Goal: Task Accomplishment & Management: Manage account settings

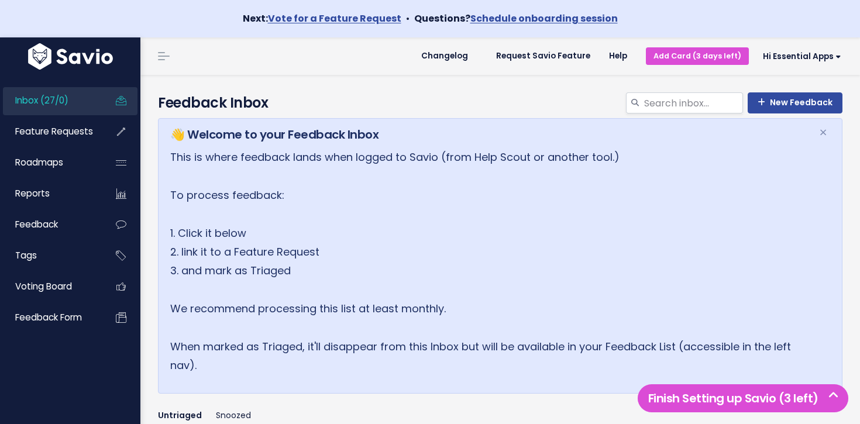
click at [63, 97] on span "Inbox (27/0)" at bounding box center [41, 100] width 53 height 12
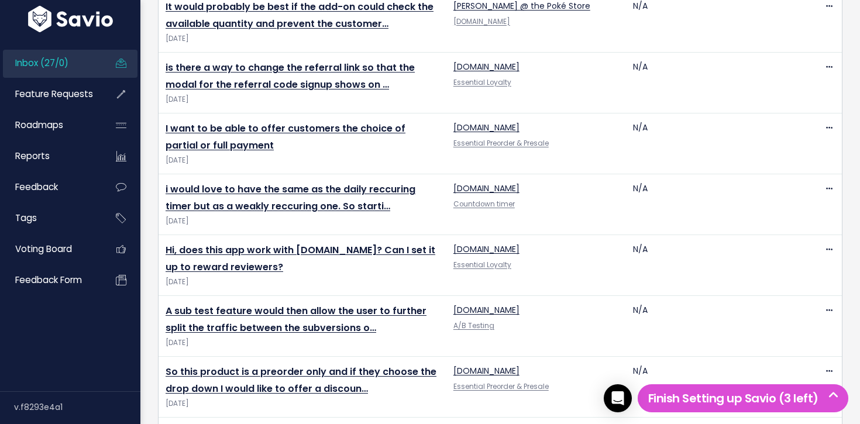
scroll to position [1635, 0]
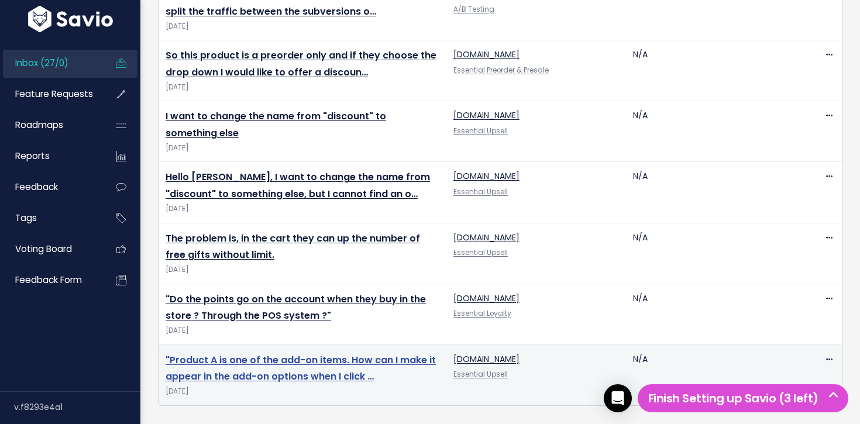
click at [305, 359] on link ""Product A is one of the add-on items. How can I make it appear in the add-on o…" at bounding box center [301, 368] width 270 height 30
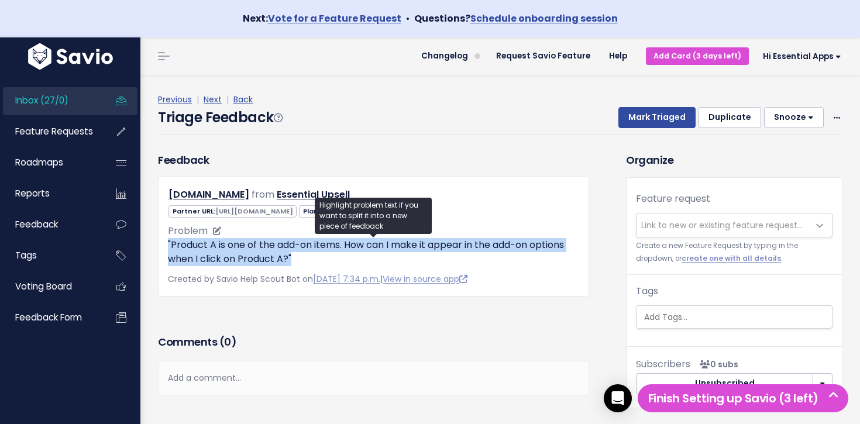
drag, startPoint x: 216, startPoint y: 237, endPoint x: 308, endPoint y: 256, distance: 93.7
click at [307, 255] on p ""Product A is one of the add-on items. How can I make it appear in the add-on o…" at bounding box center [373, 252] width 411 height 28
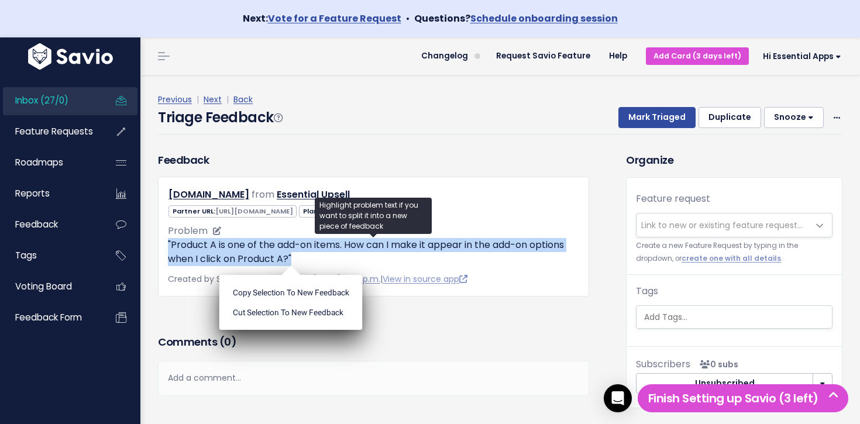
click at [308, 256] on p ""Product A is one of the add-on items. How can I make it appear in the add-on o…" at bounding box center [373, 252] width 411 height 28
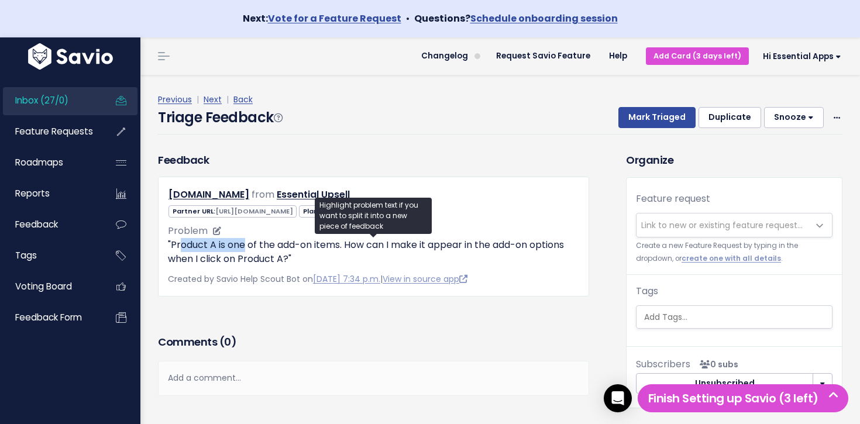
drag, startPoint x: 211, startPoint y: 250, endPoint x: 245, endPoint y: 252, distance: 34.6
click at [243, 252] on p ""Product A is one of the add-on items. How can I make it appear in the add-on o…" at bounding box center [373, 252] width 411 height 28
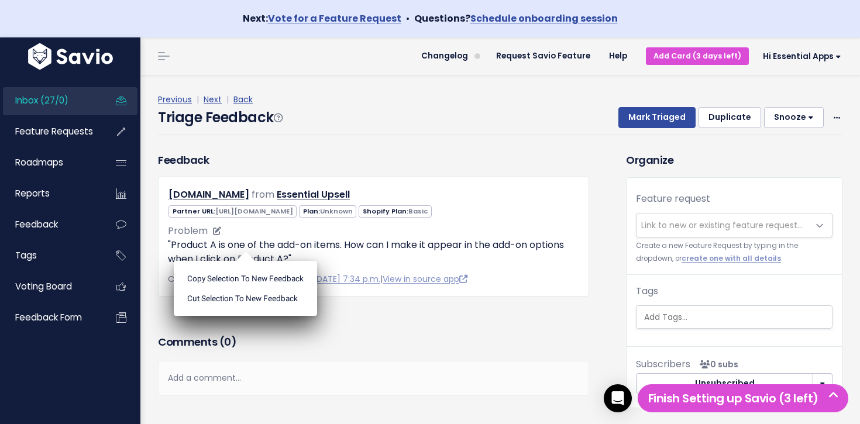
click at [245, 261] on ul "Copy selection to new Feedback Cut selection to new Feedback" at bounding box center [245, 288] width 143 height 55
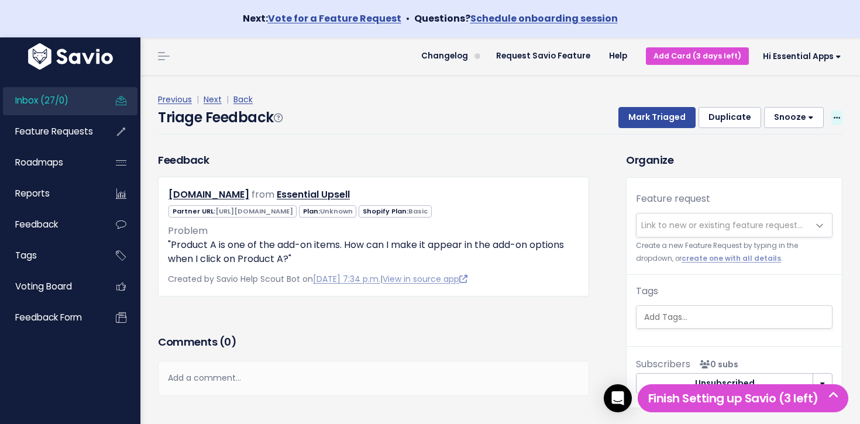
click at [841, 113] on span at bounding box center [836, 118] width 11 height 15
click at [781, 176] on link "Delete" at bounding box center [790, 172] width 84 height 23
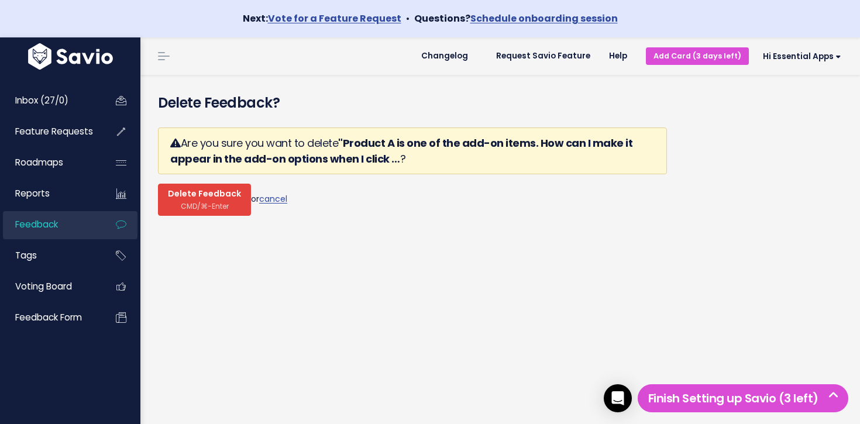
drag, startPoint x: 204, startPoint y: 197, endPoint x: 181, endPoint y: 194, distance: 22.4
click at [204, 197] on span "Delete Feedback" at bounding box center [204, 194] width 73 height 11
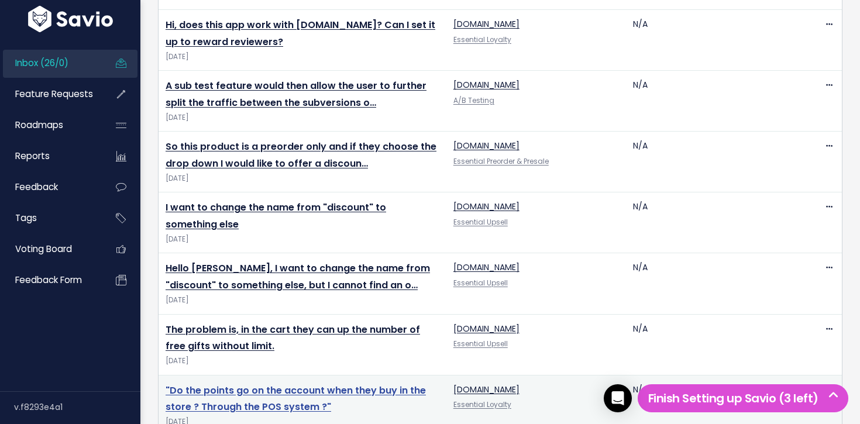
scroll to position [1574, 0]
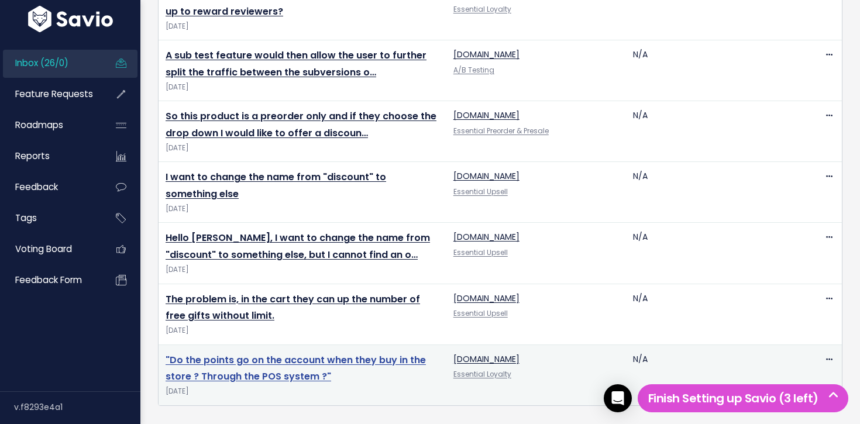
click at [284, 357] on link ""Do the points go on the account when they buy in the store ? Through the POS s…" at bounding box center [296, 368] width 260 height 30
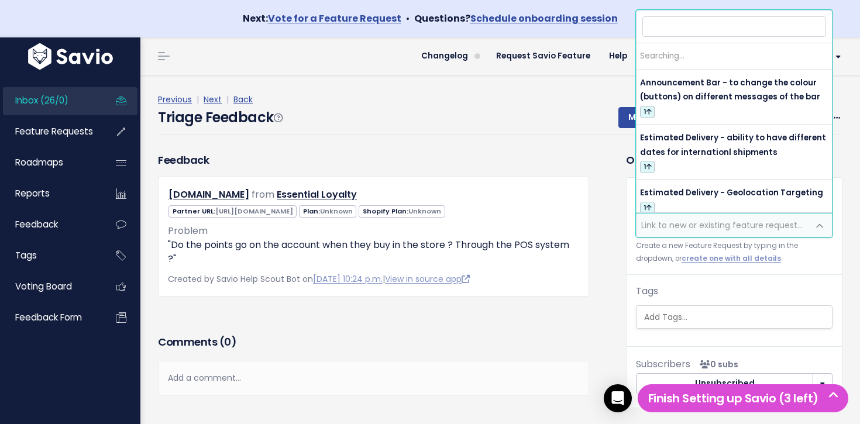
click at [708, 223] on span "Link to new or existing feature request..." at bounding box center [721, 225] width 161 height 12
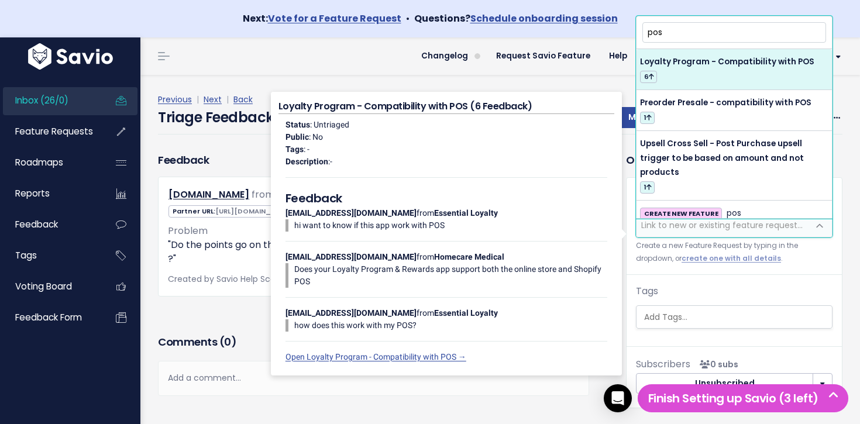
type input "pos"
select select "64380"
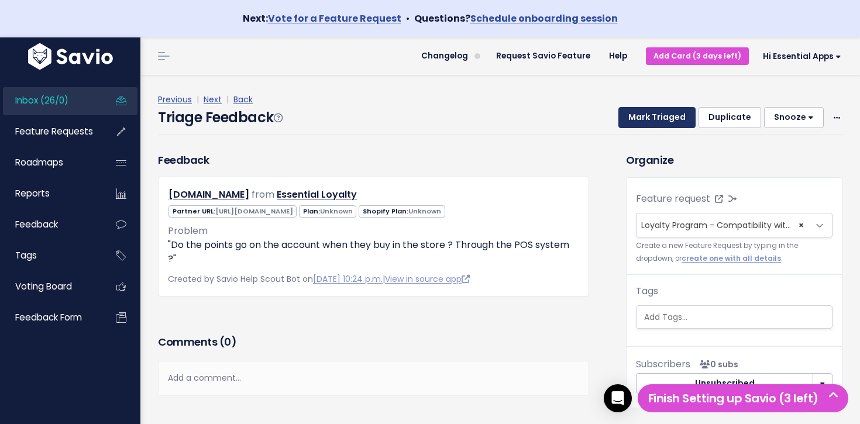
click at [662, 118] on button "Mark Triaged" at bounding box center [656, 117] width 77 height 21
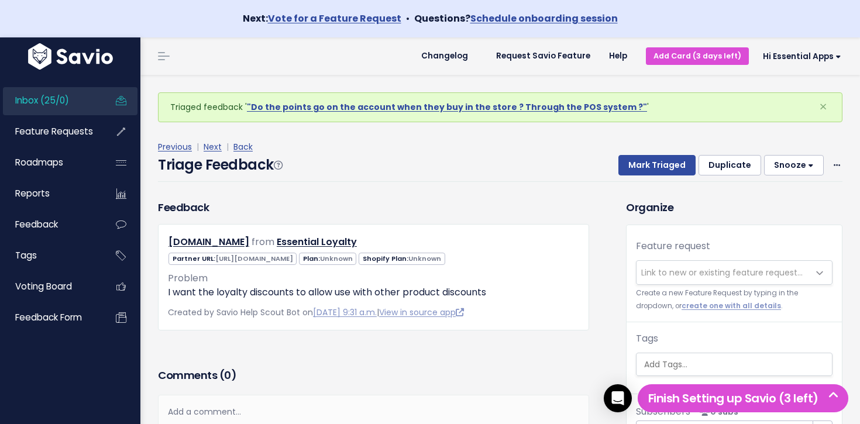
click at [57, 105] on span "Inbox (25/0)" at bounding box center [42, 100] width 54 height 12
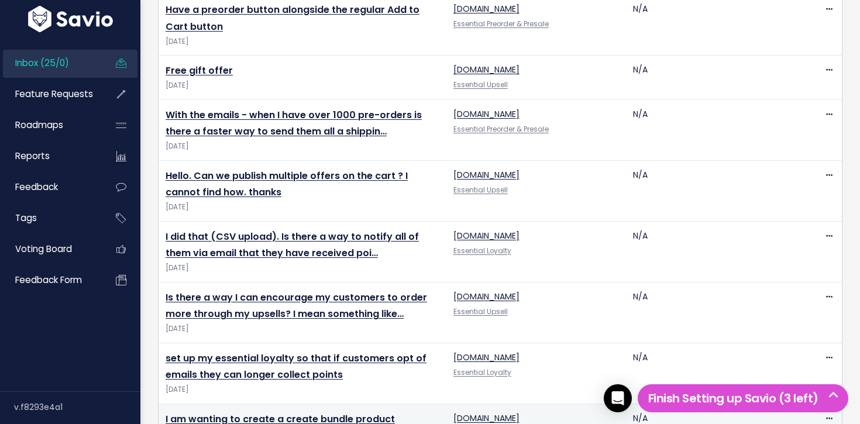
scroll to position [1513, 0]
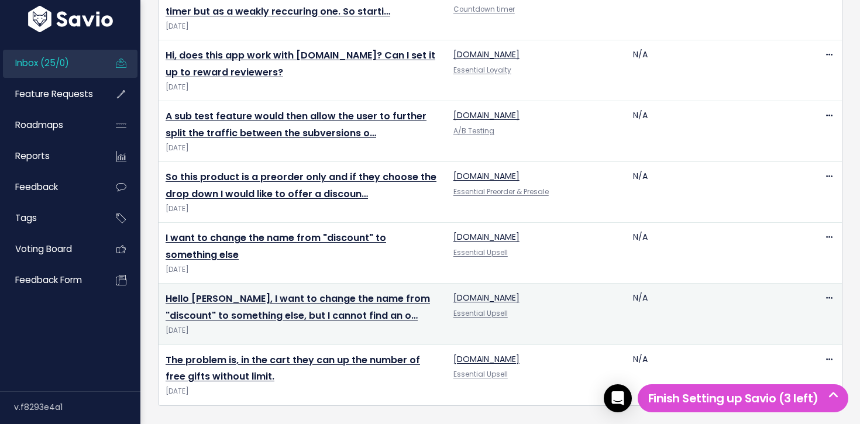
drag, startPoint x: 280, startPoint y: 335, endPoint x: 278, endPoint y: 341, distance: 6.1
click at [279, 336] on span "[DATE]" at bounding box center [303, 331] width 274 height 12
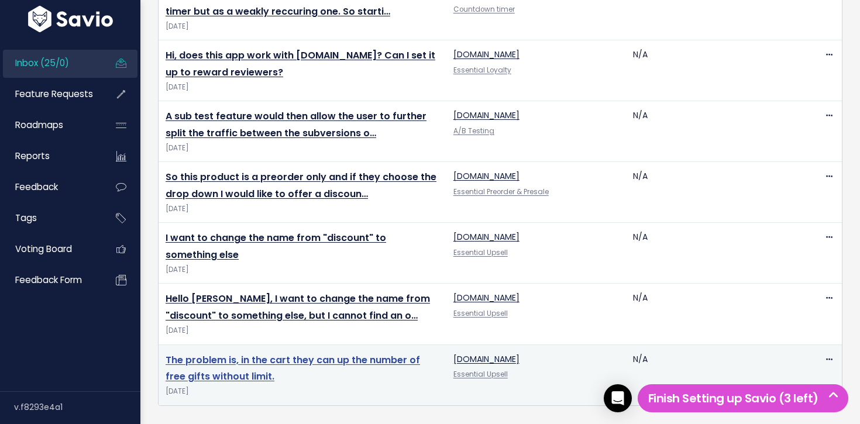
click at [275, 356] on link "The problem is, in the cart they can up the number of free gifts without limit." at bounding box center [293, 368] width 254 height 30
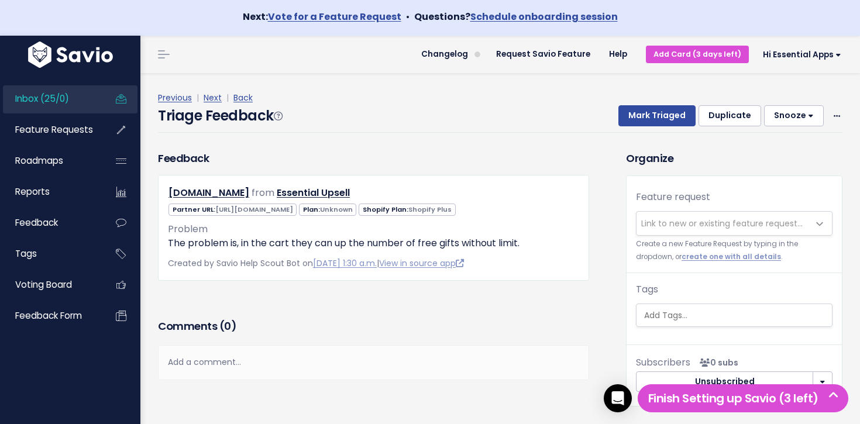
scroll to position [3, 0]
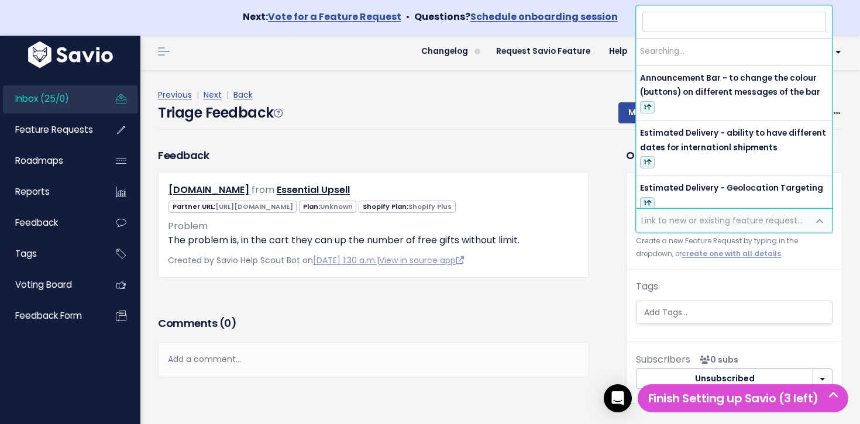
click at [733, 216] on span "Link to new or existing feature request..." at bounding box center [721, 221] width 161 height 12
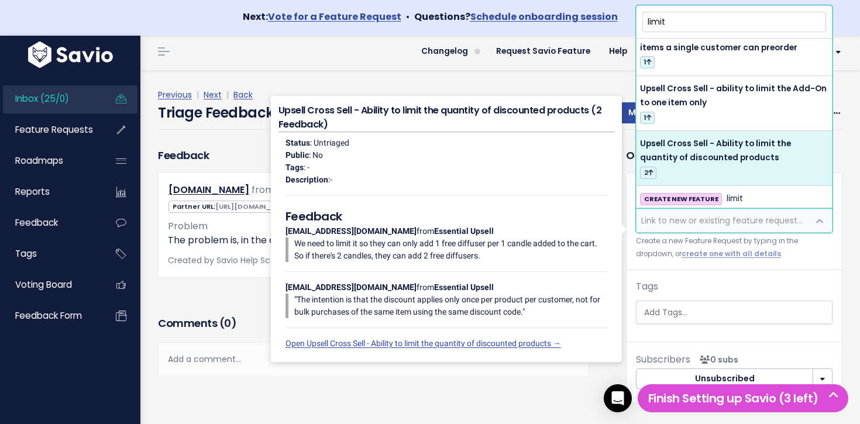
scroll to position [19, 0]
type input "limit"
drag, startPoint x: 763, startPoint y: 180, endPoint x: 749, endPoint y: 161, distance: 23.4
select select "64422"
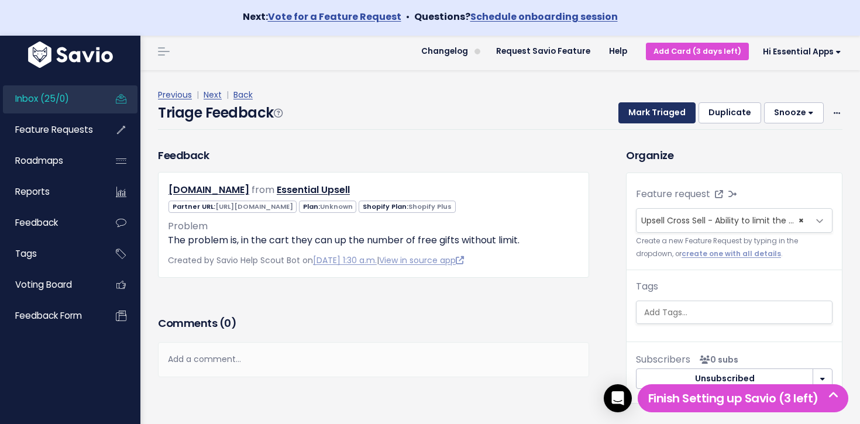
click at [645, 111] on button "Mark Triaged" at bounding box center [656, 112] width 77 height 21
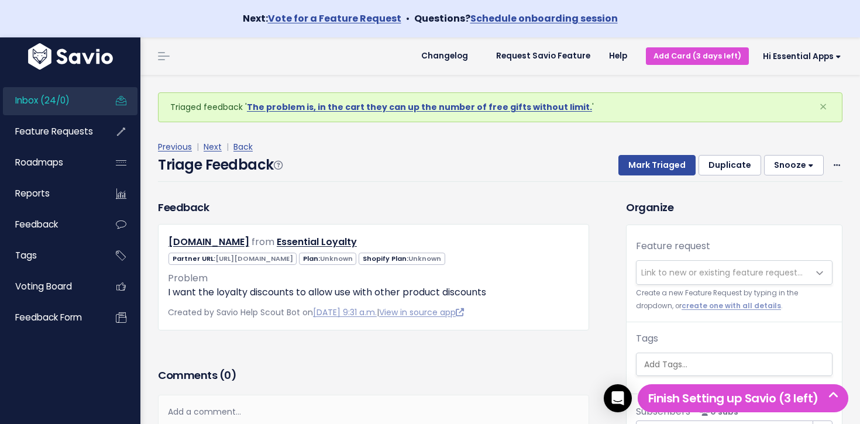
click at [80, 99] on link "Inbox (24/0)" at bounding box center [50, 100] width 94 height 27
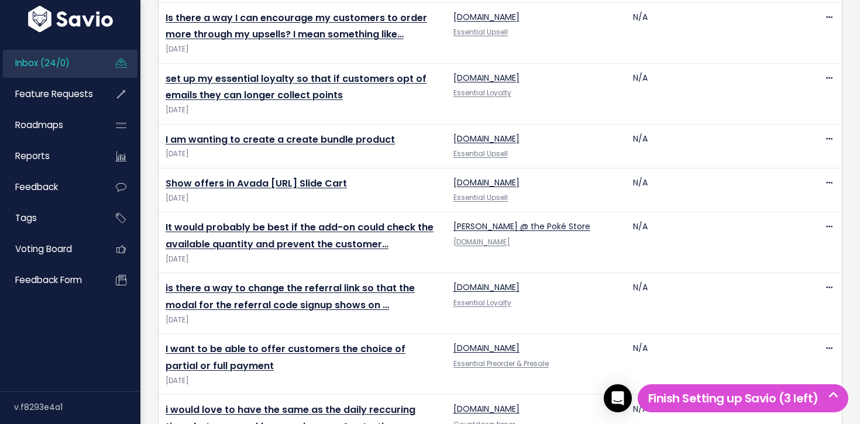
scroll to position [1452, 0]
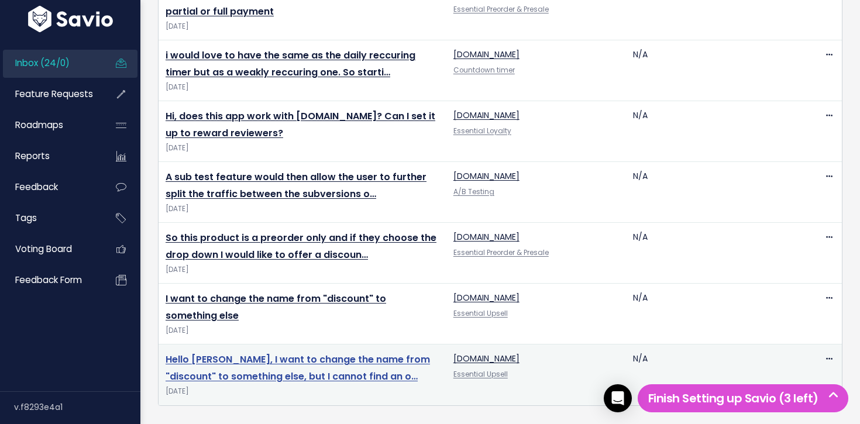
click at [318, 357] on link "Hello Andy, I want to change the name from "discount" to something else, but I …" at bounding box center [298, 368] width 264 height 30
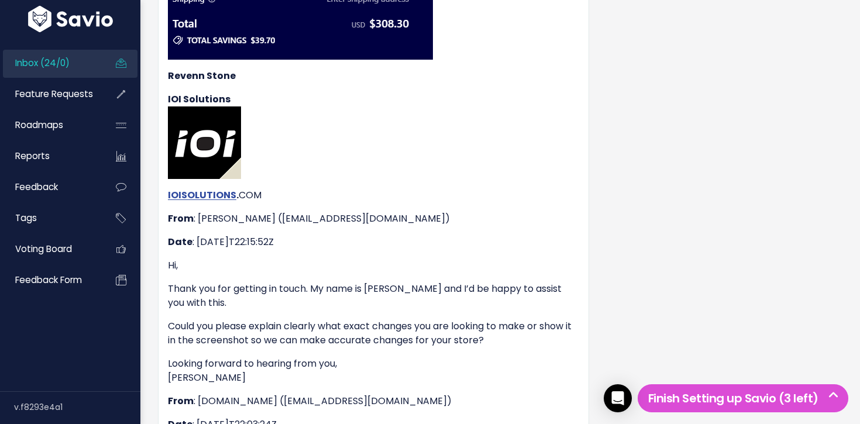
scroll to position [912, 0]
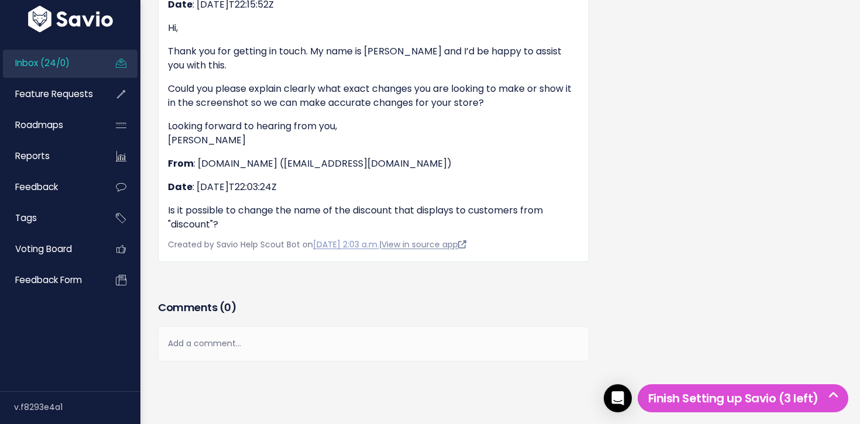
click at [444, 239] on link "View in source app" at bounding box center [423, 245] width 85 height 12
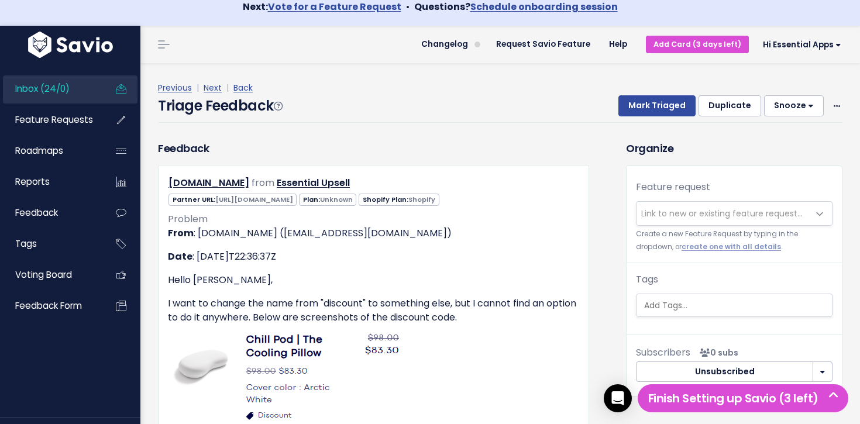
scroll to position [0, 0]
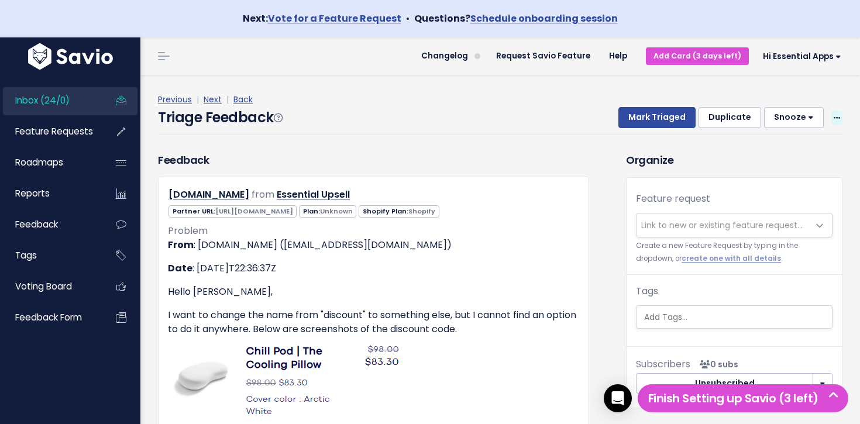
click at [833, 112] on span at bounding box center [836, 118] width 11 height 15
click at [786, 177] on link "Delete" at bounding box center [790, 172] width 84 height 23
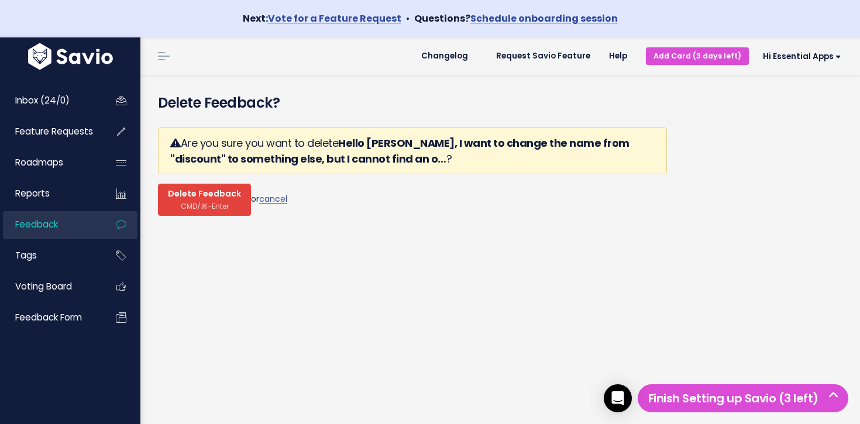
drag, startPoint x: 226, startPoint y: 201, endPoint x: 138, endPoint y: 153, distance: 100.0
click at [226, 202] on span "CMD/⌘-Enter" at bounding box center [205, 206] width 48 height 9
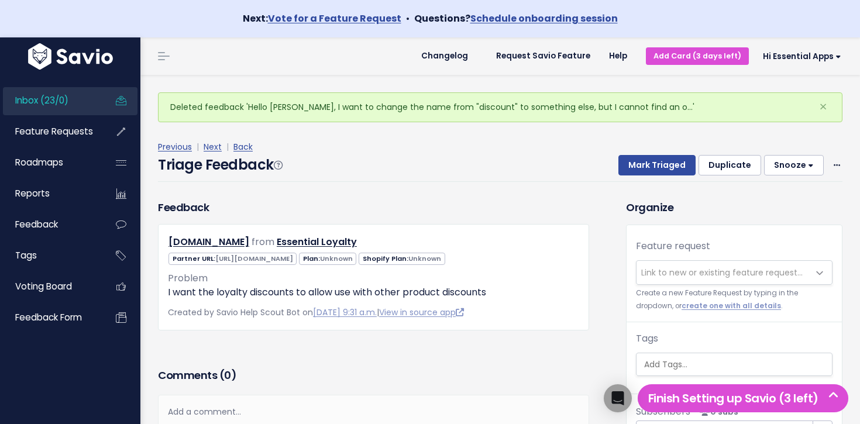
click at [71, 104] on link "Inbox (23/0)" at bounding box center [50, 100] width 94 height 27
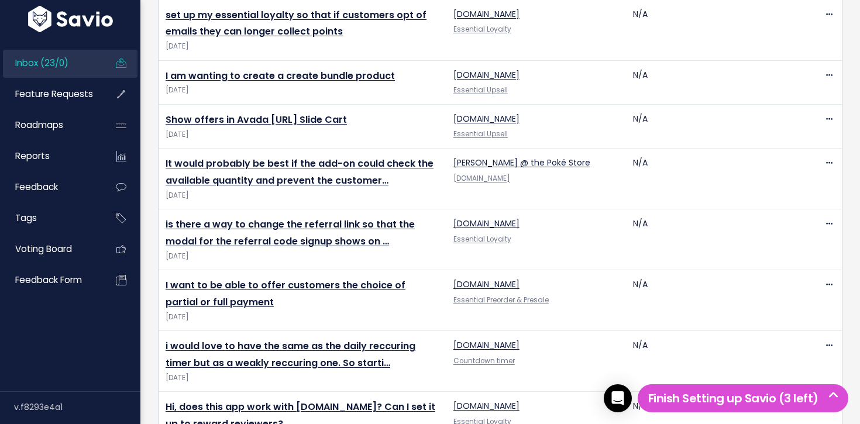
scroll to position [1392, 0]
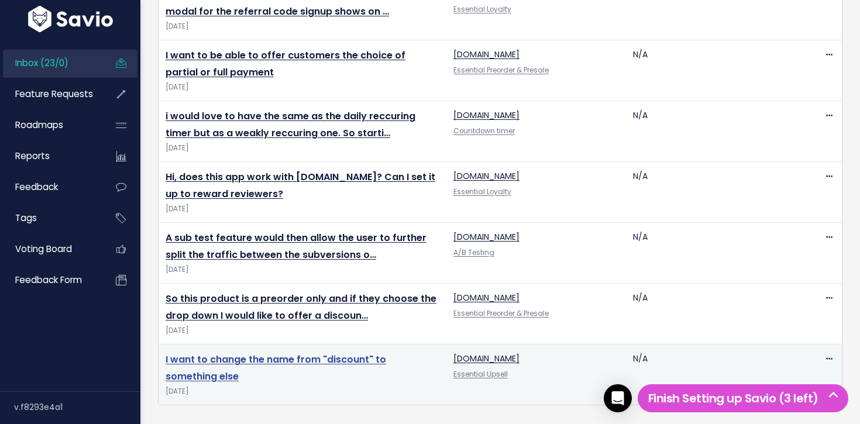
click at [254, 365] on link "I want to change the name from "discount" to something else" at bounding box center [276, 368] width 221 height 30
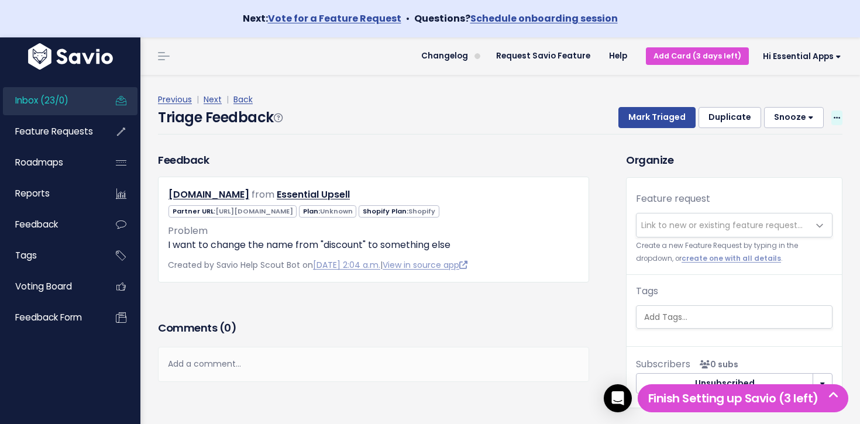
click at [841, 118] on span at bounding box center [836, 118] width 11 height 15
click at [813, 173] on link "Delete" at bounding box center [790, 172] width 84 height 23
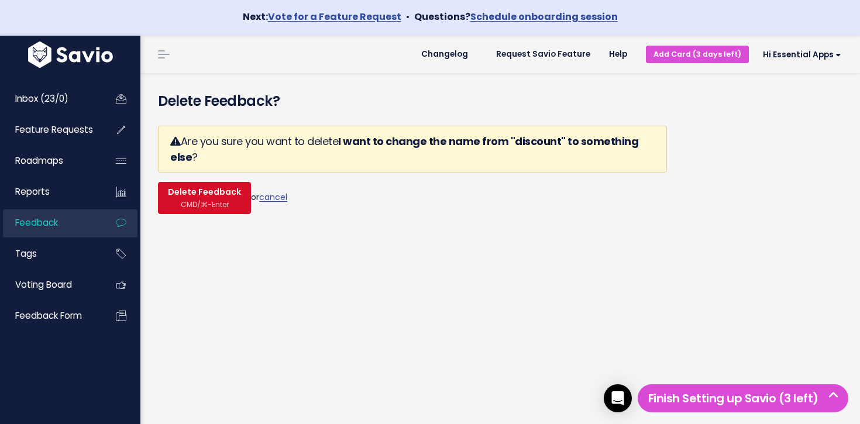
scroll to position [3, 0]
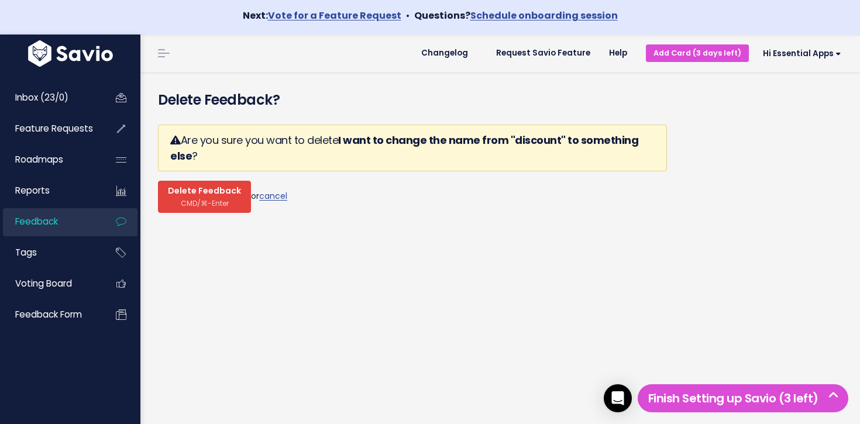
click at [221, 195] on span "Delete Feedback" at bounding box center [204, 191] width 73 height 11
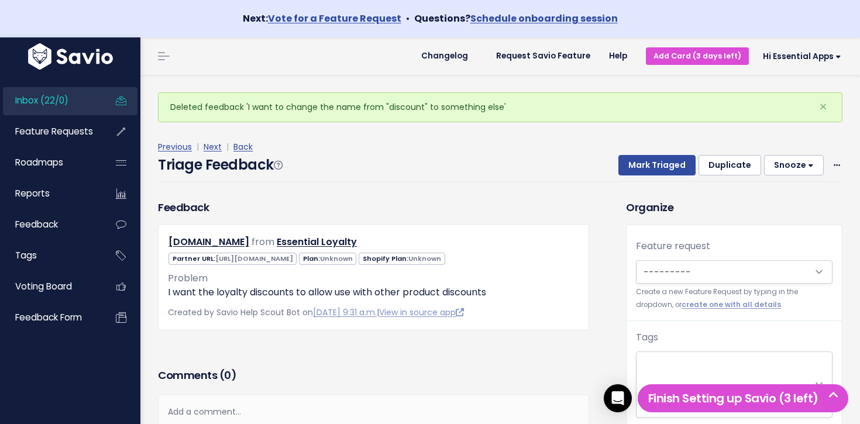
click at [60, 90] on link "Inbox (22/0)" at bounding box center [50, 100] width 94 height 27
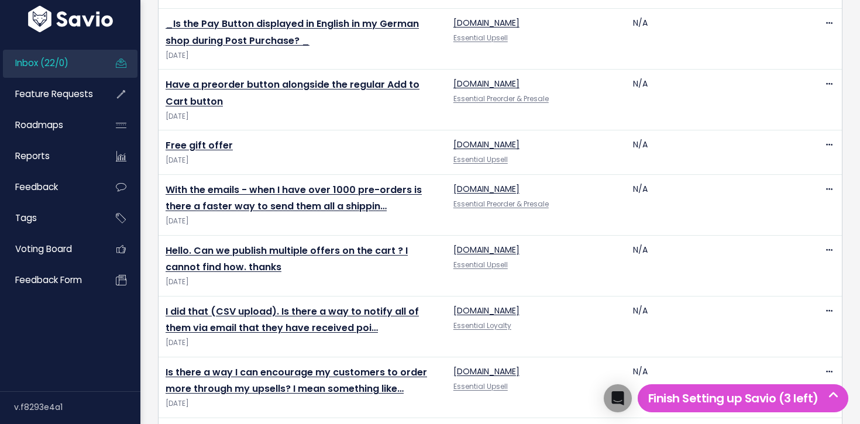
scroll to position [1331, 0]
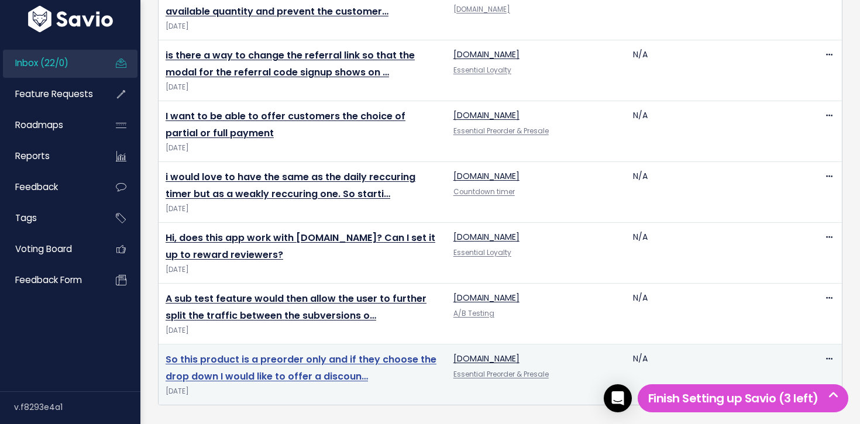
click at [266, 365] on link "So this product is a preorder only and if they choose the drop down I would lik…" at bounding box center [301, 368] width 271 height 30
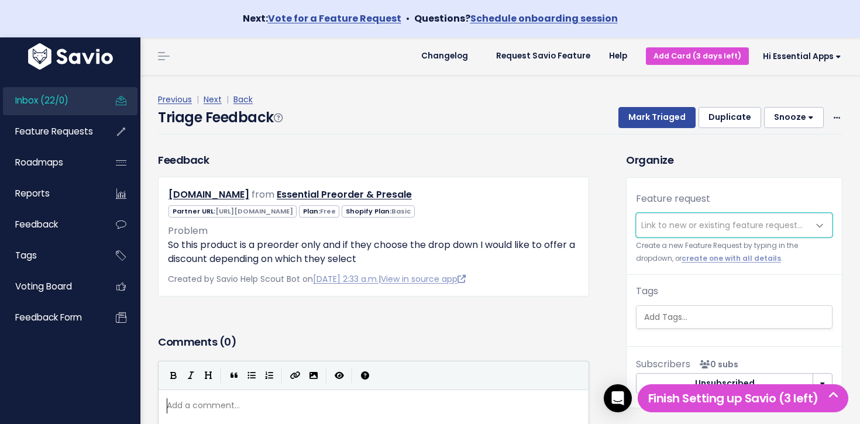
scroll to position [1, 0]
click at [440, 281] on link "View in source app" at bounding box center [423, 279] width 85 height 12
click at [830, 119] on div "Mark Triaged Duplicate Snooze 1 day 3 days 7 days 14 days Edit Delete" at bounding box center [723, 117] width 238 height 21
click at [834, 118] on icon at bounding box center [837, 119] width 6 height 8
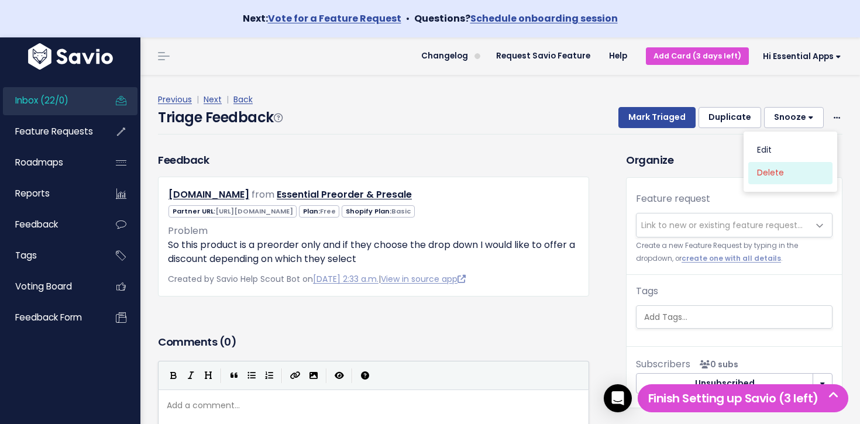
click at [756, 173] on link "Delete" at bounding box center [790, 172] width 84 height 23
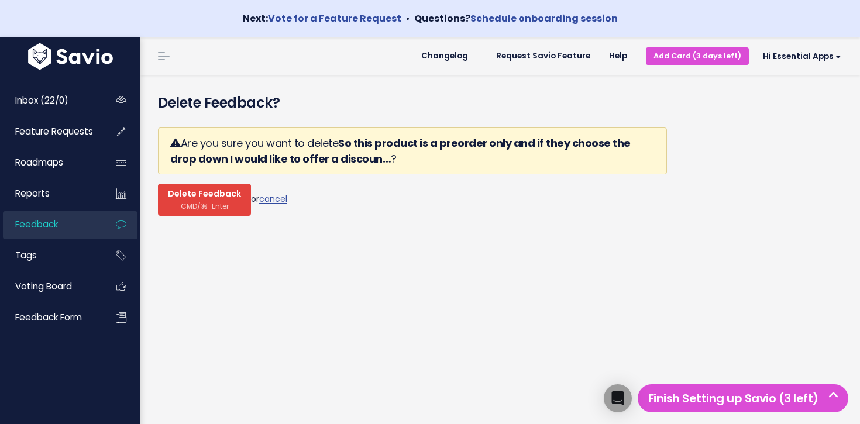
click at [196, 205] on span "CMD/⌘-Enter" at bounding box center [205, 206] width 48 height 9
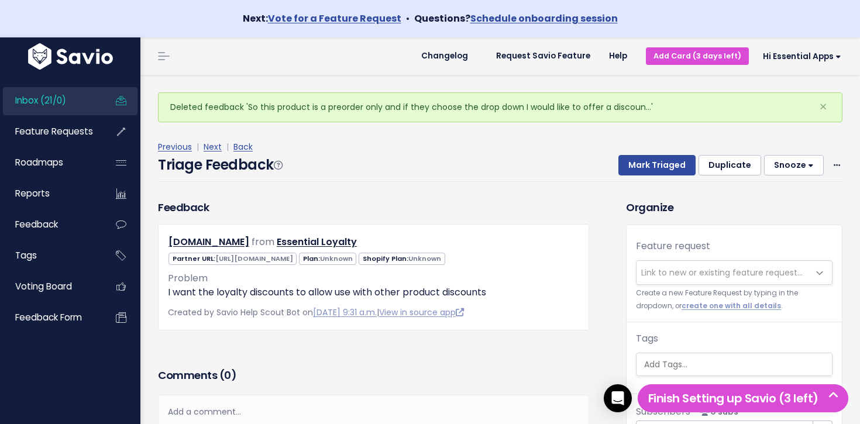
click at [36, 100] on span "Inbox (21/0)" at bounding box center [40, 100] width 51 height 12
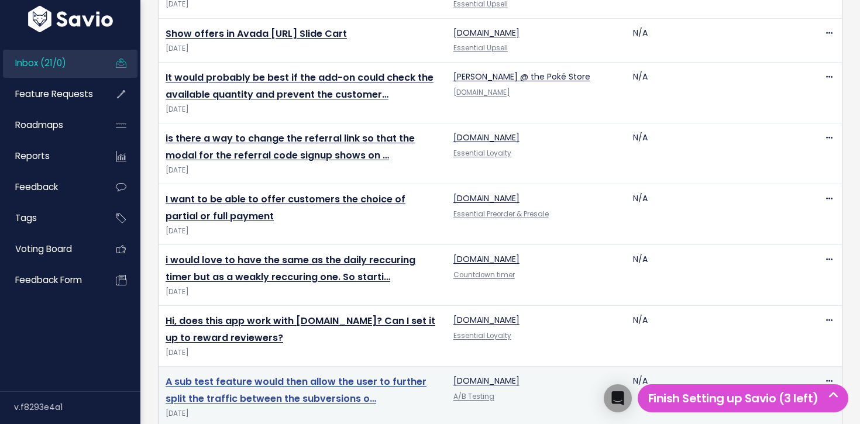
scroll to position [1270, 0]
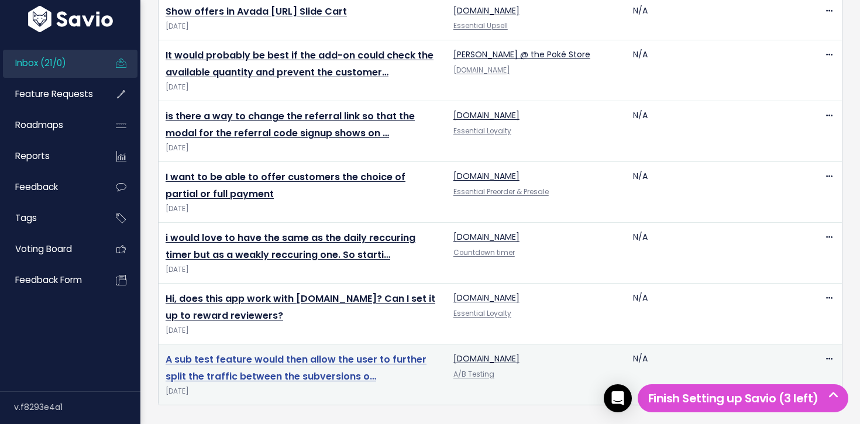
click at [266, 361] on link "A sub test feature would then allow the user to further split the traffic betwe…" at bounding box center [296, 368] width 261 height 30
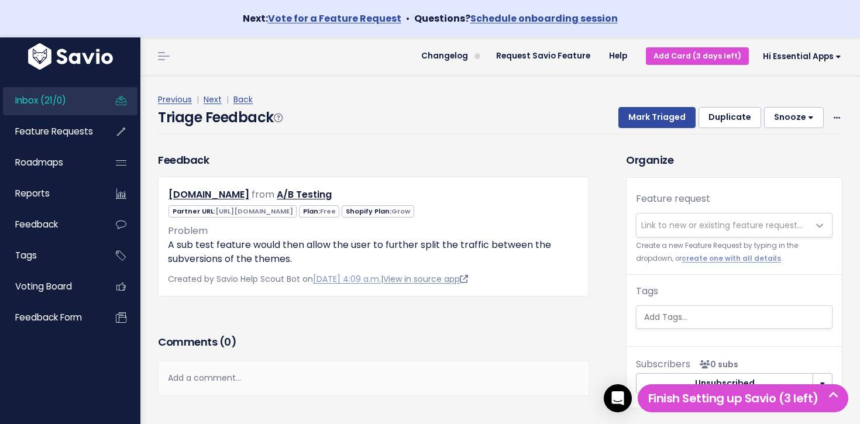
click at [412, 276] on link "View in source app" at bounding box center [425, 279] width 85 height 12
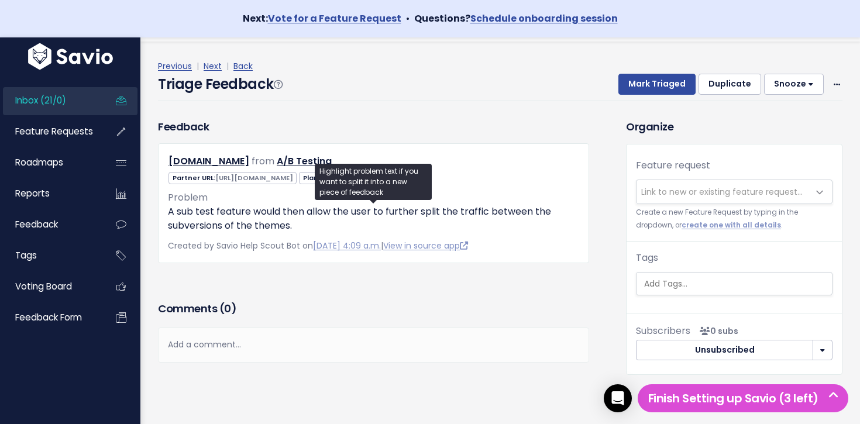
scroll to position [20, 0]
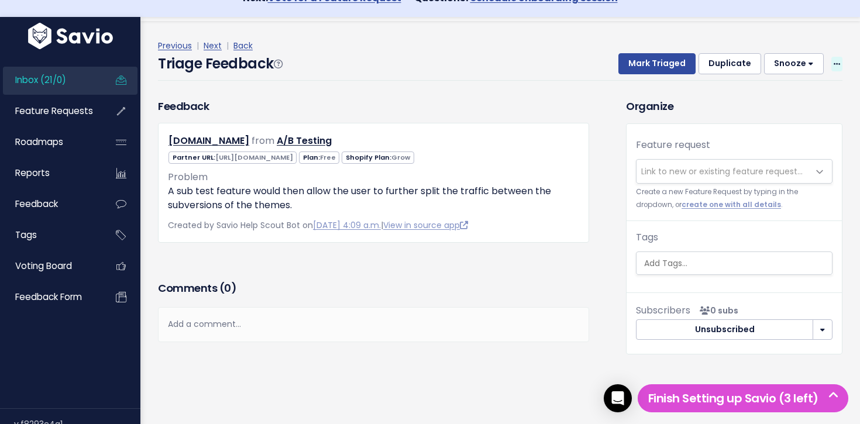
click at [831, 60] on span at bounding box center [836, 64] width 11 height 15
click at [648, 168] on span "Link to new or existing feature request..." at bounding box center [721, 172] width 161 height 12
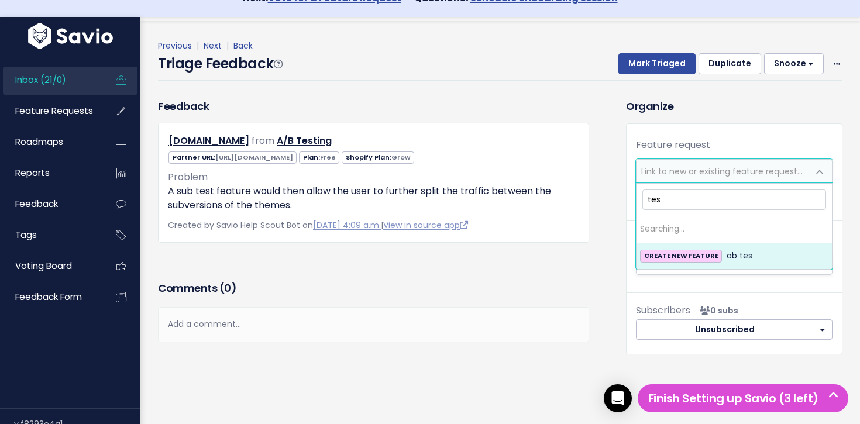
type input "test"
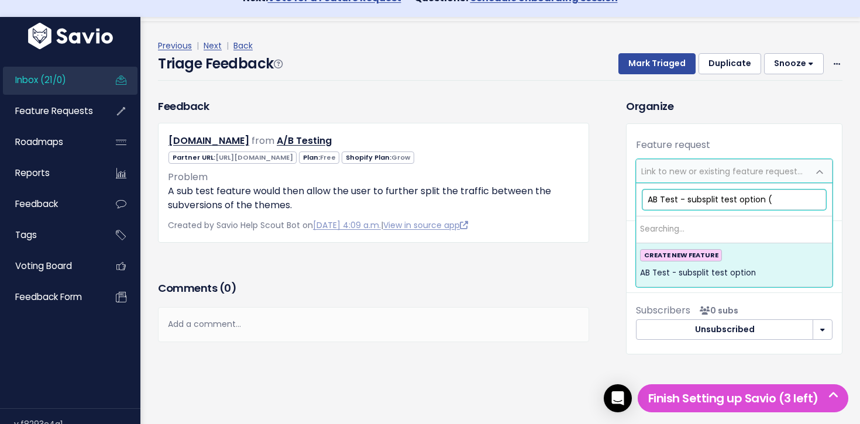
paste input "50% to 25% to 25%"
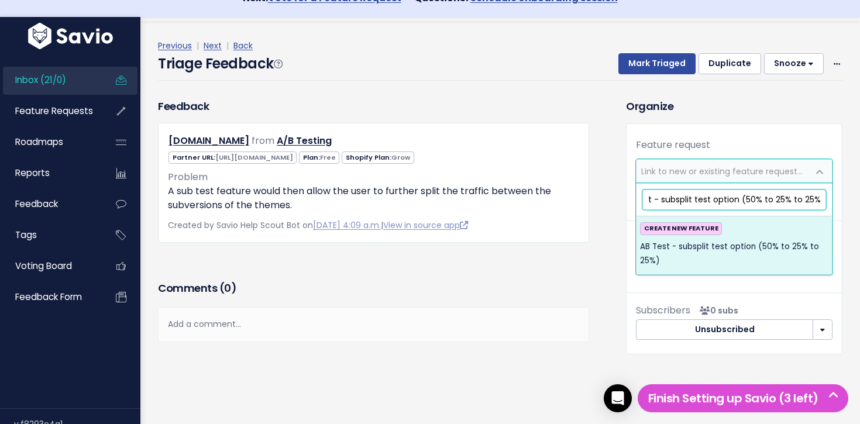
drag, startPoint x: 743, startPoint y: 201, endPoint x: 752, endPoint y: 207, distance: 10.4
click at [743, 201] on input "AB Test - subsplit test option (50% to 25% to 25%)" at bounding box center [734, 200] width 184 height 20
drag, startPoint x: 747, startPoint y: 201, endPoint x: 763, endPoint y: 226, distance: 30.2
click at [747, 201] on input "AB Test - subsplit test option (i..e. 50% to 25% to 25%)" at bounding box center [734, 200] width 184 height 20
type input "AB Test - subsplit test option (i.e. 50% to 25% to 25%)"
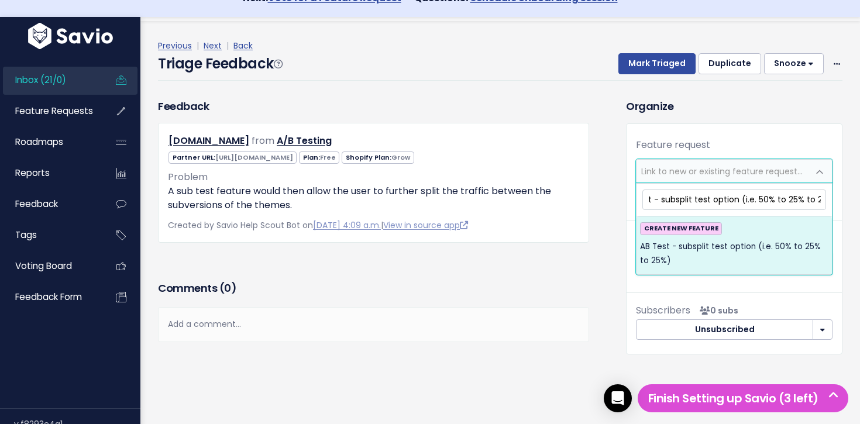
scroll to position [0, 0]
click at [731, 243] on span "AB Test - subsplit test option (i.e. 50% to 25% to 25%)" at bounding box center [734, 254] width 188 height 29
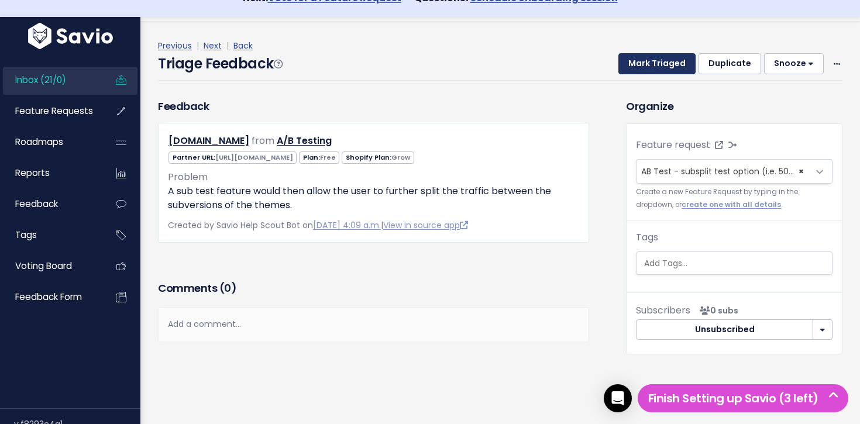
click at [669, 63] on button "Mark Triaged" at bounding box center [656, 63] width 77 height 21
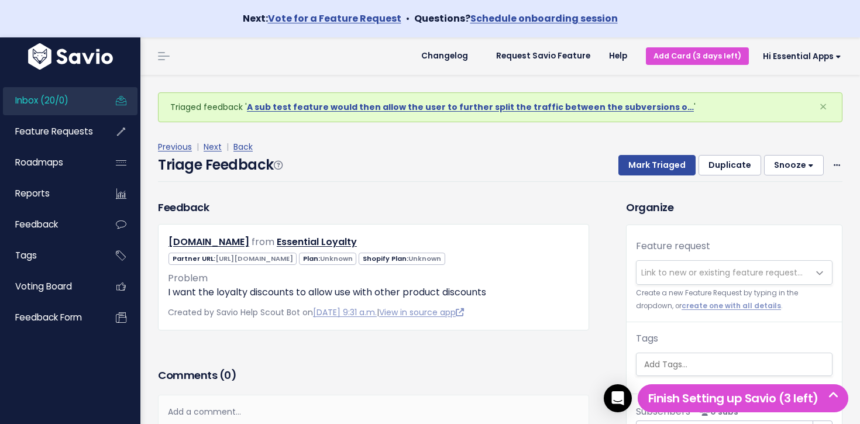
click at [48, 97] on span "Inbox (20/0)" at bounding box center [41, 100] width 53 height 12
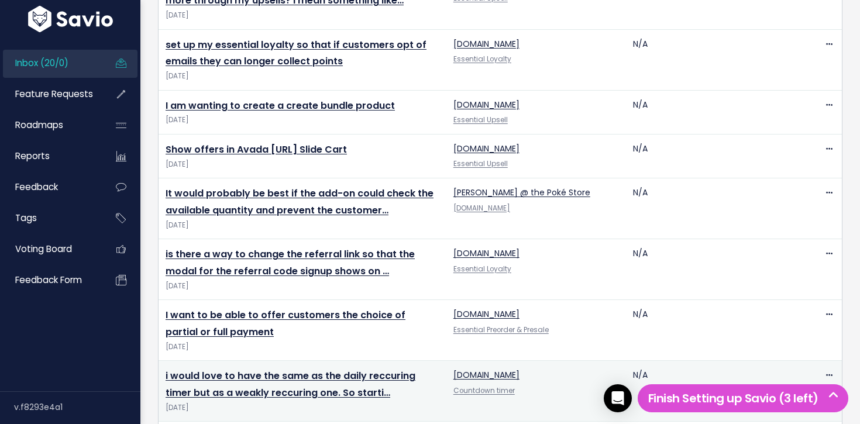
scroll to position [1209, 0]
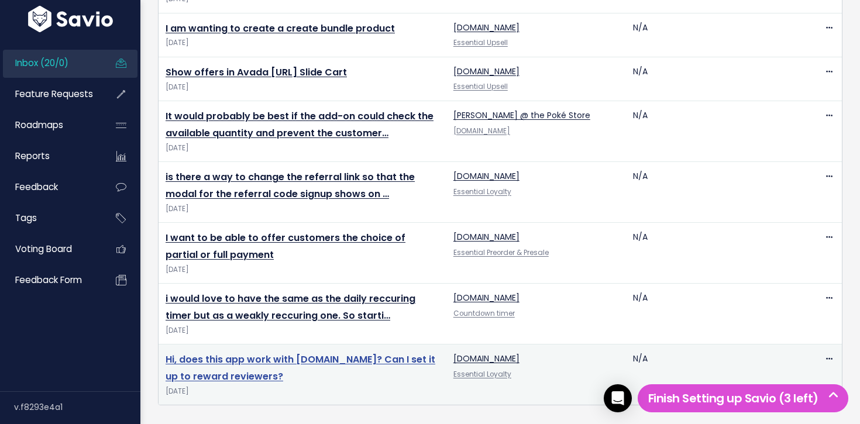
click at [221, 359] on link "Hi, does this app work with judge.me? Can I set it up to reward reviewers?" at bounding box center [301, 368] width 270 height 30
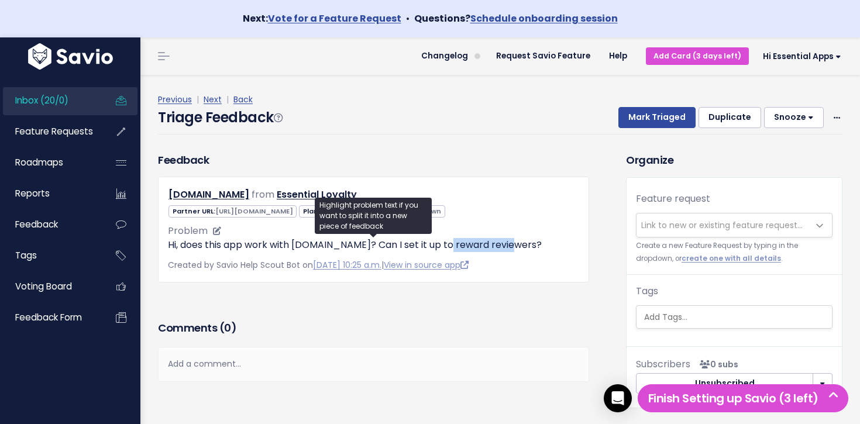
drag, startPoint x: 446, startPoint y: 245, endPoint x: 523, endPoint y: 243, distance: 76.6
click at [523, 243] on p "Hi, does this app work with [DOMAIN_NAME]? Can I set it up to reward reviewers?" at bounding box center [373, 245] width 411 height 14
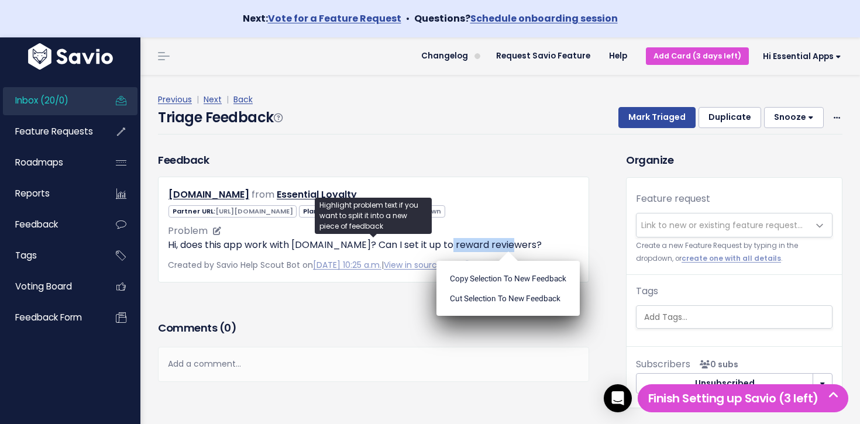
click at [523, 243] on p "Hi, does this app work with judge.me? Can I set it up to reward reviewers?" at bounding box center [373, 245] width 411 height 14
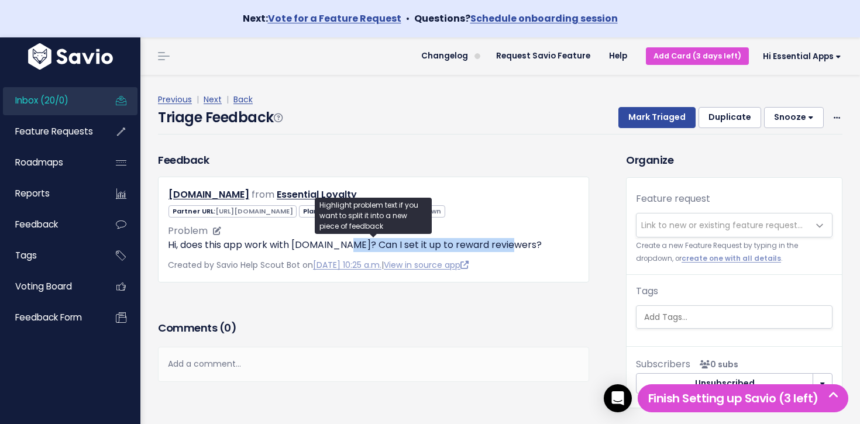
drag, startPoint x: 521, startPoint y: 243, endPoint x: 345, endPoint y: 249, distance: 175.6
click at [345, 249] on p "Hi, does this app work with judge.me? Can I set it up to reward reviewers?" at bounding box center [373, 245] width 411 height 14
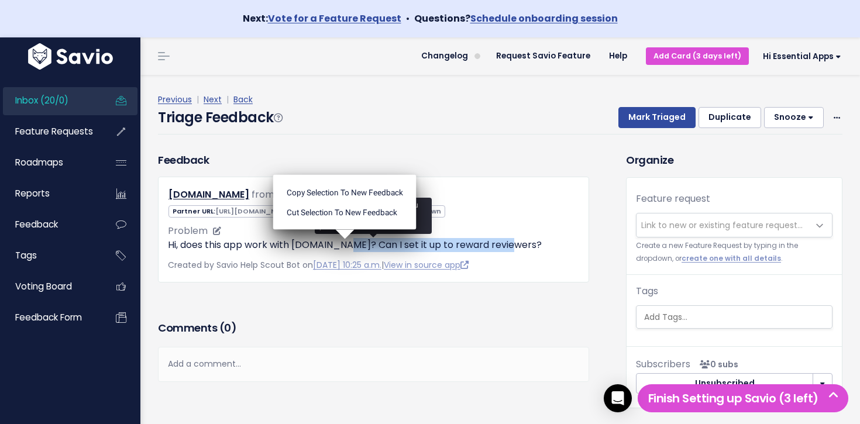
click at [345, 249] on p "Hi, does this app work with judge.me? Can I set it up to reward reviewers?" at bounding box center [373, 245] width 411 height 14
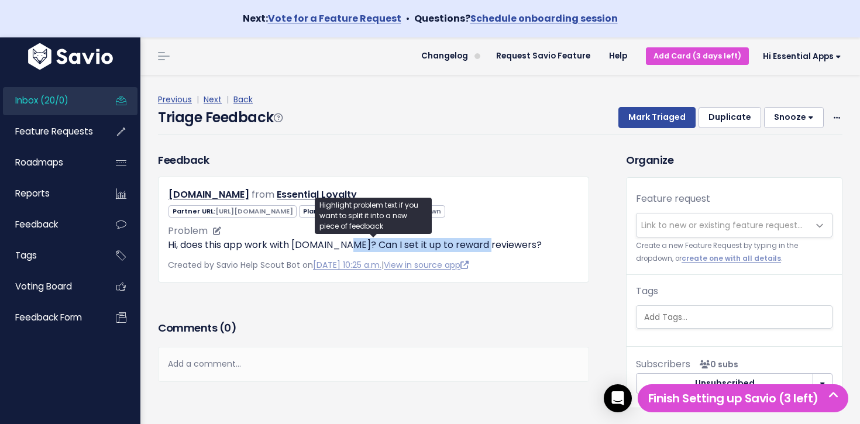
drag, startPoint x: 347, startPoint y: 248, endPoint x: 489, endPoint y: 247, distance: 142.1
click at [488, 247] on p "Hi, does this app work with judge.me? Can I set it up to reward reviewers?" at bounding box center [373, 245] width 411 height 14
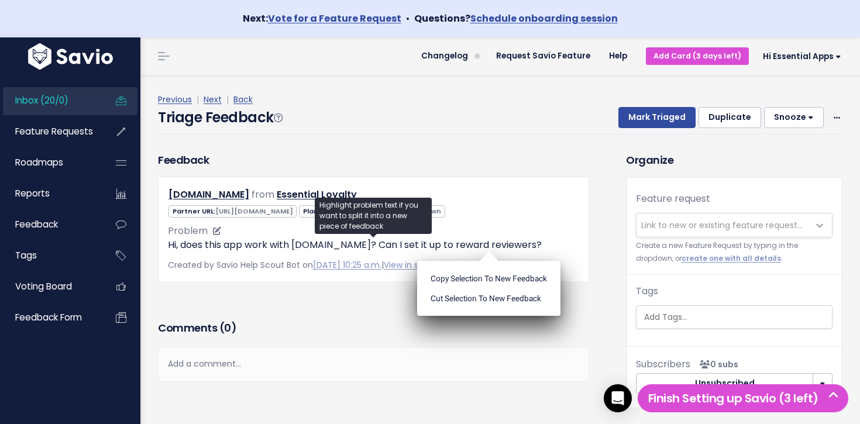
drag, startPoint x: 489, startPoint y: 247, endPoint x: 502, endPoint y: 246, distance: 12.9
click at [490, 261] on ul "Copy selection to new Feedback Cut selection to new Feedback" at bounding box center [488, 288] width 143 height 55
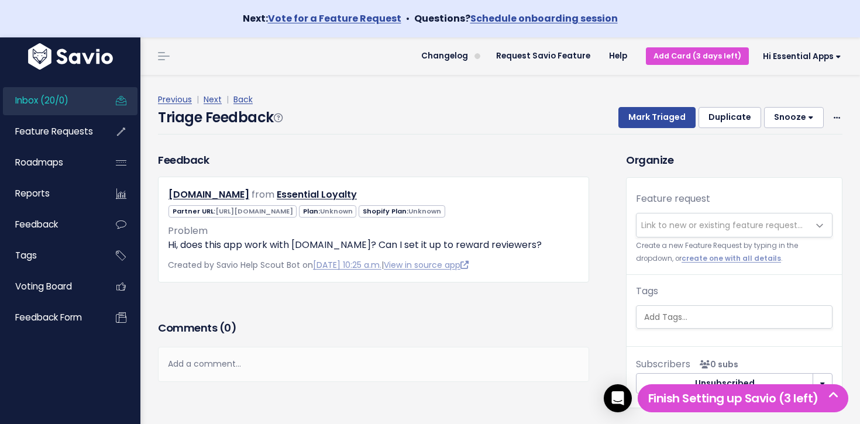
click at [708, 229] on span "Link to new or existing feature request..." at bounding box center [721, 225] width 161 height 12
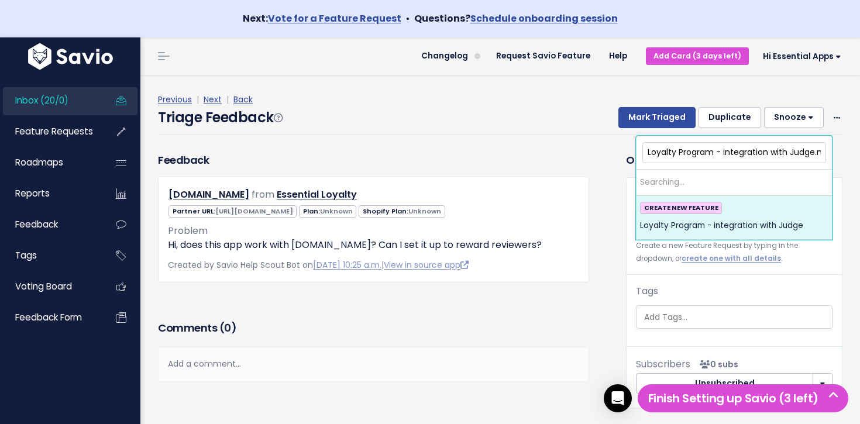
scroll to position [0, 9]
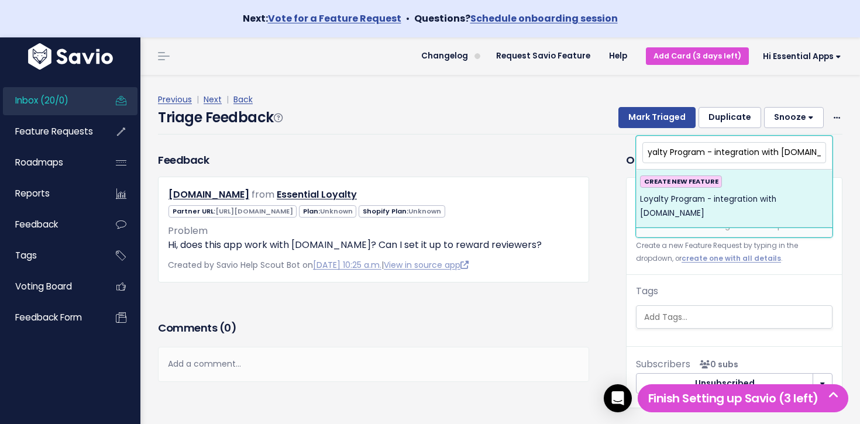
type input "Loyalty Program - integration with Judge.me"
click at [744, 201] on span "Loyalty Program - integration with Judge.me" at bounding box center [734, 206] width 188 height 29
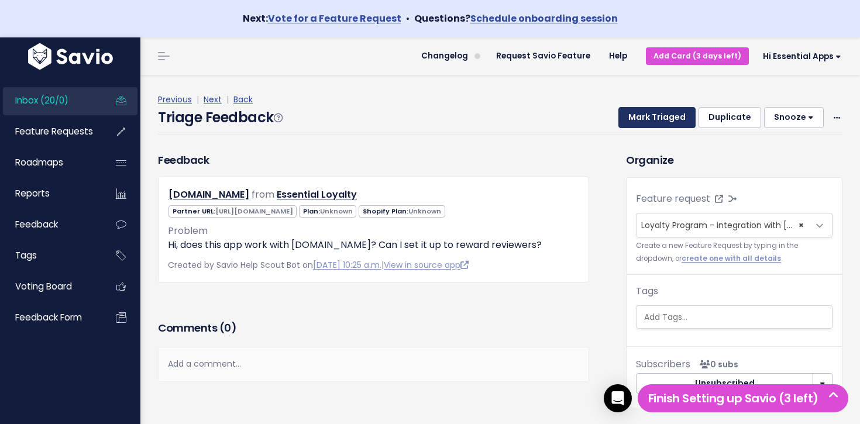
click at [673, 118] on button "Mark Triaged" at bounding box center [656, 117] width 77 height 21
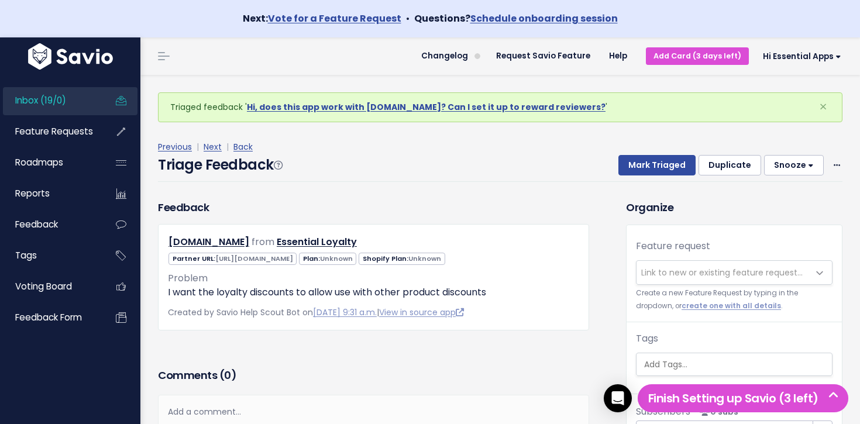
click at [79, 105] on link "Inbox (19/0)" at bounding box center [50, 100] width 94 height 27
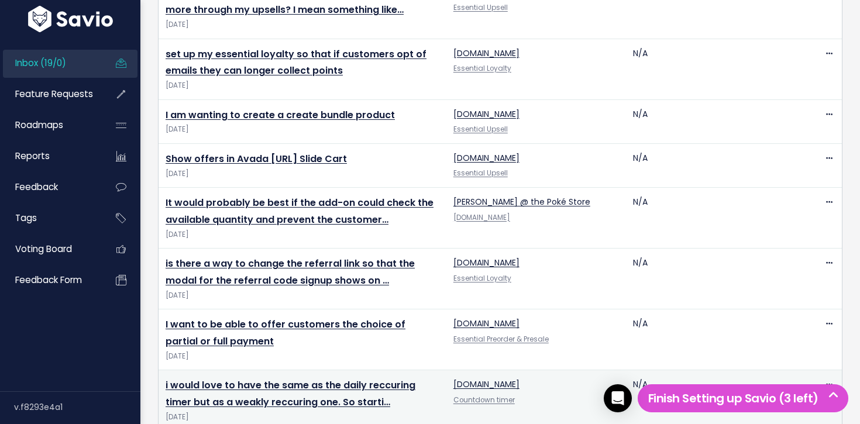
scroll to position [1148, 0]
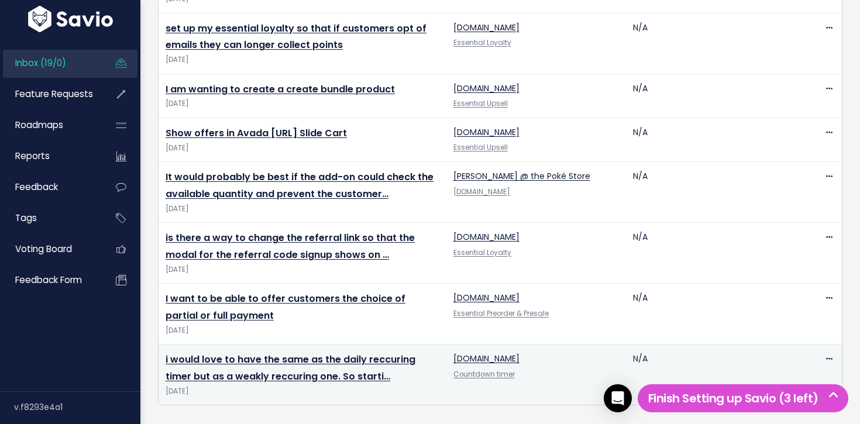
click at [300, 368] on td "i would love to have the same as the daily reccuring timer but as a weakly recc…" at bounding box center [303, 375] width 288 height 61
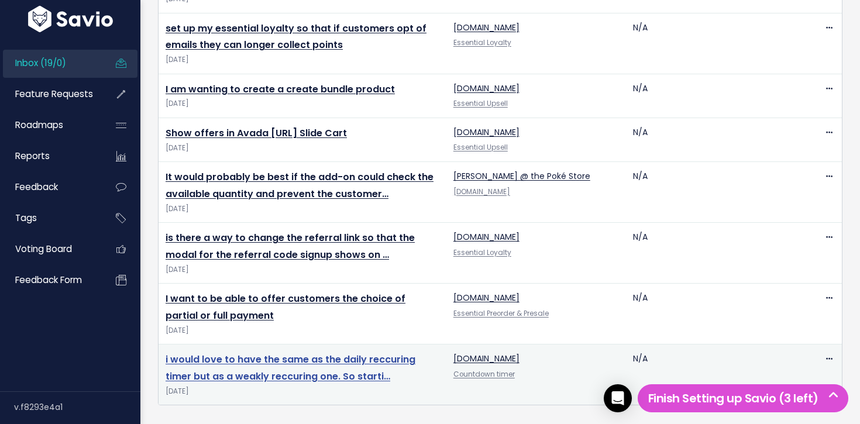
click at [301, 363] on link "i would love to have the same as the daily reccuring timer but as a weakly recc…" at bounding box center [291, 368] width 250 height 30
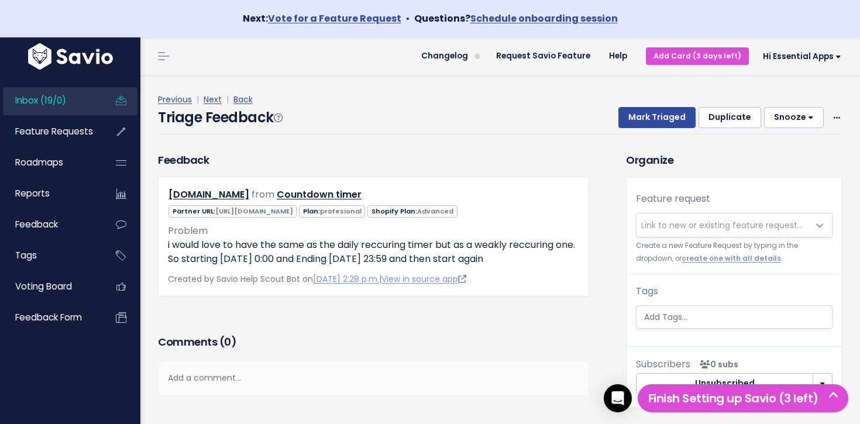
click at [703, 231] on span "Link to new or existing feature request..." at bounding box center [722, 225] width 172 height 23
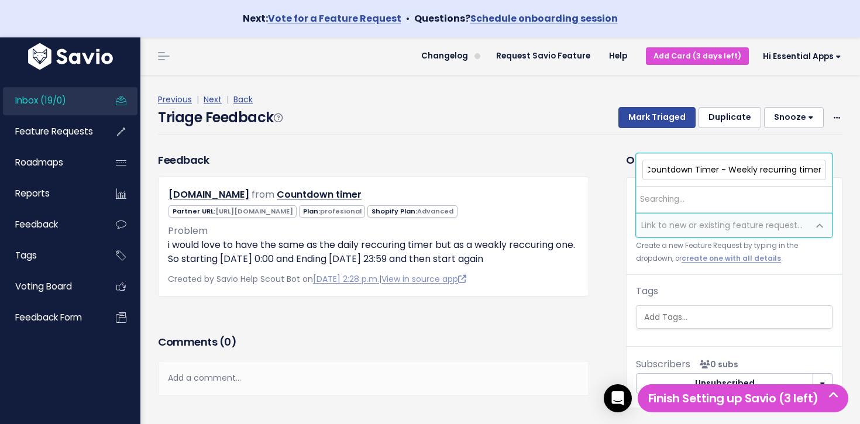
scroll to position [0, 1]
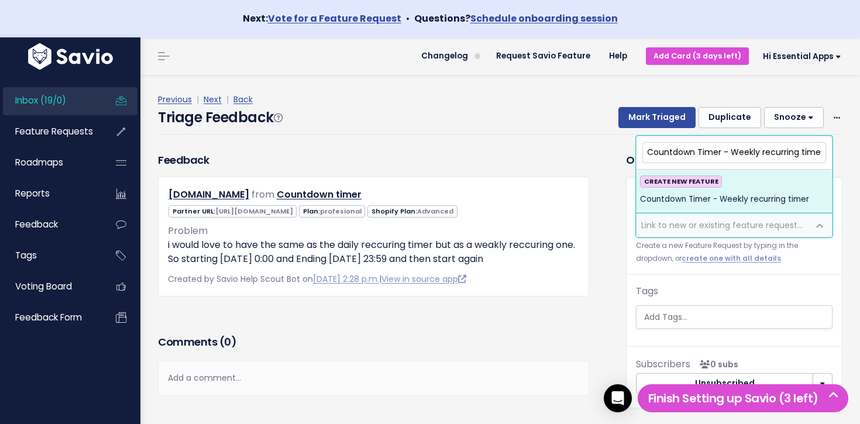
type input "Countdown Timer - Weekly recurring timer"
click at [751, 186] on div "CREATE NEW FEATURE Countdown Timer - Weekly recurring timer" at bounding box center [734, 191] width 188 height 32
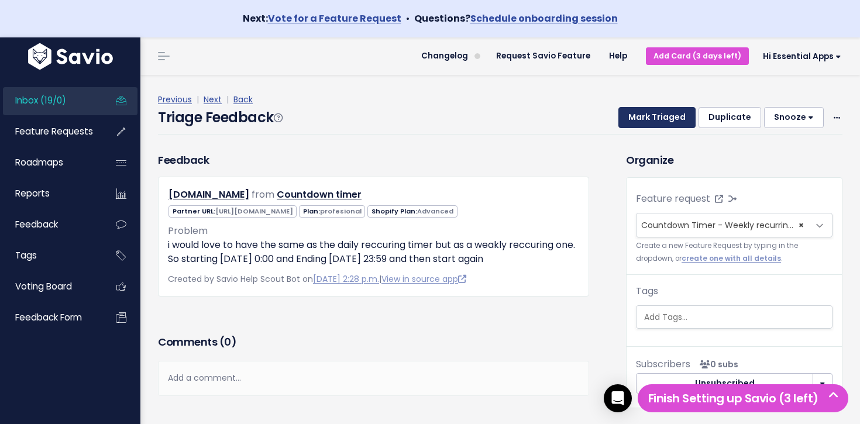
click at [657, 115] on button "Mark Triaged" at bounding box center [656, 117] width 77 height 21
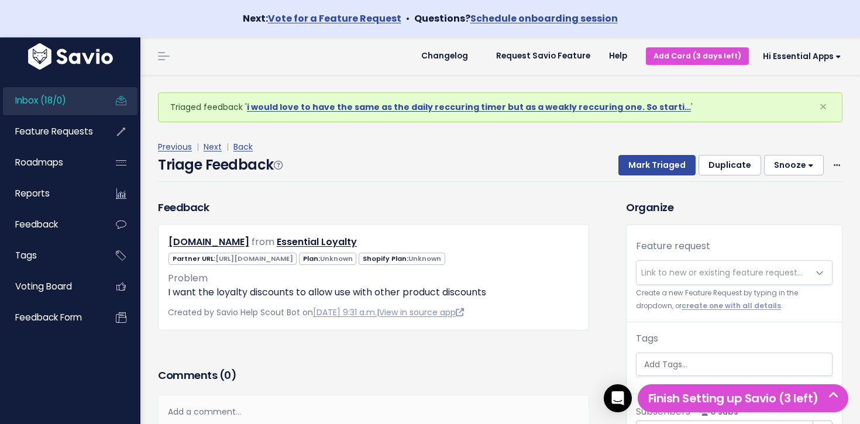
click at [55, 105] on span "Inbox (18/0)" at bounding box center [40, 100] width 51 height 12
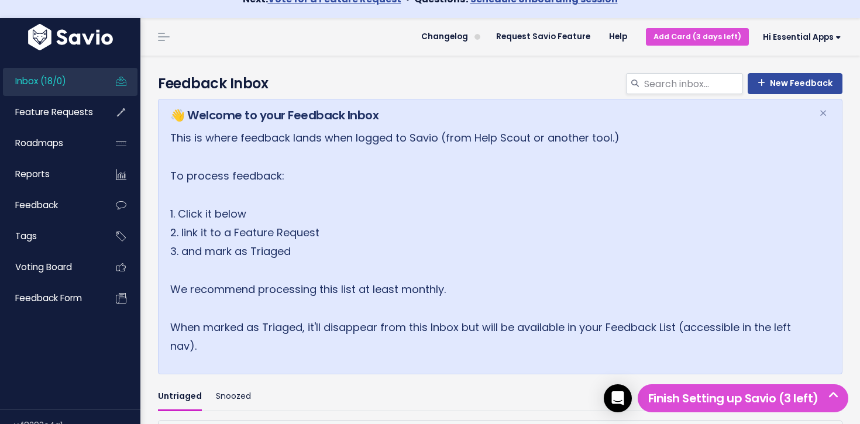
scroll to position [1087, 0]
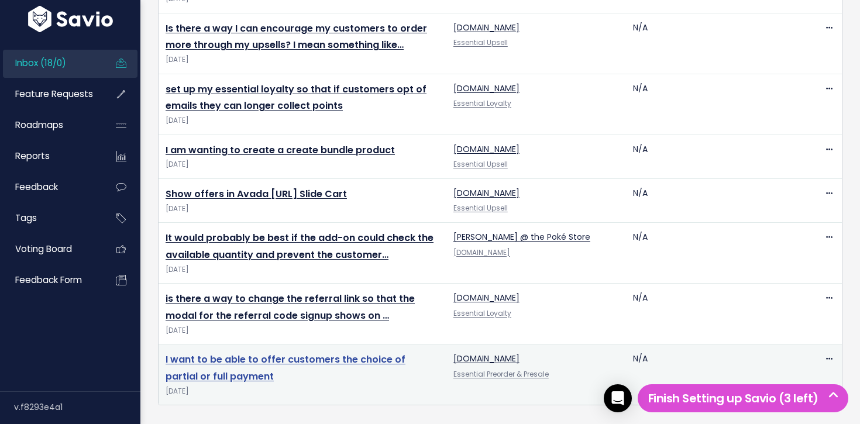
click at [274, 357] on link "I want to be able to offer customers the choice of partial or full payment" at bounding box center [286, 368] width 240 height 30
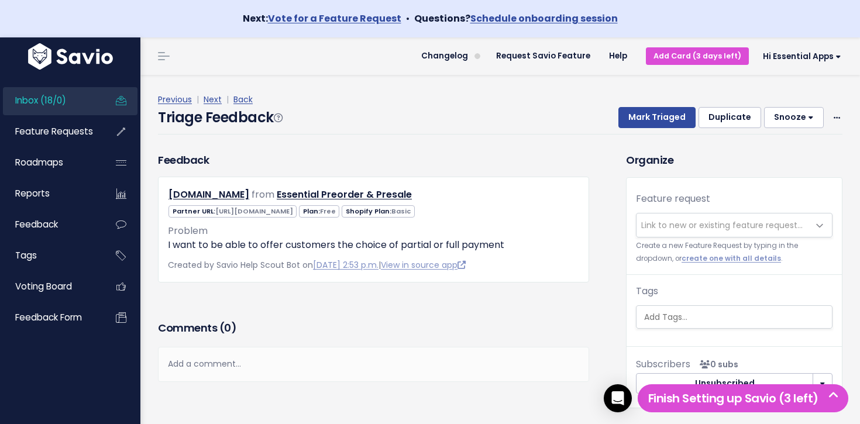
click at [710, 223] on span "Link to new or existing feature request..." at bounding box center [721, 225] width 161 height 12
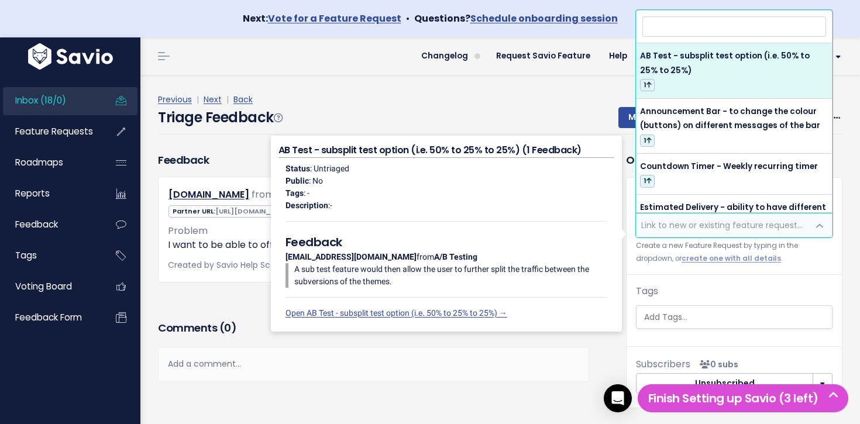
click at [580, 111] on div "Triage Feedback Mark Triaged Duplicate Snooze 1 day 3 days 7 days 14 days Edit …" at bounding box center [500, 120] width 684 height 27
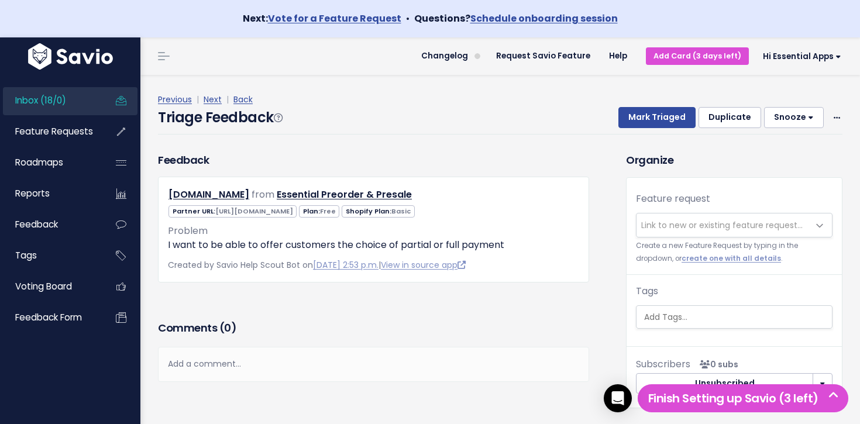
click at [703, 219] on span "Link to new or existing feature request..." at bounding box center [721, 225] width 161 height 12
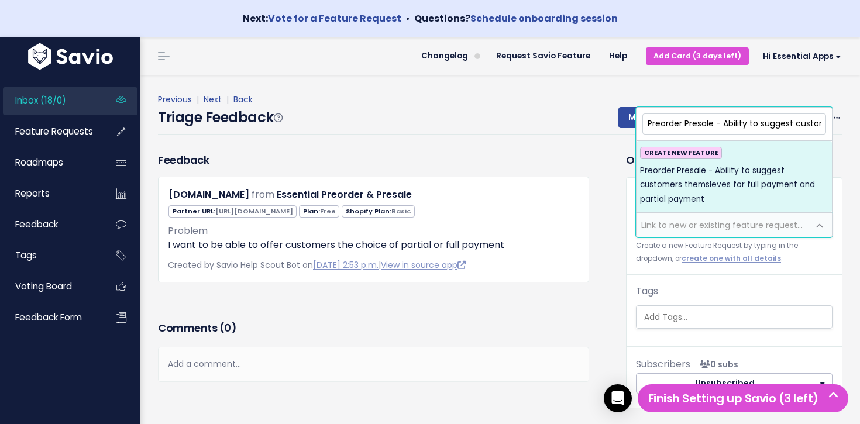
drag, startPoint x: 737, startPoint y: 123, endPoint x: 705, endPoint y: 118, distance: 32.5
click at [609, 119] on body "Next: Vote for a Feature Request • Questions? Schedule onboarding session Inbox…" at bounding box center [430, 234] width 860 height 468
click at [767, 117] on input "Preorder Presale - Ability to suggest customers themsleves for full payment and…" at bounding box center [734, 123] width 184 height 20
drag, startPoint x: 784, startPoint y: 126, endPoint x: 800, endPoint y: 128, distance: 16.4
click at [784, 126] on input "Preorder Presale - Ability to suggest customers themsleves for full payment and…" at bounding box center [734, 123] width 184 height 20
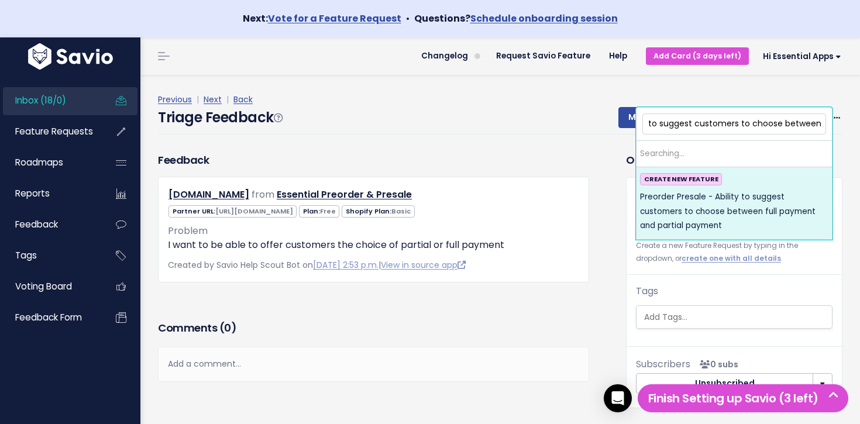
scroll to position [0, 107]
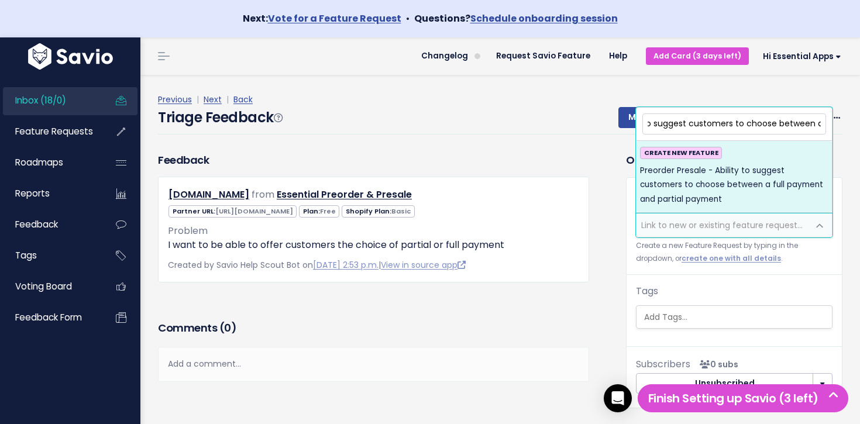
type input "Preorder Presale - Ability to suggest customers to choose between a full paymen…"
click at [775, 189] on span "Preorder Presale - Ability to suggest customers to choose between a full paymen…" at bounding box center [734, 185] width 188 height 43
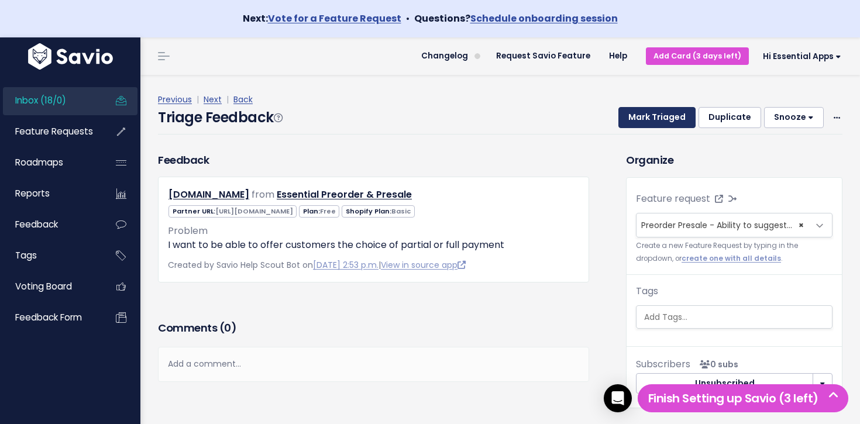
click at [640, 115] on button "Mark Triaged" at bounding box center [656, 117] width 77 height 21
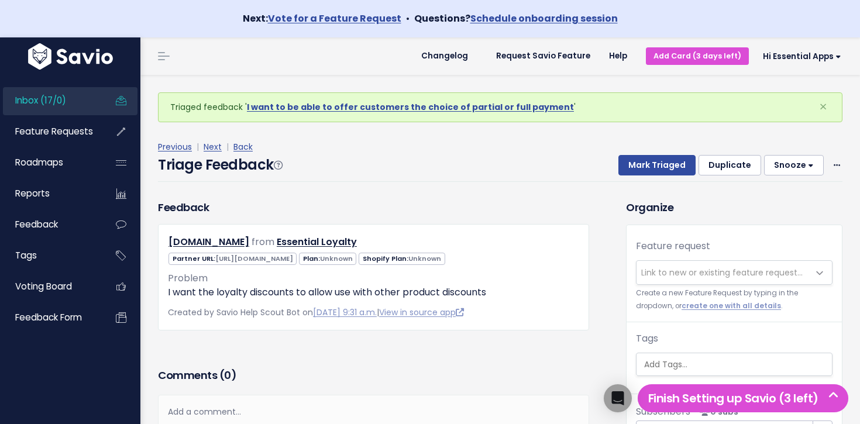
click at [71, 102] on link "Inbox (17/0)" at bounding box center [50, 100] width 94 height 27
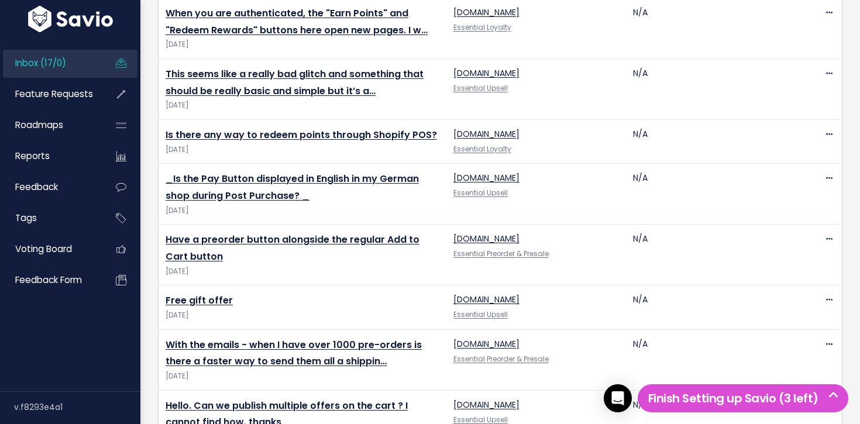
scroll to position [1027, 0]
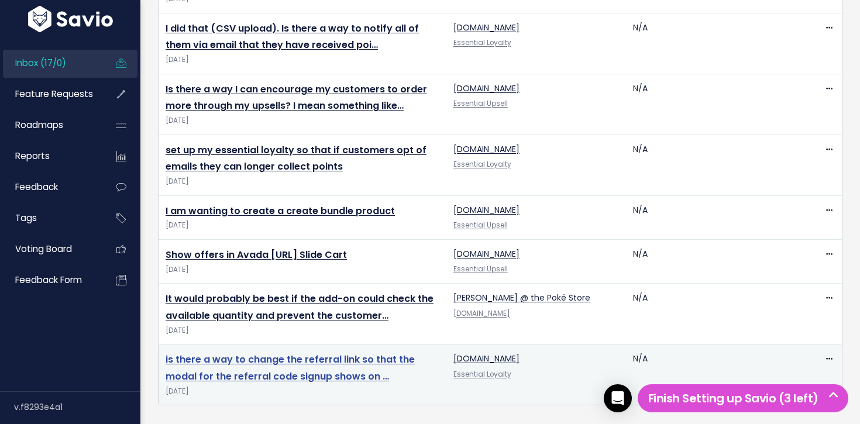
click at [302, 363] on link "is there a way to change the referral link so that the modal for the referral c…" at bounding box center [290, 368] width 249 height 30
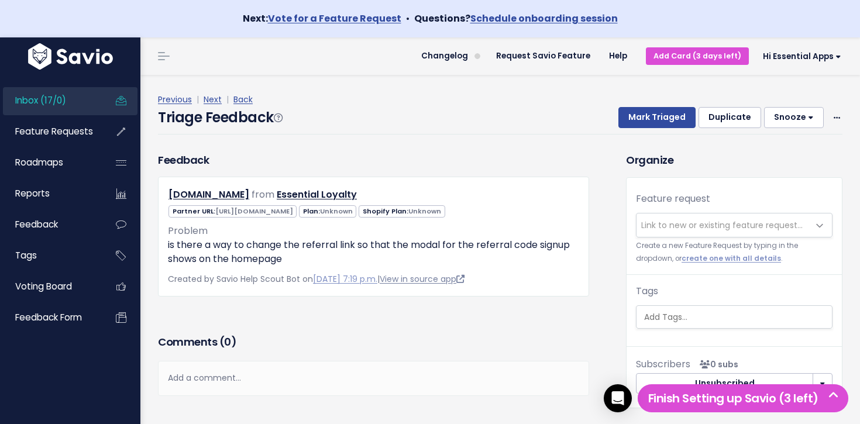
click at [449, 277] on link "View in source app" at bounding box center [422, 279] width 85 height 12
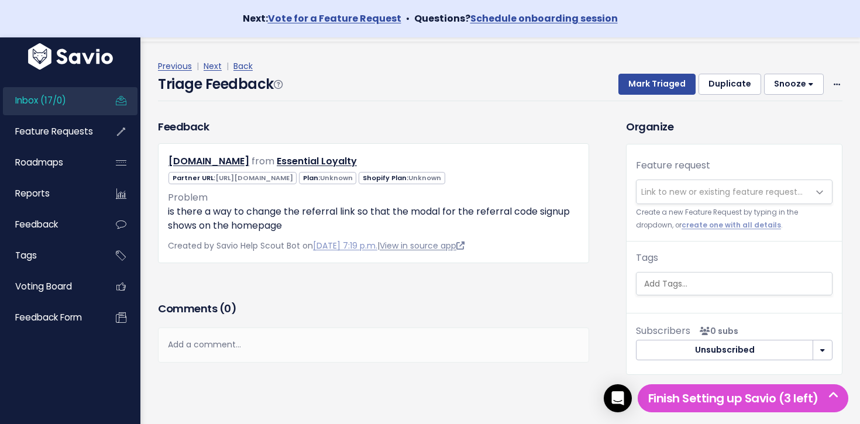
click at [440, 242] on link "View in source app" at bounding box center [422, 246] width 85 height 12
click at [834, 77] on span at bounding box center [836, 84] width 11 height 15
click at [766, 140] on link "Delete" at bounding box center [790, 139] width 84 height 23
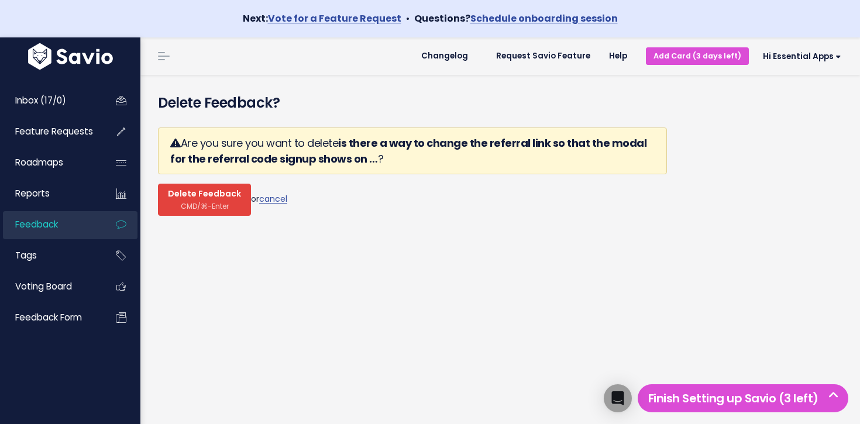
click at [215, 206] on span "CMD/⌘-Enter" at bounding box center [205, 206] width 48 height 9
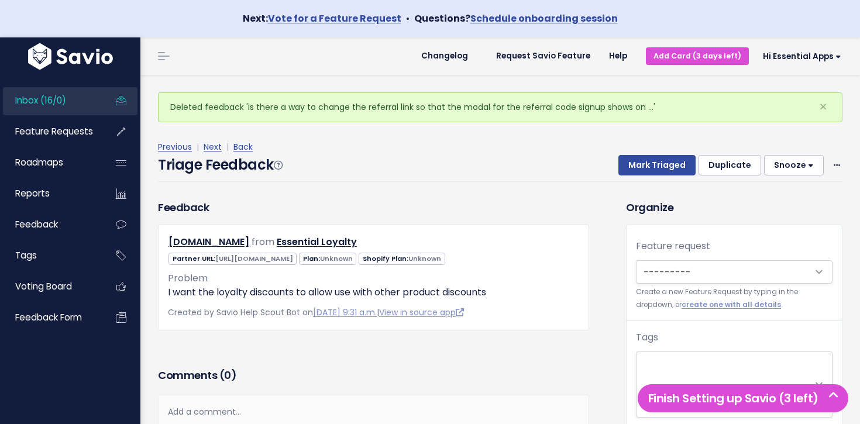
click at [26, 98] on span "Inbox (16/0)" at bounding box center [40, 100] width 51 height 12
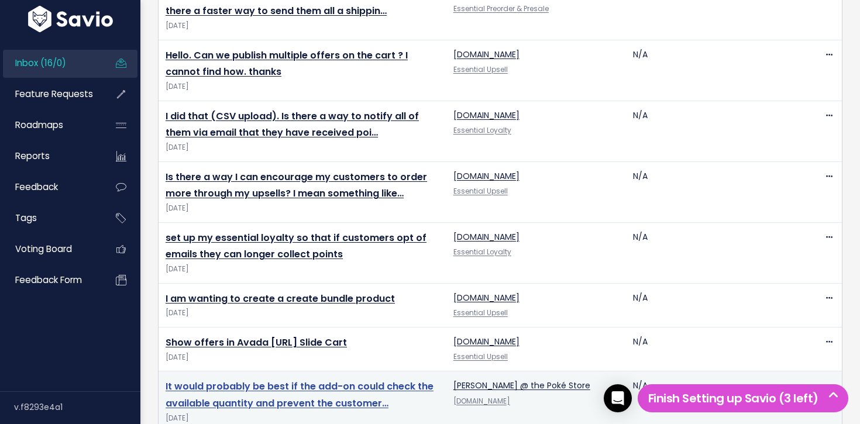
scroll to position [966, 0]
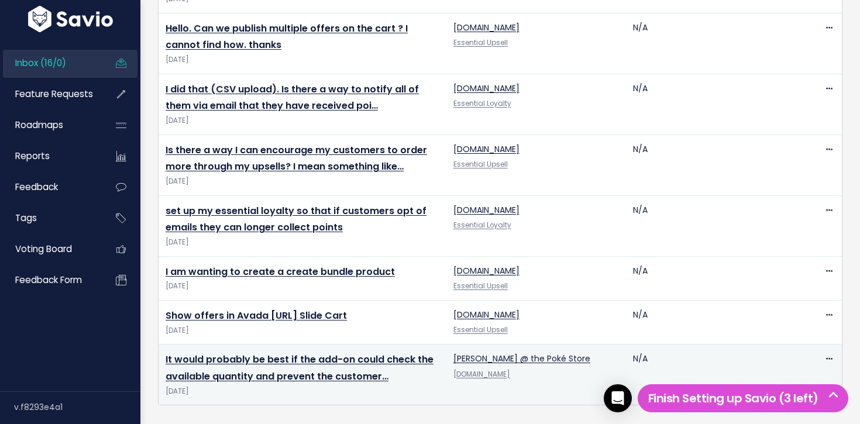
click at [268, 348] on td "It would probably be best if the add-on could check the available quantity and …" at bounding box center [303, 375] width 288 height 61
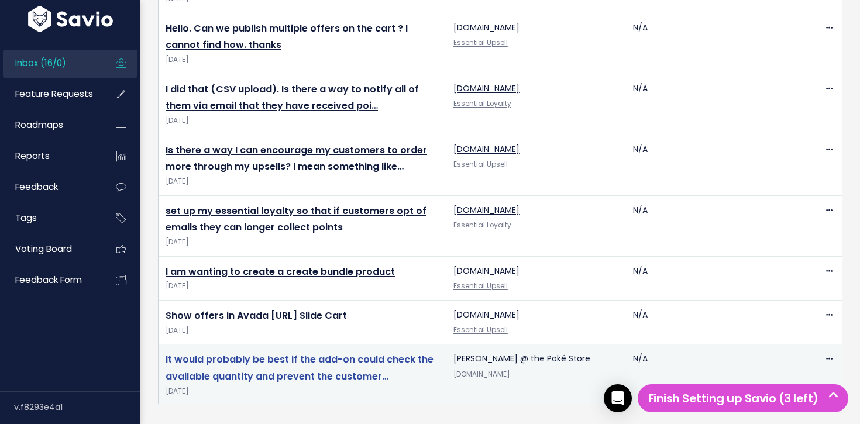
click at [267, 357] on link "It would probably be best if the add-on could check the available quantity and …" at bounding box center [300, 368] width 268 height 30
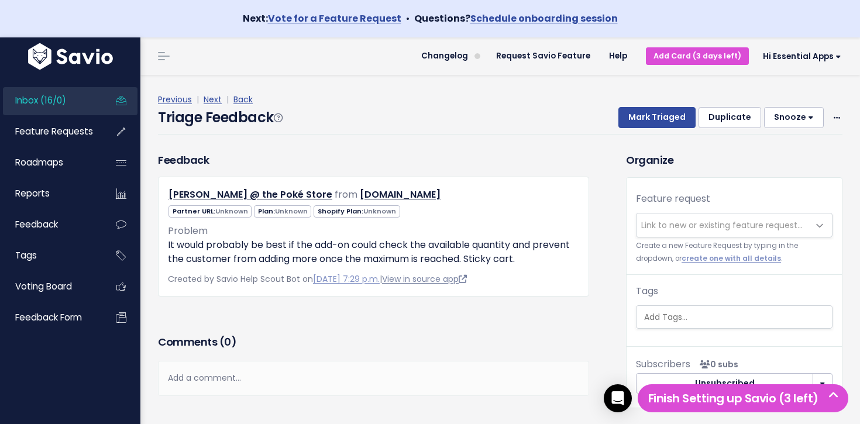
click at [429, 280] on link "View in source app" at bounding box center [424, 279] width 85 height 12
click at [683, 234] on span "Link to new or existing feature request..." at bounding box center [722, 225] width 172 height 23
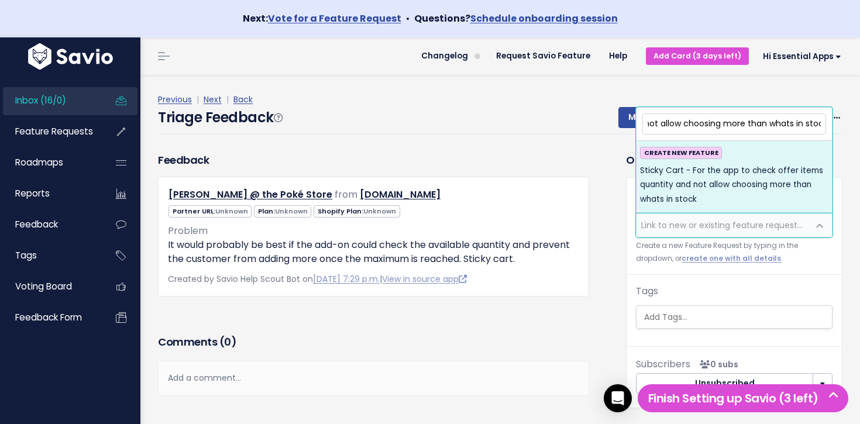
type input "Sticky Cart - For the app to check offer items quantity and not allow choosing …"
click at [756, 177] on span "Sticky Cart - For the app to check offer items quantity and not allow choosing …" at bounding box center [734, 185] width 188 height 43
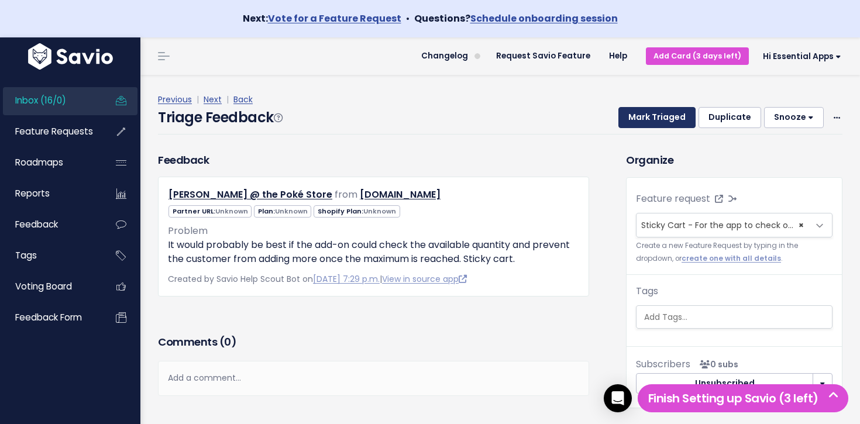
click at [657, 120] on button "Mark Triaged" at bounding box center [656, 117] width 77 height 21
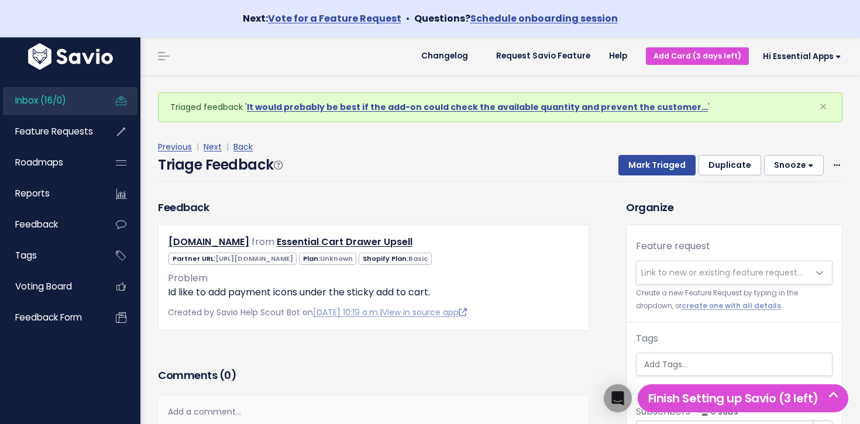
click at [71, 108] on link "Inbox (16/0)" at bounding box center [50, 100] width 94 height 27
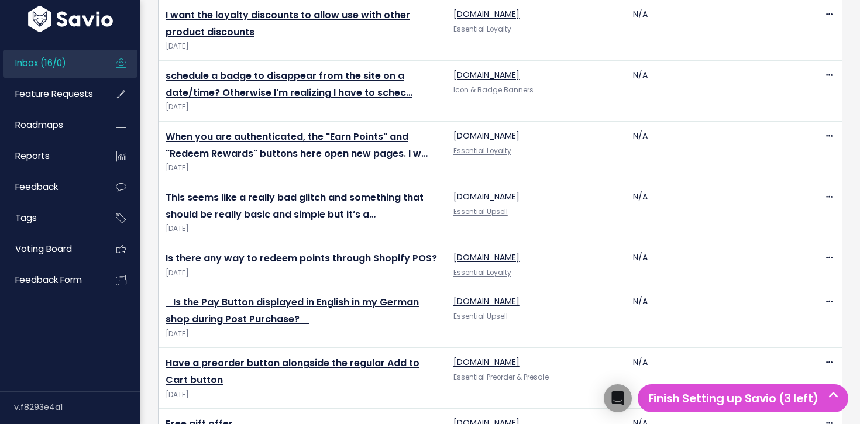
scroll to position [949, 0]
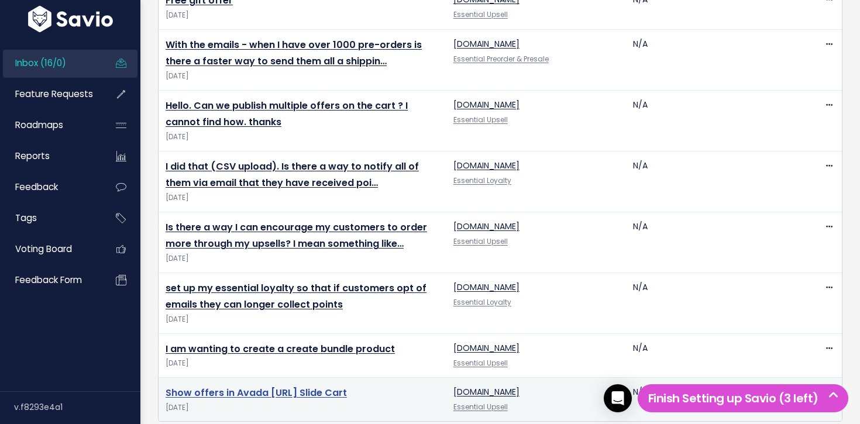
click at [260, 386] on link "Show offers in Avada AOV.ai Slide Cart" at bounding box center [256, 392] width 181 height 13
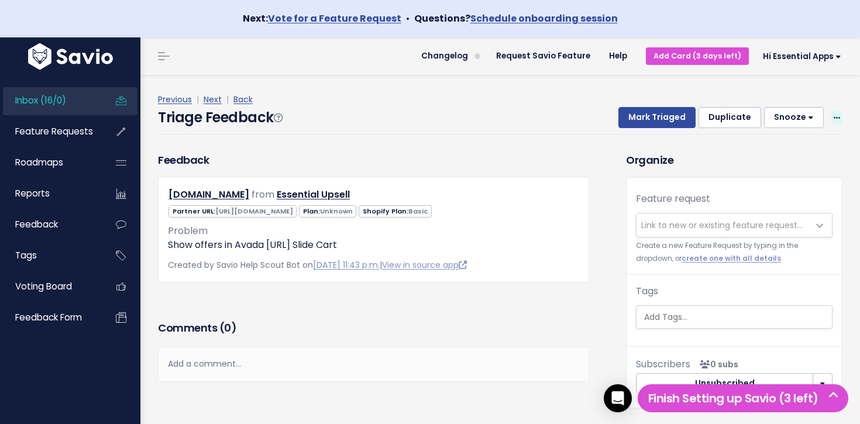
click at [840, 118] on span at bounding box center [836, 118] width 11 height 15
click at [772, 177] on link "Delete" at bounding box center [790, 172] width 84 height 23
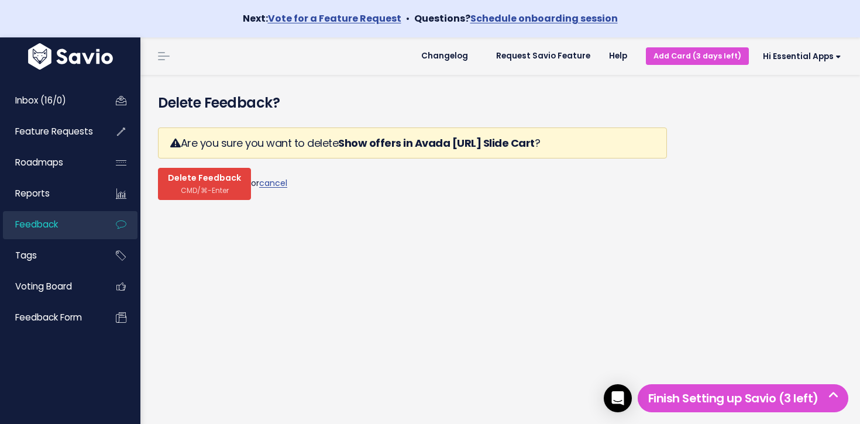
click at [205, 187] on span "CMD/⌘-Enter" at bounding box center [205, 190] width 48 height 9
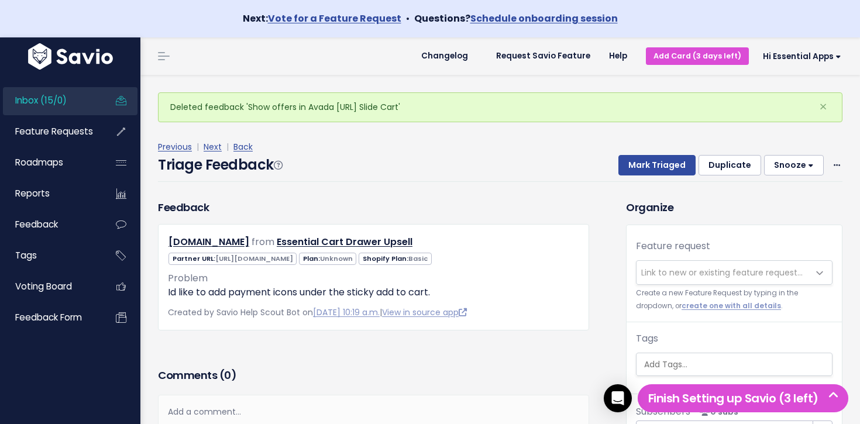
click at [35, 102] on span "Inbox (15/0)" at bounding box center [40, 100] width 51 height 12
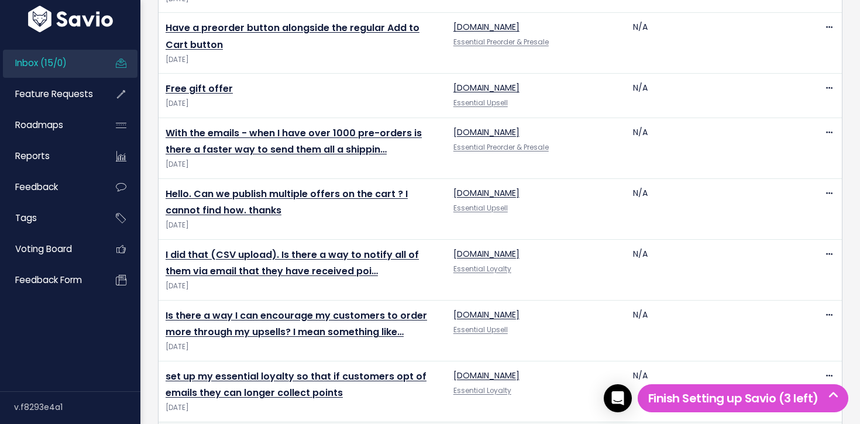
scroll to position [905, 0]
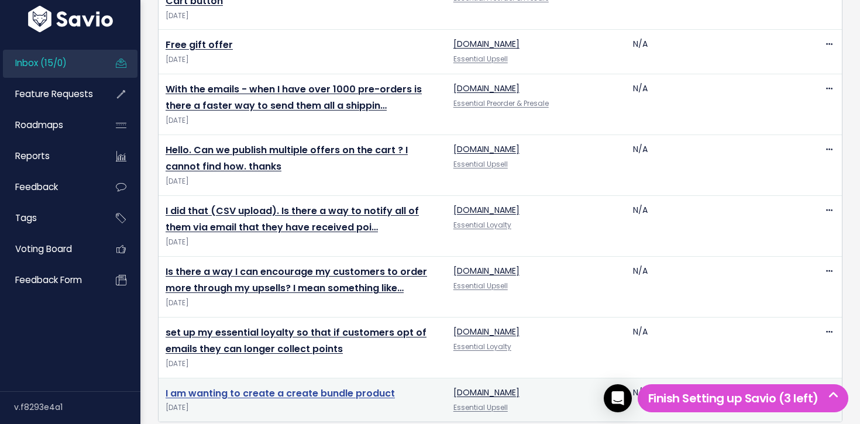
click at [302, 387] on link "I am wanting to create a create bundle product" at bounding box center [280, 393] width 229 height 13
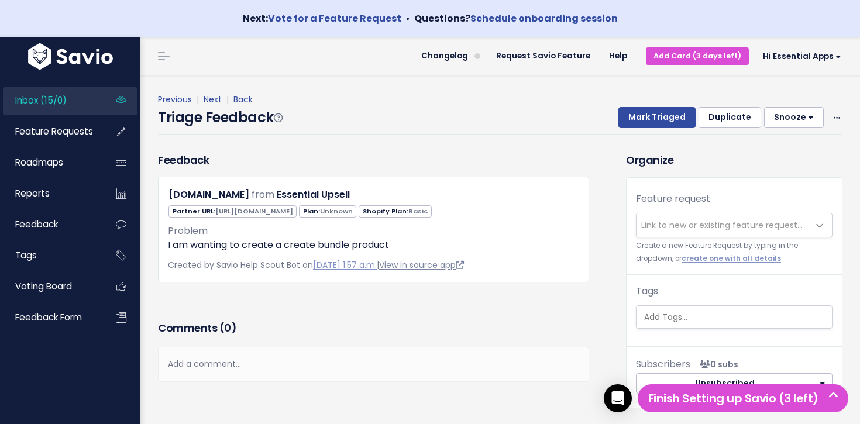
click at [412, 266] on link "View in source app" at bounding box center [421, 265] width 85 height 12
click at [839, 115] on icon at bounding box center [837, 119] width 6 height 8
click at [795, 173] on link "Delete" at bounding box center [790, 172] width 84 height 23
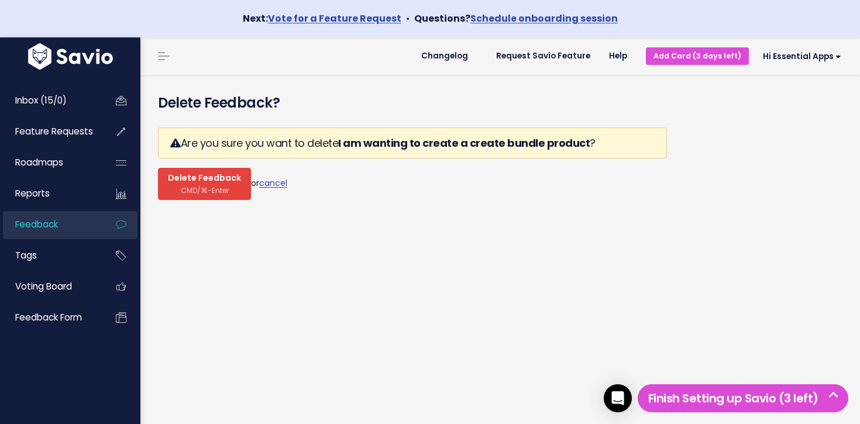
click at [163, 180] on button "Delete Feedback CMD/⌘-Enter" at bounding box center [204, 184] width 93 height 32
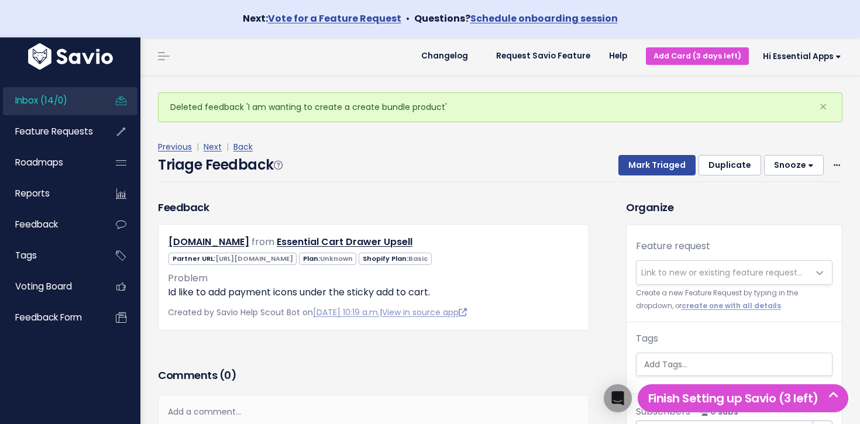
click at [91, 95] on link "Inbox (14/0)" at bounding box center [50, 100] width 94 height 27
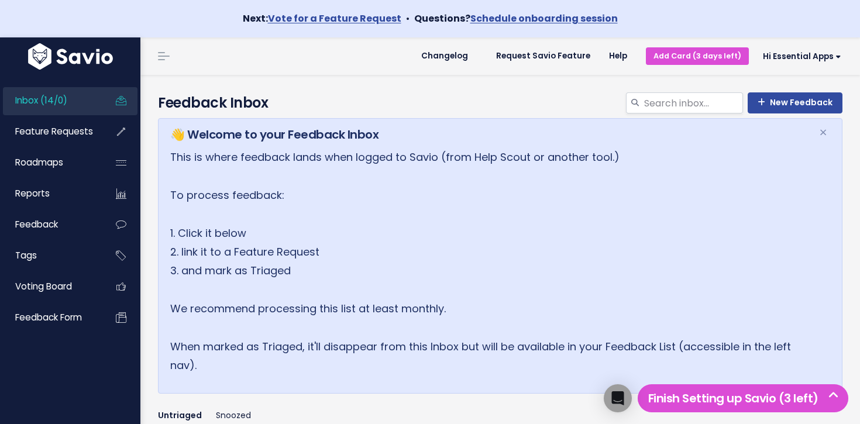
scroll to position [861, 0]
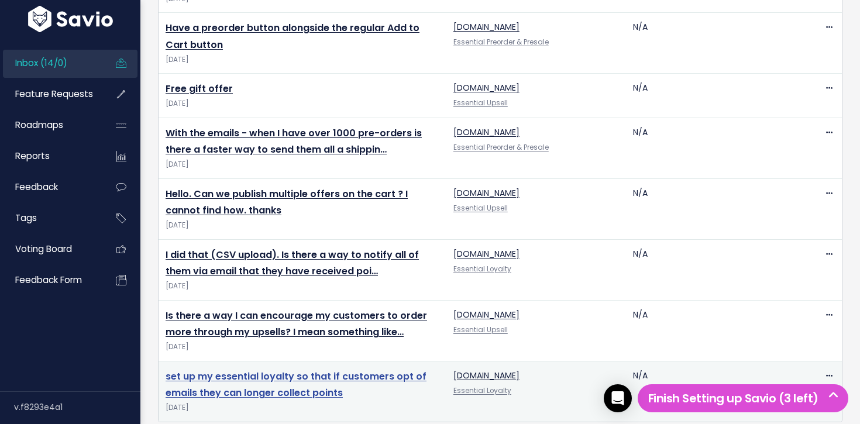
click at [249, 370] on link "set up my essential loyalty so that if customers opt of emails they can longer …" at bounding box center [296, 385] width 261 height 30
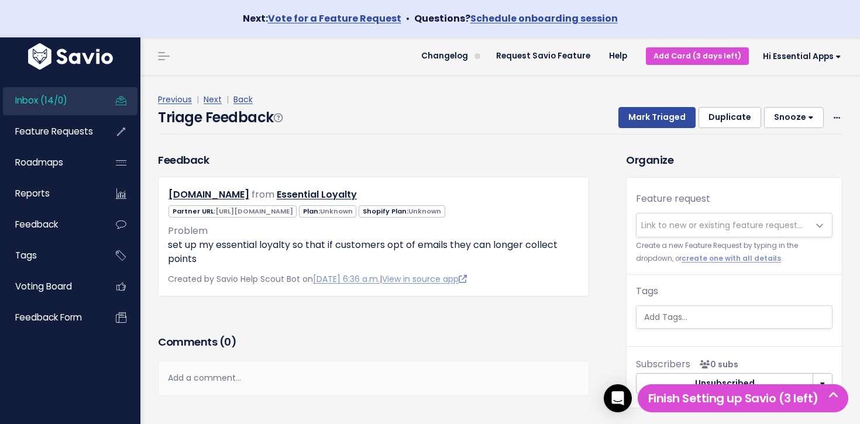
click at [843, 112] on div "Previous | Next | Back Triage Feedback Mark Triaged Duplicate [GEOGRAPHIC_DATA]…" at bounding box center [504, 113] width 693 height 42
click at [839, 116] on span at bounding box center [836, 118] width 11 height 15
click at [445, 281] on link "View in source app" at bounding box center [424, 279] width 85 height 12
click at [831, 115] on span at bounding box center [836, 118] width 11 height 15
click at [772, 170] on link "Delete" at bounding box center [790, 172] width 84 height 23
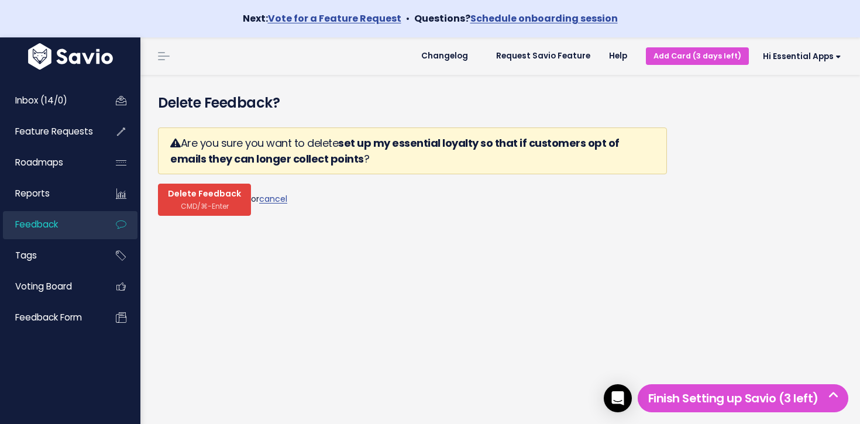
click at [223, 191] on span "Delete Feedback" at bounding box center [204, 194] width 73 height 11
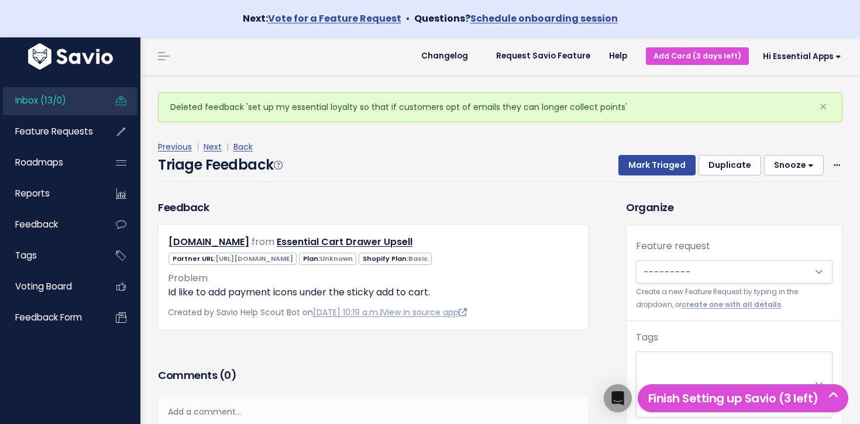
click at [82, 94] on link "Inbox (13/0)" at bounding box center [50, 100] width 94 height 27
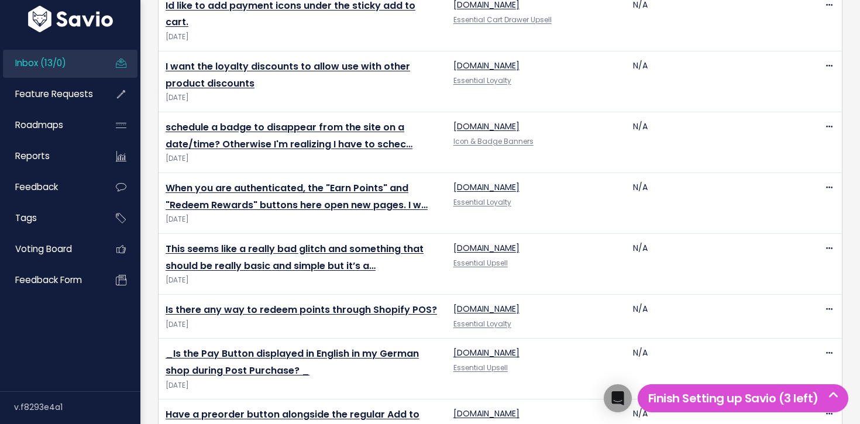
scroll to position [800, 0]
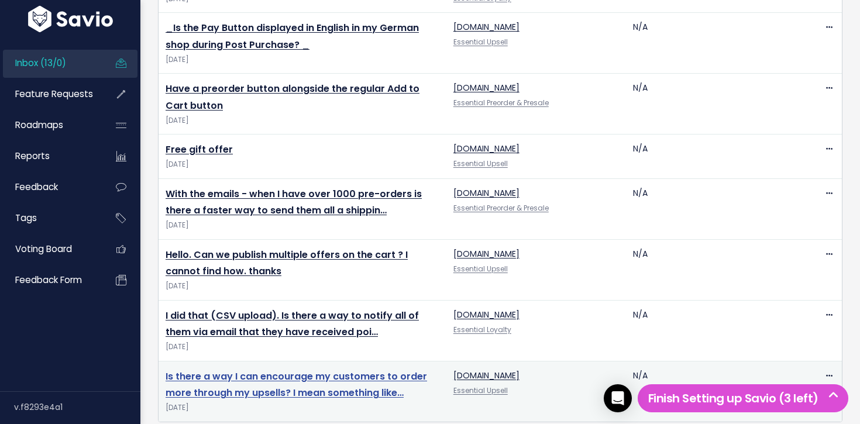
click at [264, 373] on link "Is there a way I can encourage my customers to order more through my upsells? I…" at bounding box center [296, 385] width 261 height 30
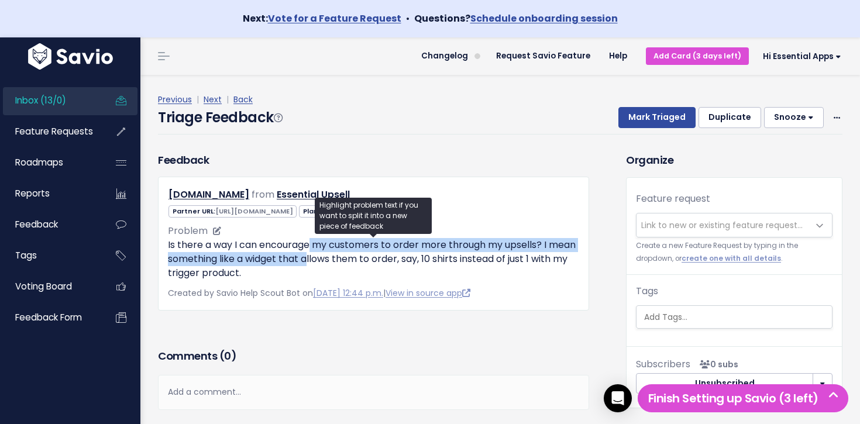
drag, startPoint x: 314, startPoint y: 250, endPoint x: 337, endPoint y: 253, distance: 23.0
click at [337, 253] on p "Is there a way I can encourage my customers to order more through my upsells? I…" at bounding box center [373, 259] width 411 height 42
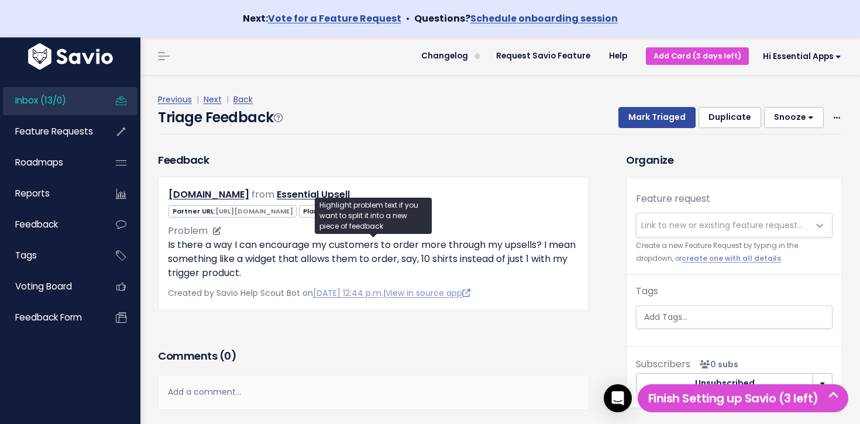
click at [338, 252] on p "Is there a way I can encourage my customers to order more through my upsells? I…" at bounding box center [373, 259] width 411 height 42
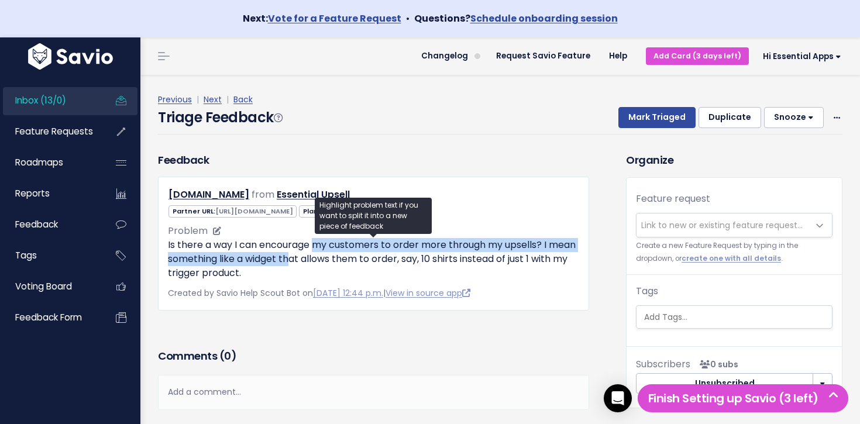
drag, startPoint x: 323, startPoint y: 263, endPoint x: 318, endPoint y: 250, distance: 13.9
click at [318, 250] on p "Is there a way I can encourage my customers to order more through my upsells? I…" at bounding box center [373, 259] width 411 height 42
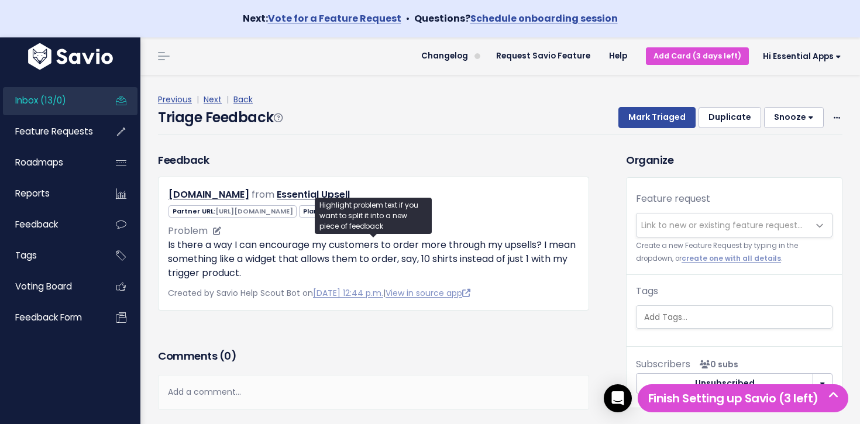
click at [316, 251] on p "Is there a way I can encourage my customers to order more through my upsells? I…" at bounding box center [373, 259] width 411 height 42
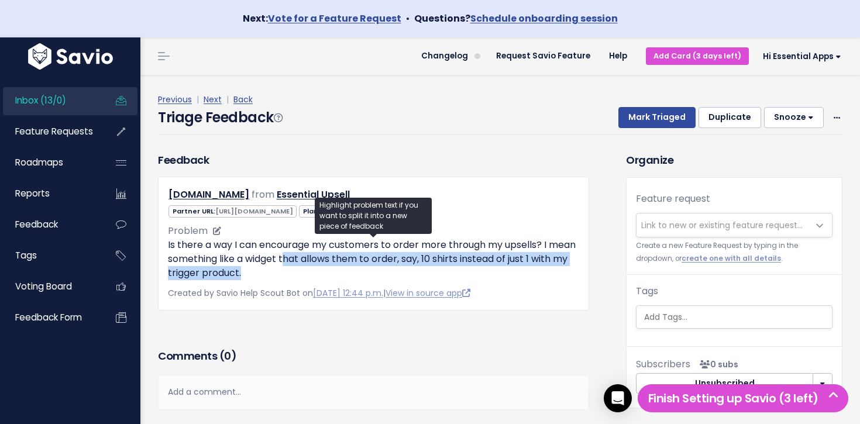
drag, startPoint x: 315, startPoint y: 256, endPoint x: 318, endPoint y: 267, distance: 12.1
click at [318, 267] on p "Is there a way I can encourage my customers to order more through my upsells? I…" at bounding box center [373, 259] width 411 height 42
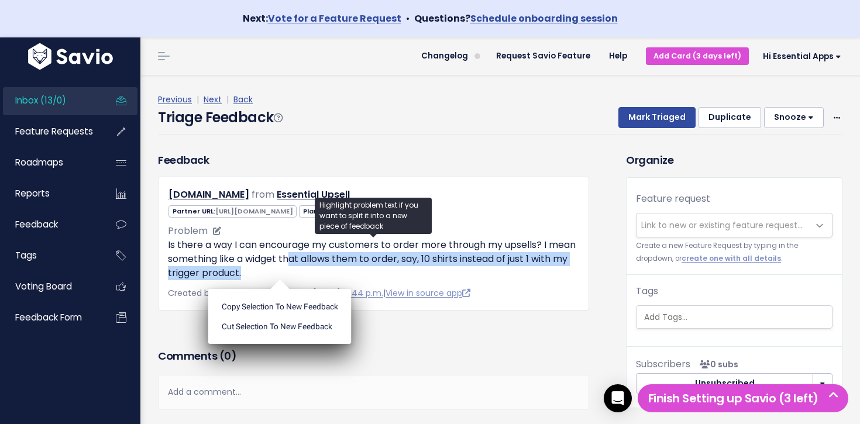
click at [319, 266] on p "Is there a way I can encourage my customers to order more through my upsells? I…" at bounding box center [373, 259] width 411 height 42
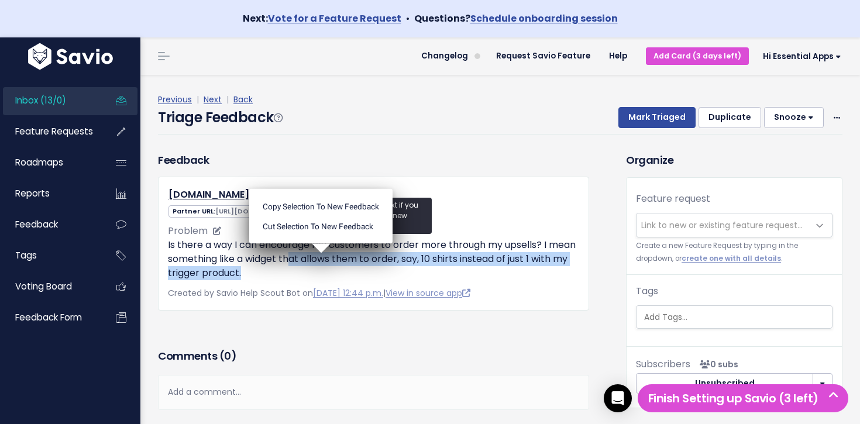
click at [318, 268] on p "Is there a way I can encourage my customers to order more through my upsells? I…" at bounding box center [373, 259] width 411 height 42
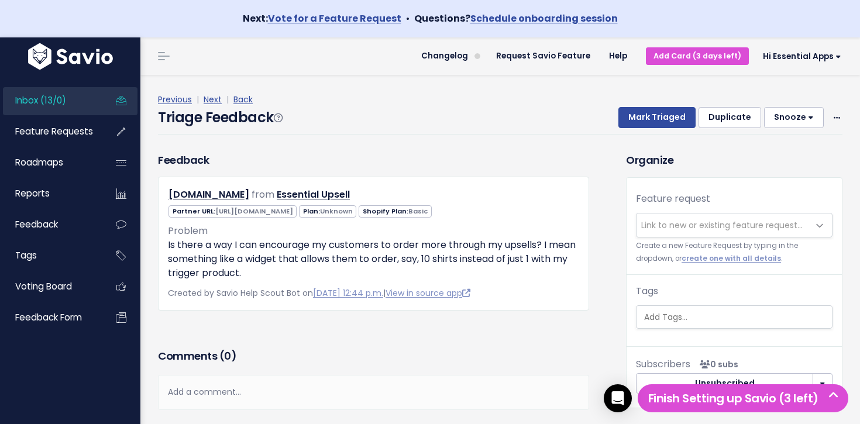
click at [372, 82] on div "Previous | Next | Back Triage Feedback Mark Triaged Duplicate Snooze 1 day 3 da…" at bounding box center [504, 113] width 693 height 77
click at [763, 237] on span "Link to new or existing feature request..." at bounding box center [722, 225] width 172 height 23
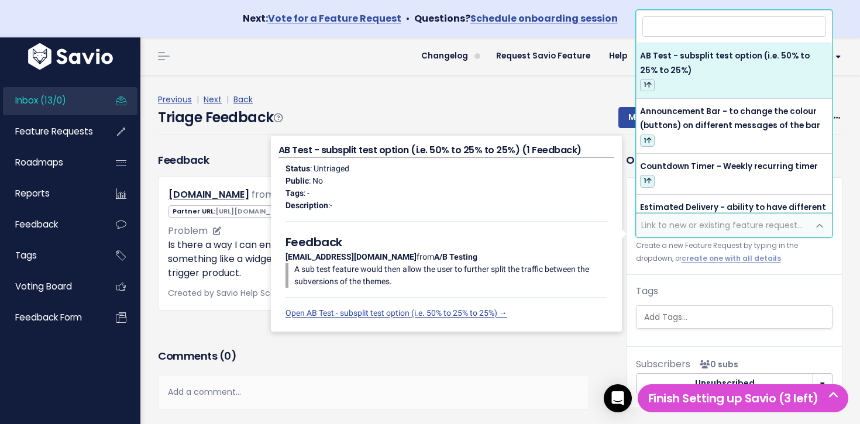
click at [224, 239] on p "Is there a way I can encourage my customers to order more through my upsells? I…" at bounding box center [373, 259] width 411 height 42
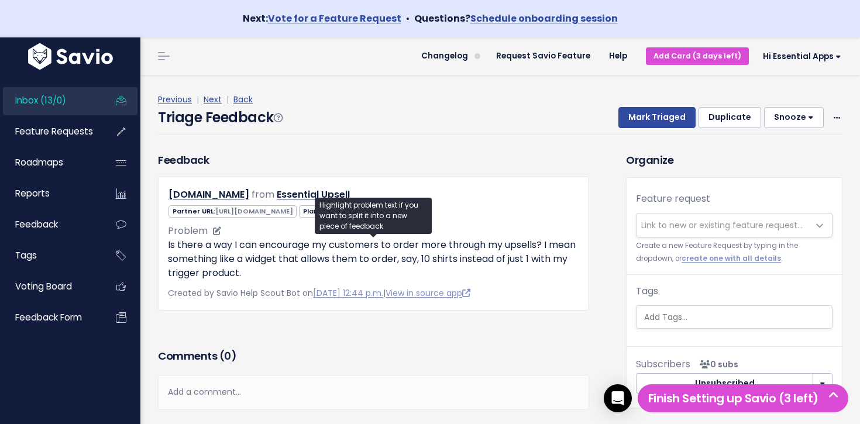
click at [261, 253] on p "Is there a way I can encourage my customers to order more through my upsells? I…" at bounding box center [373, 259] width 411 height 42
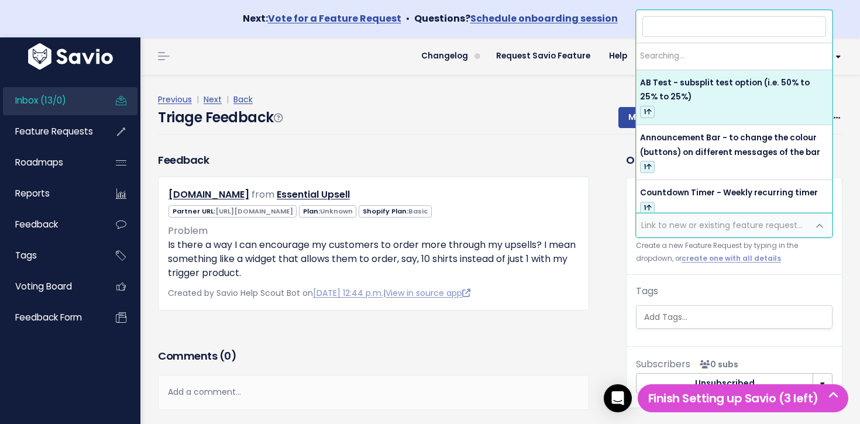
click at [751, 223] on span "Link to new or existing feature request..." at bounding box center [721, 225] width 161 height 12
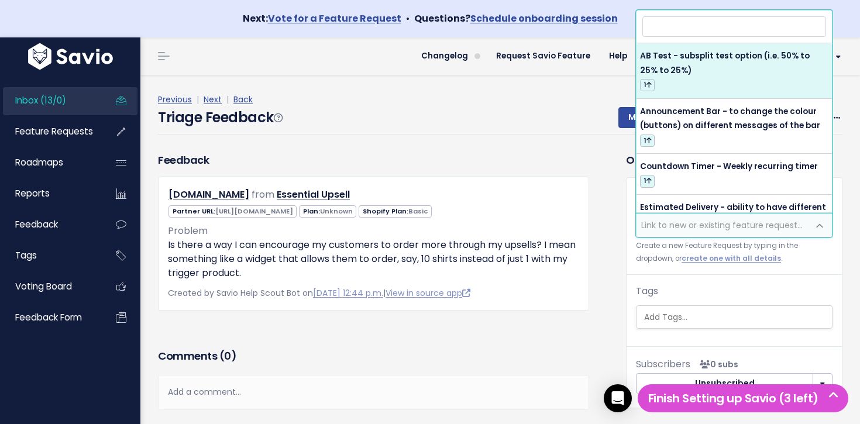
type input "s"
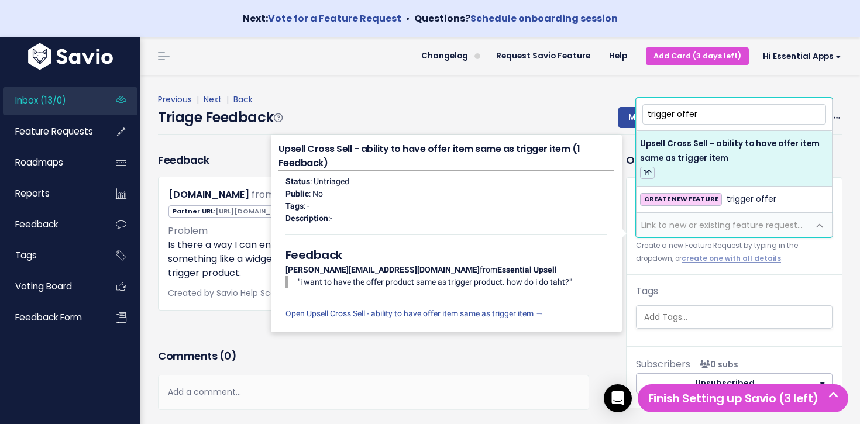
type input "trigger offer"
select select "64576"
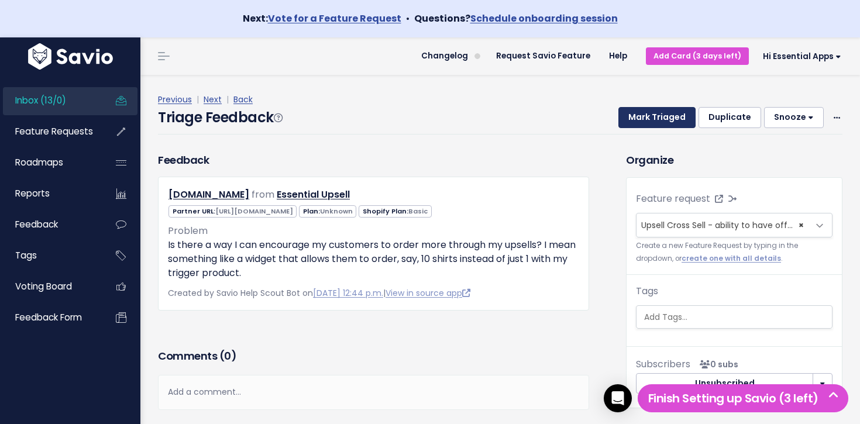
click at [663, 114] on button "Mark Triaged" at bounding box center [656, 117] width 77 height 21
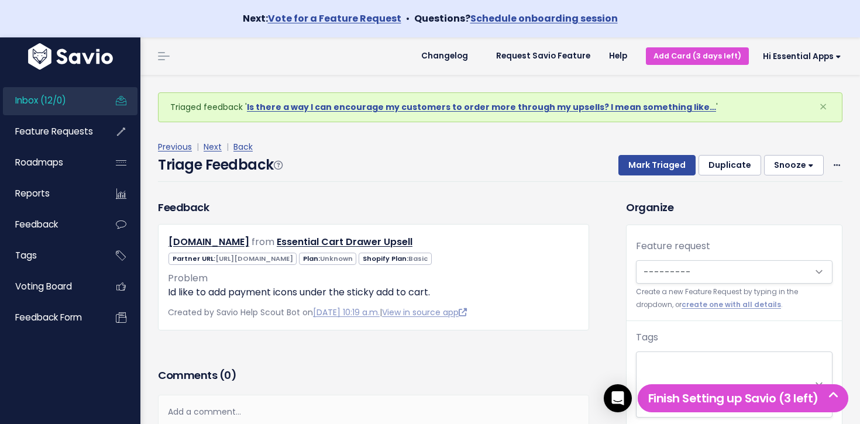
click at [89, 105] on link "Inbox (12/0)" at bounding box center [50, 100] width 94 height 27
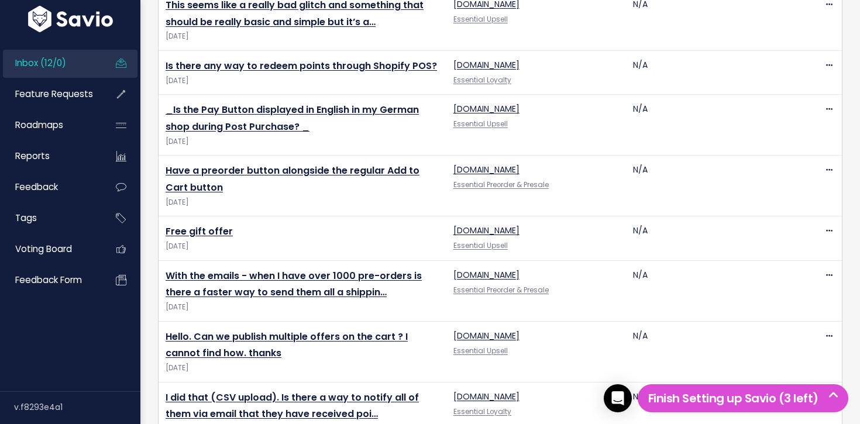
scroll to position [739, 0]
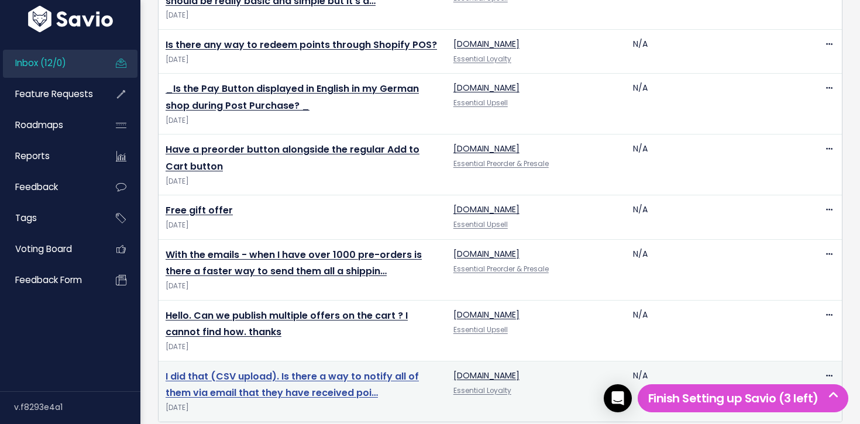
click at [280, 370] on link "I did that (CSV upload). Is there a way to notify all of them via email that th…" at bounding box center [292, 385] width 253 height 30
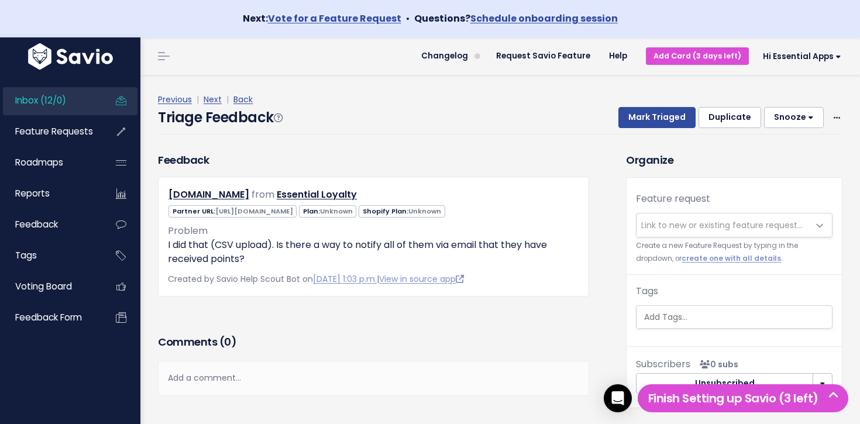
click at [769, 229] on span "Link to new or existing feature request..." at bounding box center [721, 225] width 161 height 12
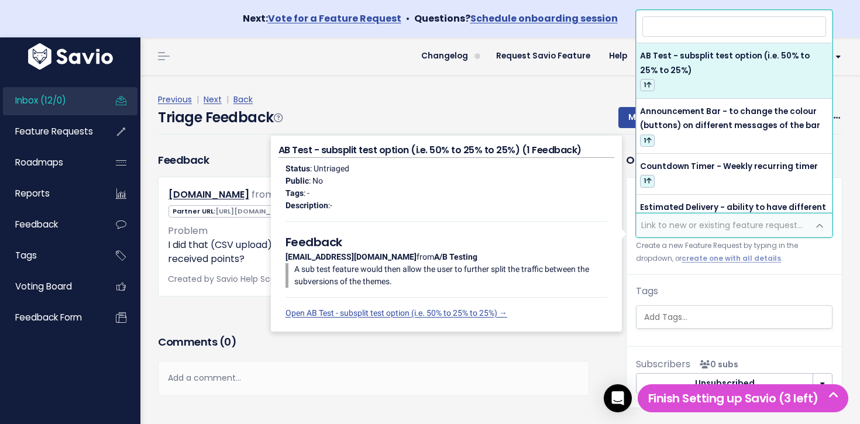
type input ":"
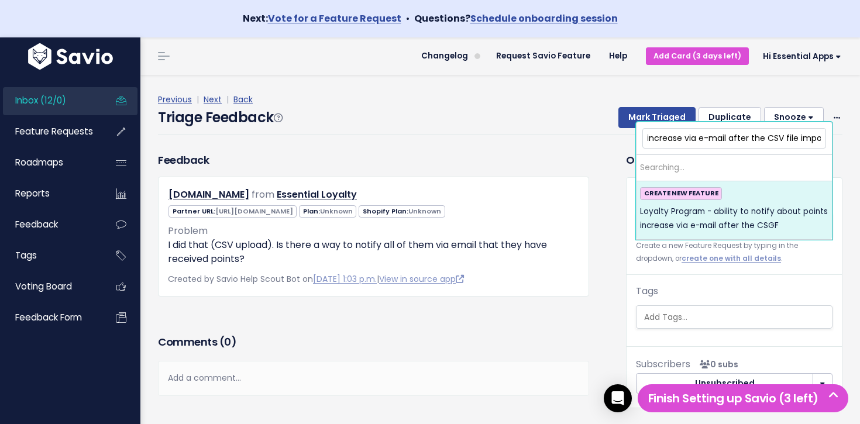
scroll to position [0, 197]
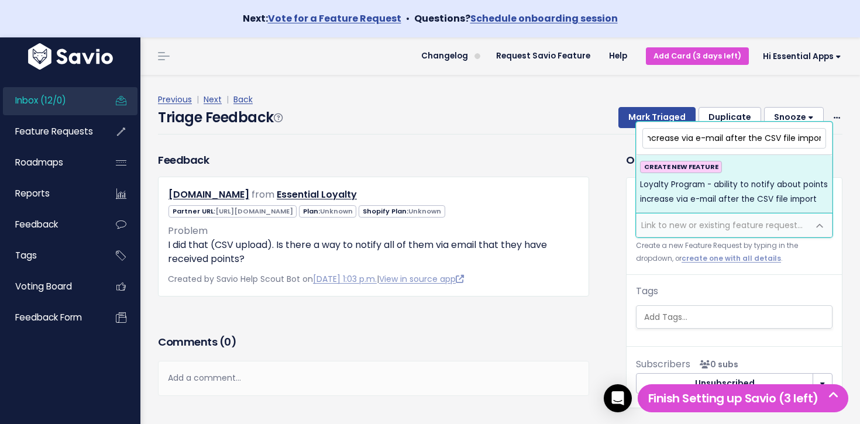
type input "Loyalty Program - ability to notify about points increase via e-mail after the …"
click at [759, 197] on span "Loyalty Program - ability to notify about points increase via e-mail after the …" at bounding box center [734, 192] width 188 height 29
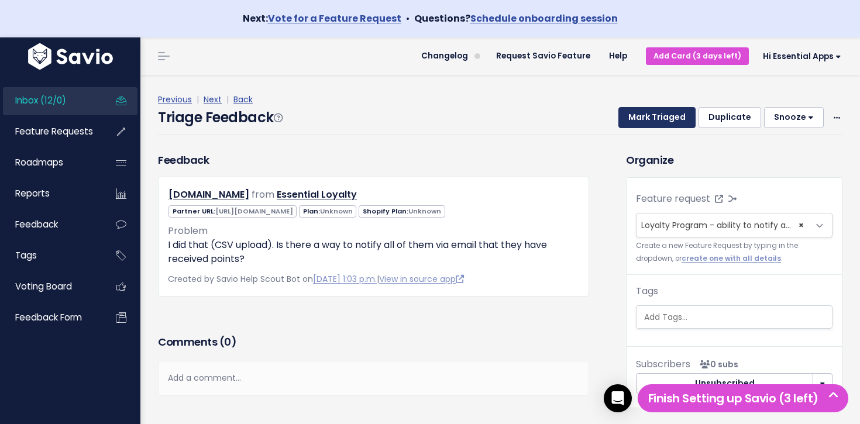
click at [682, 125] on button "Mark Triaged" at bounding box center [656, 117] width 77 height 21
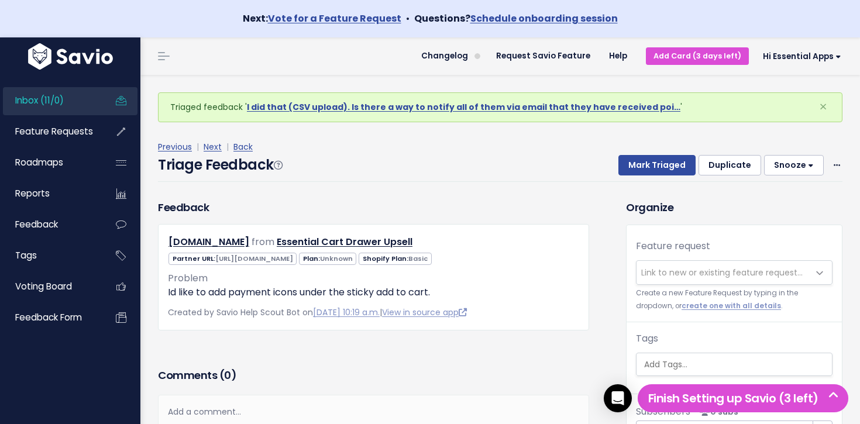
click at [49, 97] on span "Inbox (11/0)" at bounding box center [39, 100] width 49 height 12
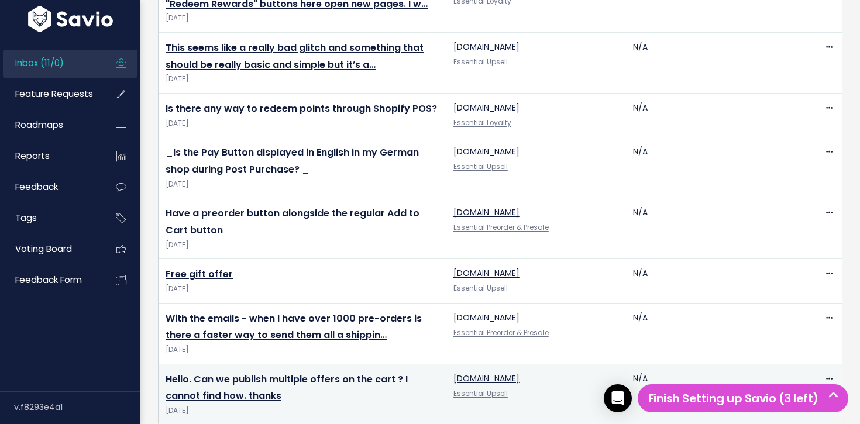
scroll to position [674, 0]
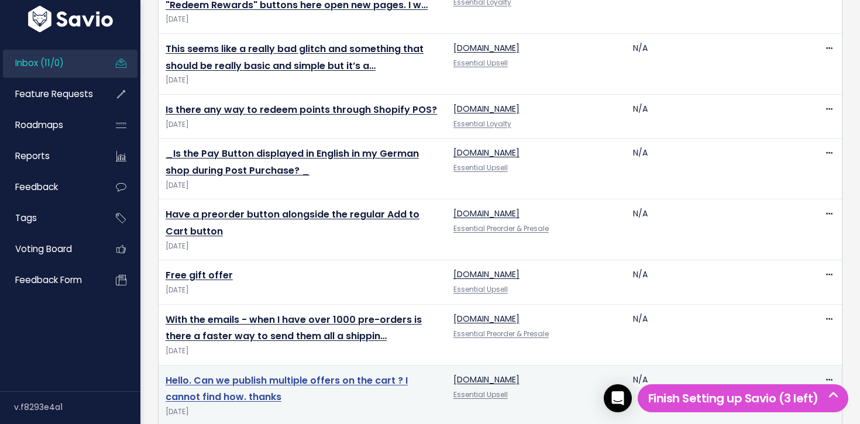
click at [313, 374] on link "Hello. Can we publish multiple offers on the cart ? I cannot find how. thanks" at bounding box center [287, 389] width 242 height 30
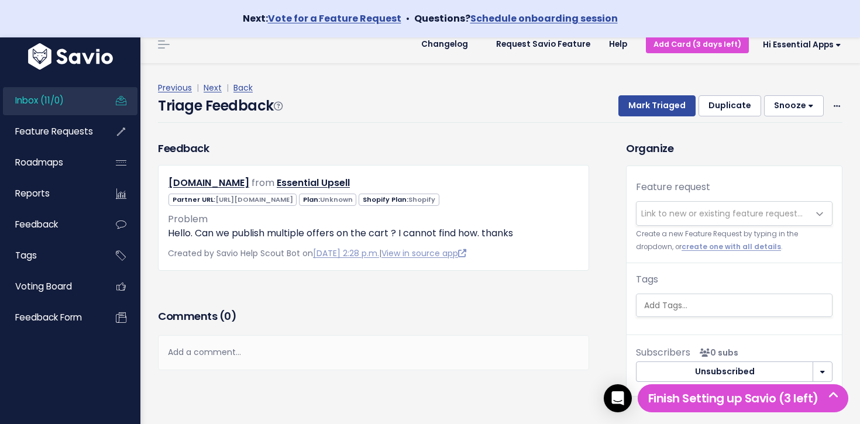
scroll to position [27, 0]
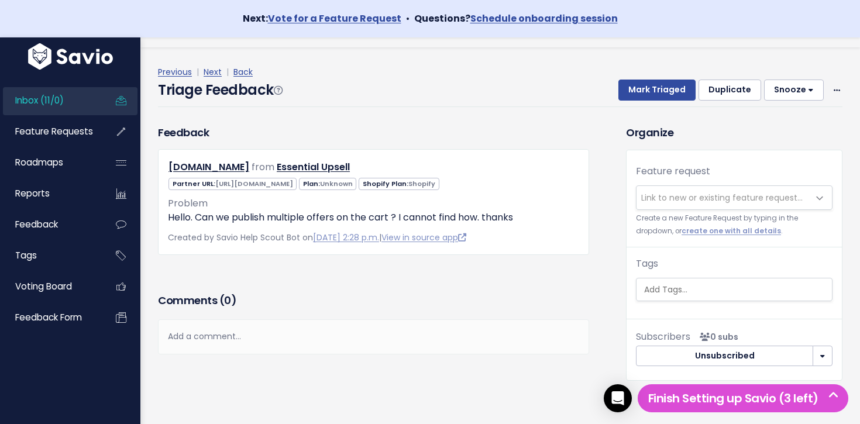
click at [694, 193] on span "Link to new or existing feature request..." at bounding box center [722, 197] width 172 height 23
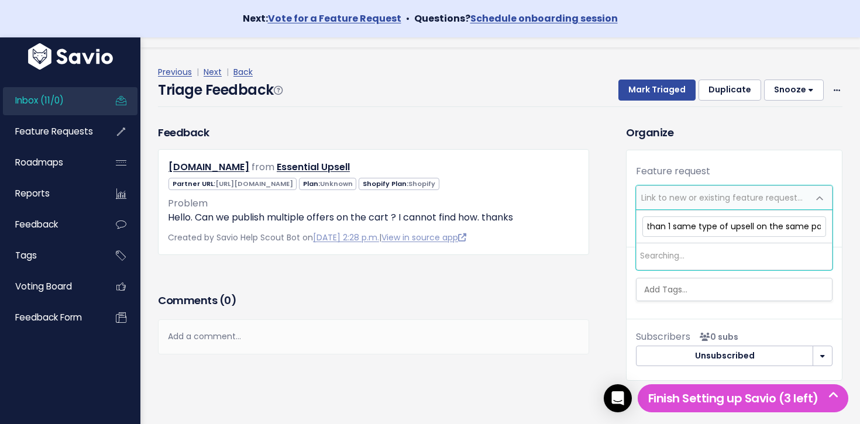
scroll to position [0, 178]
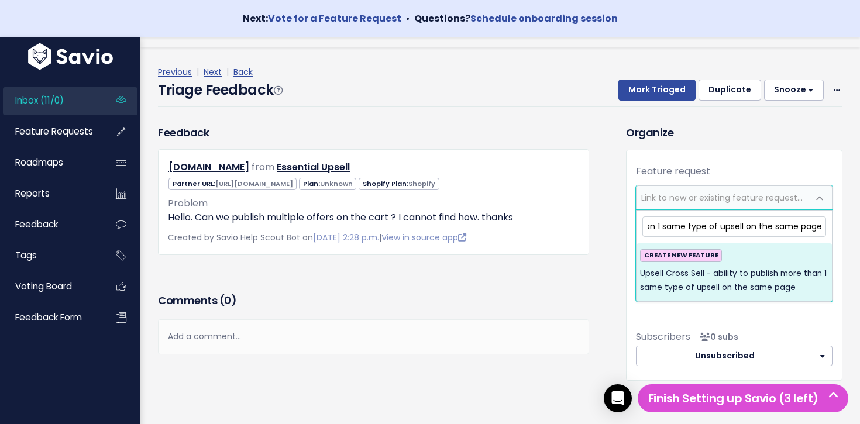
type input "Upsell Cross Sell - ability to publish more than 1 same type of upsell on the s…"
click at [717, 278] on span "Upsell Cross Sell - ability to publish more than 1 same type of upsell on the s…" at bounding box center [734, 281] width 188 height 29
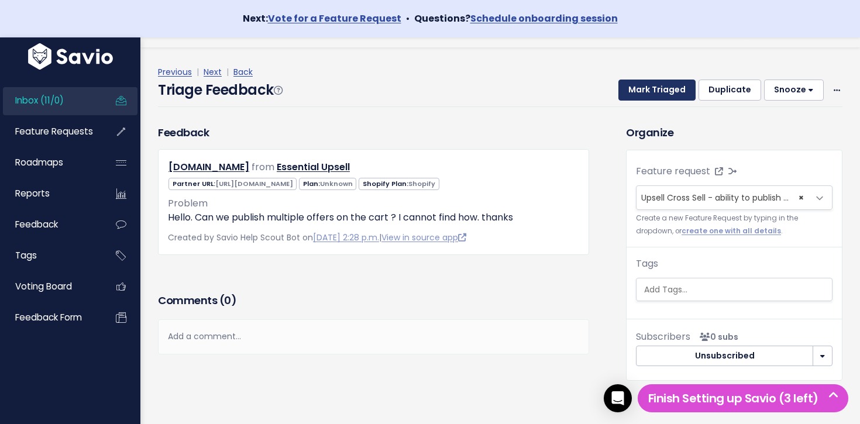
click at [656, 87] on button "Mark Triaged" at bounding box center [656, 90] width 77 height 21
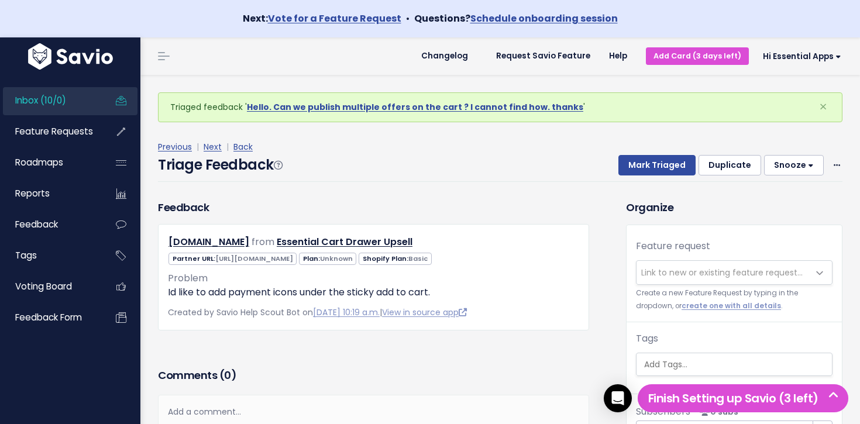
click at [82, 102] on link "Inbox (10/0)" at bounding box center [50, 100] width 94 height 27
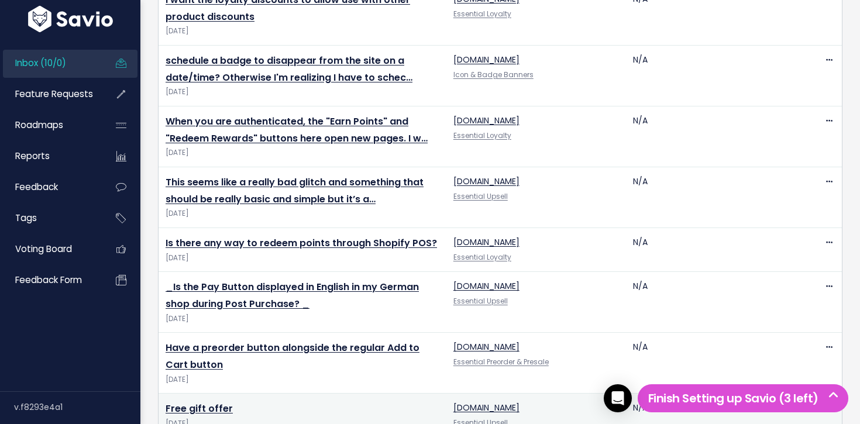
scroll to position [618, 0]
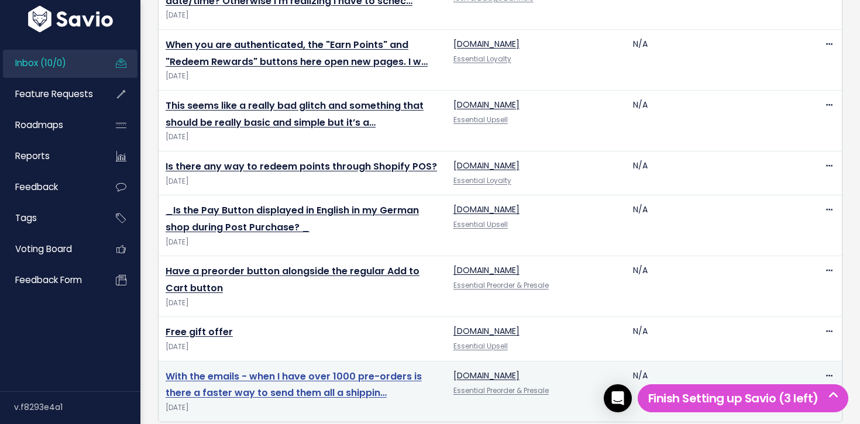
click at [347, 370] on link "With the emails - when I have over 1000 pre-orders is there a faster way to sen…" at bounding box center [294, 385] width 256 height 30
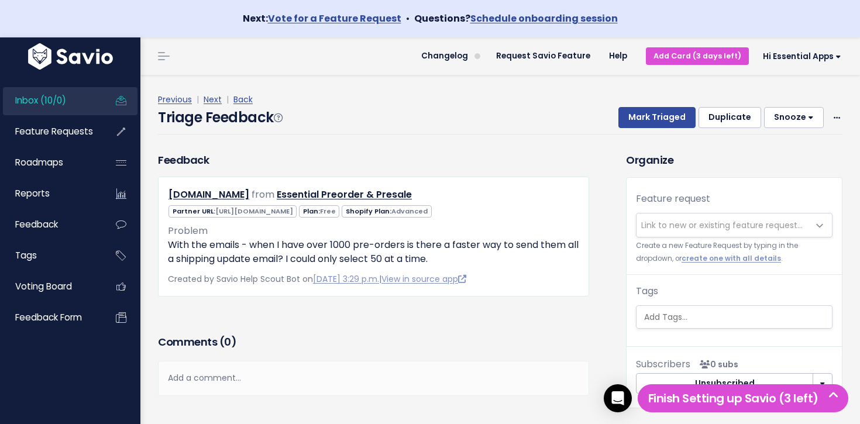
click at [735, 229] on span "Link to new or existing feature request..." at bounding box center [721, 225] width 161 height 12
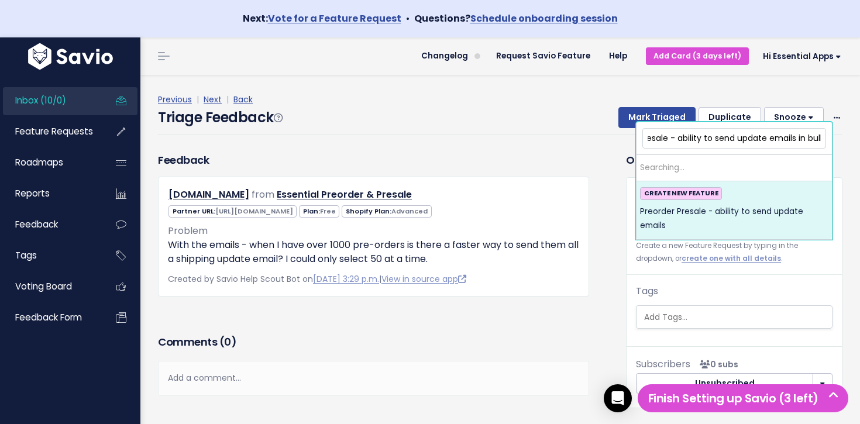
scroll to position [0, 50]
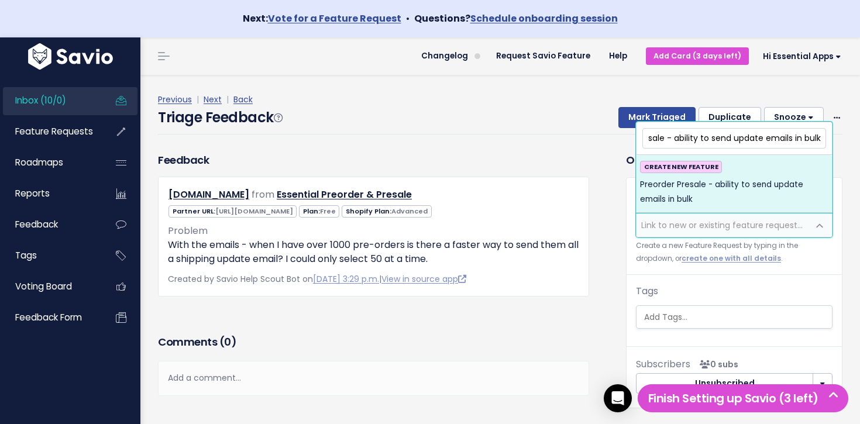
type input "Preorder Presale - ability to send update emails in bulk"
click at [716, 198] on span "Preorder Presale - ability to send update emails in bulk" at bounding box center [734, 192] width 188 height 29
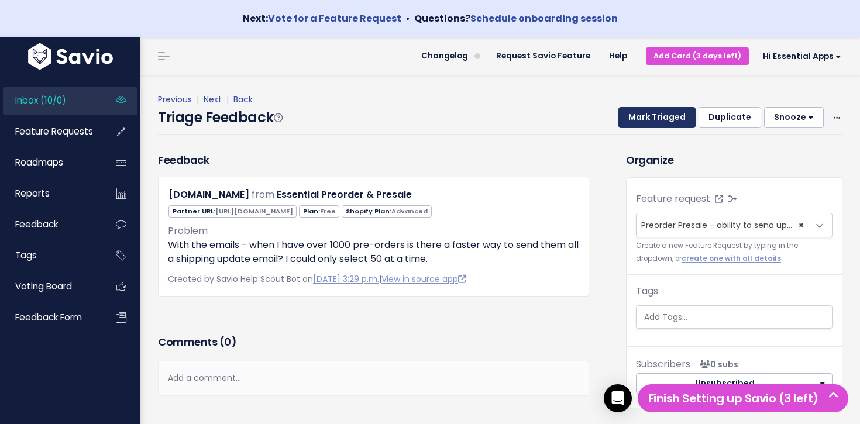
click at [646, 119] on button "Mark Triaged" at bounding box center [656, 117] width 77 height 21
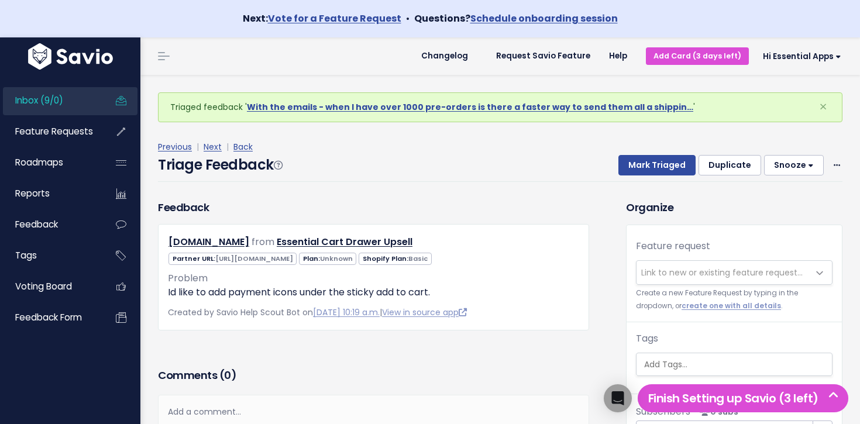
click at [50, 101] on span "Inbox (9/0)" at bounding box center [39, 100] width 48 height 12
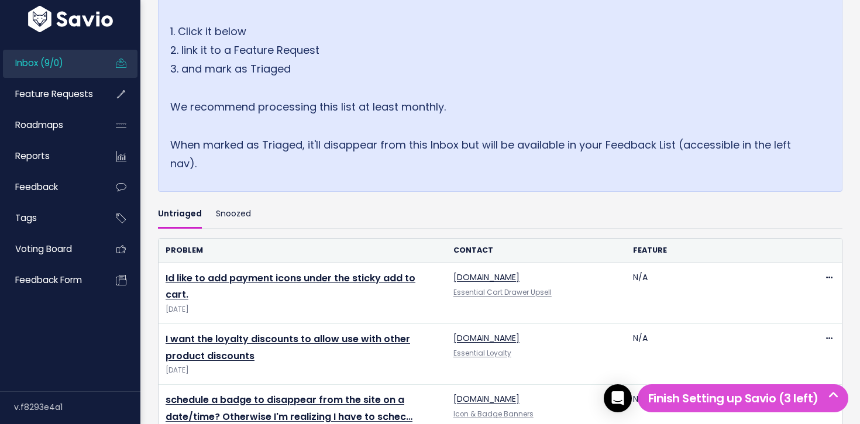
scroll to position [557, 0]
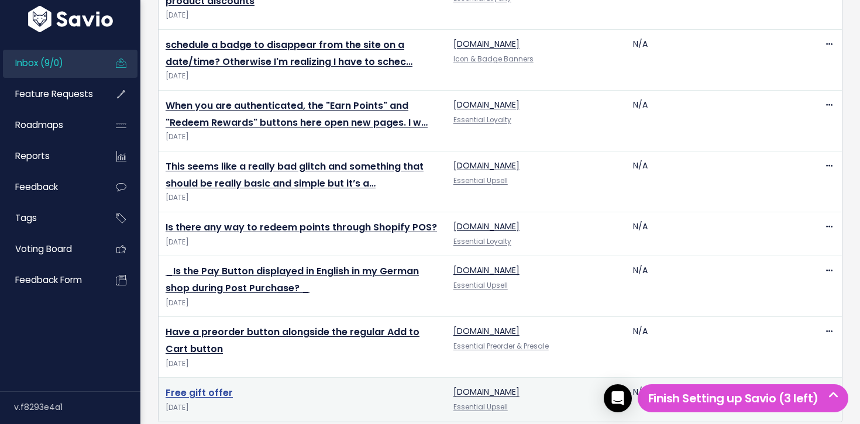
click at [205, 386] on link "Free gift offer" at bounding box center [199, 392] width 67 height 13
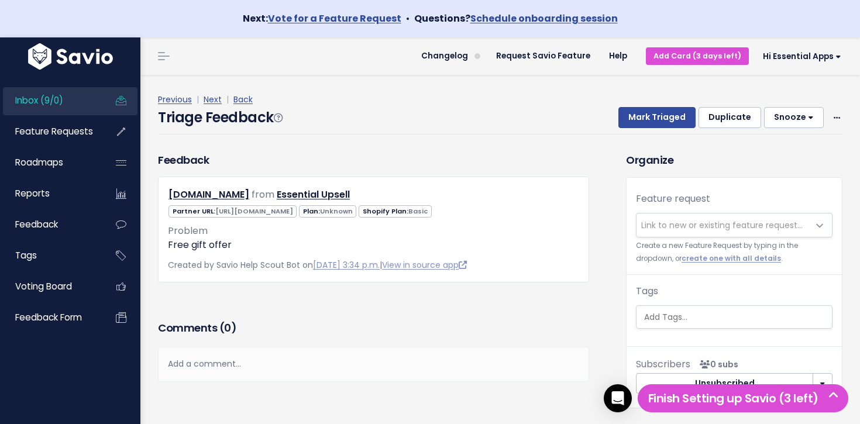
click at [718, 219] on span "Link to new or existing feature request..." at bounding box center [721, 225] width 161 height 12
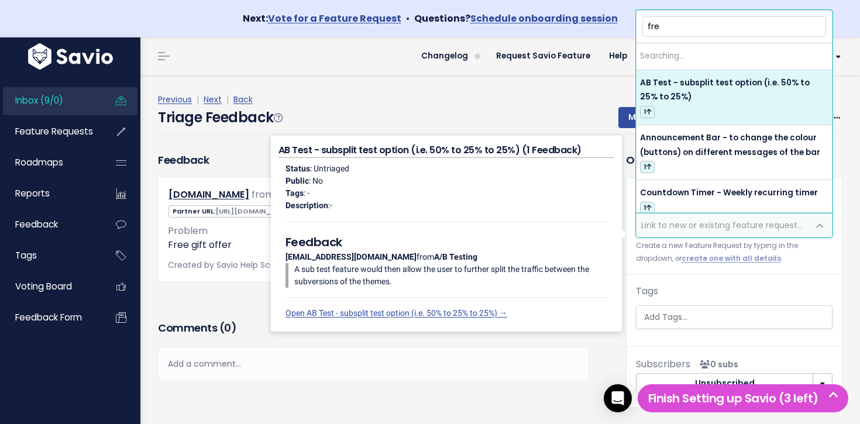
type input "free"
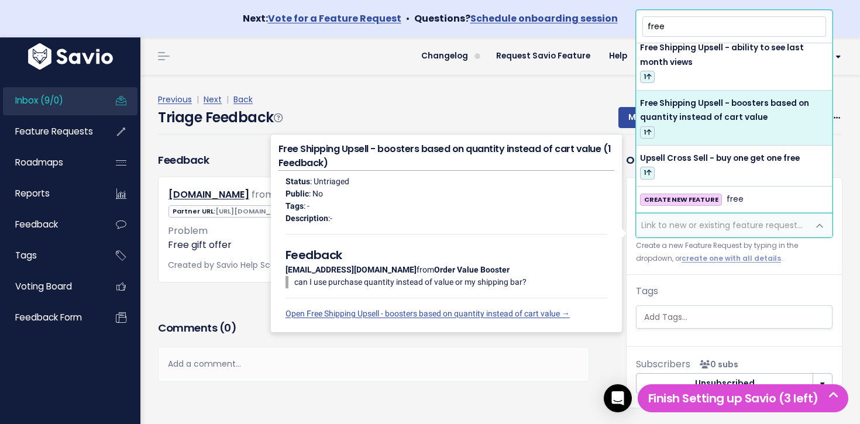
scroll to position [8, 0]
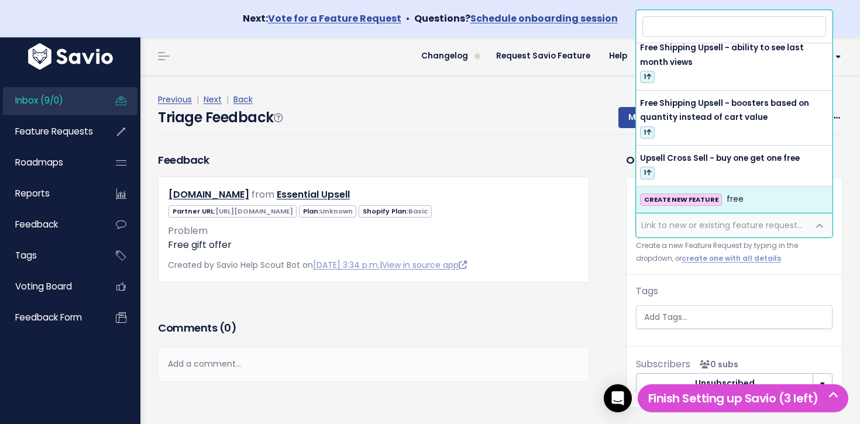
click at [571, 329] on h3 "Comments ( 0 )" at bounding box center [373, 328] width 431 height 16
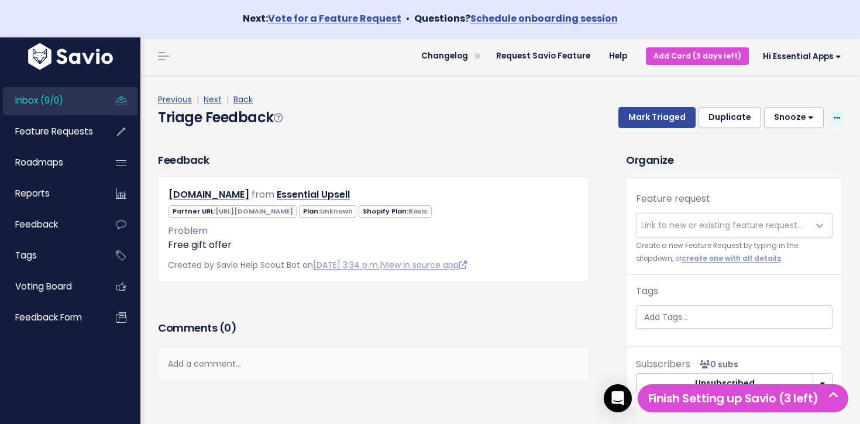
click at [838, 115] on icon at bounding box center [837, 119] width 6 height 8
click at [765, 178] on link "Delete" at bounding box center [790, 172] width 84 height 23
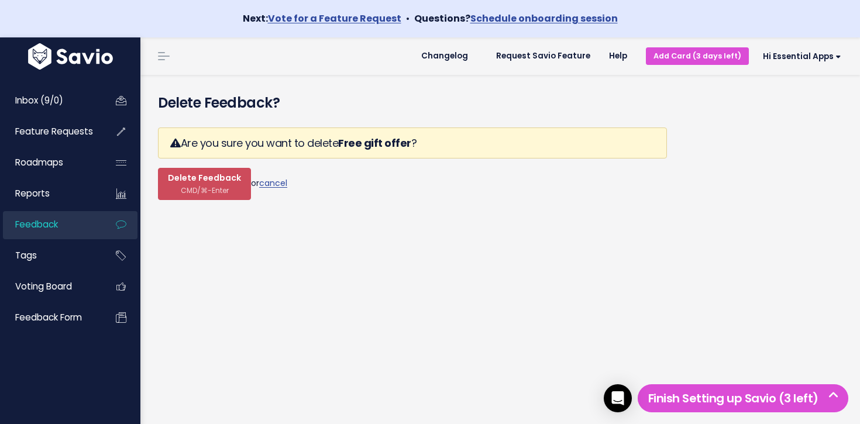
drag, startPoint x: 253, startPoint y: 189, endPoint x: 225, endPoint y: 186, distance: 28.2
click at [252, 189] on form "Are you sure you want to delete Free gift offer ? Delete Feedback CMD/⌘-Enter o…" at bounding box center [412, 164] width 509 height 73
drag, startPoint x: 219, startPoint y: 185, endPoint x: 213, endPoint y: 185, distance: 6.4
click at [218, 186] on span "CMD/⌘-Enter" at bounding box center [205, 190] width 48 height 9
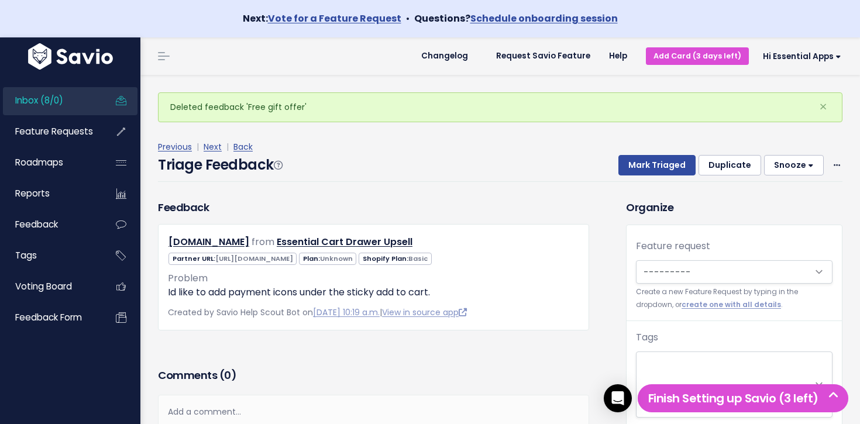
click at [60, 85] on div "Inbox (8/0) Feature Requests Roadmaps Reports" at bounding box center [70, 209] width 140 height 272
click at [60, 92] on link "Inbox (8/0)" at bounding box center [50, 100] width 94 height 27
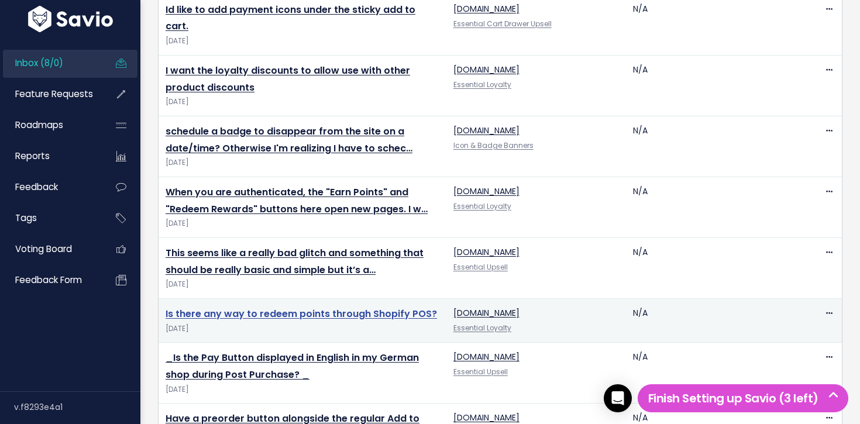
scroll to position [512, 0]
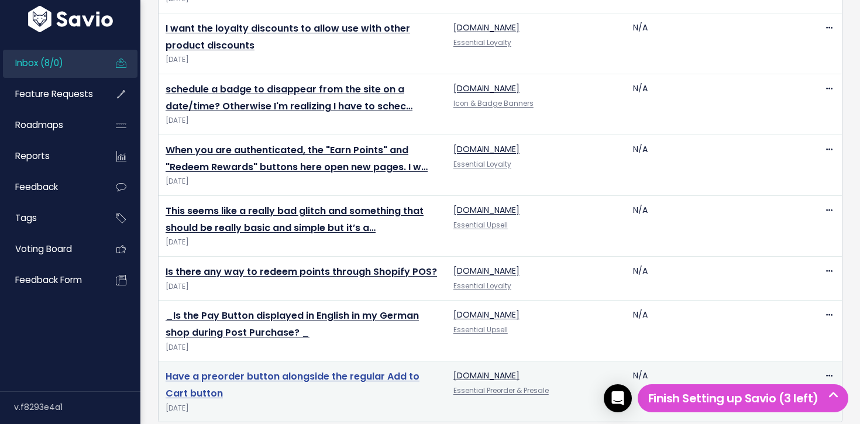
click at [267, 370] on link "Have a preorder button alongside the regular Add to Cart button" at bounding box center [293, 385] width 254 height 30
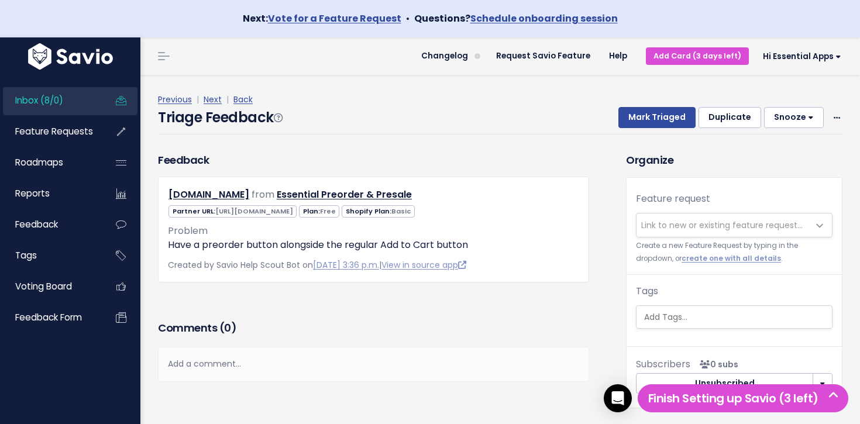
click at [680, 221] on span "Link to new or existing feature request..." at bounding box center [721, 225] width 161 height 12
click at [594, 93] on div "Previous | Next | Back" at bounding box center [500, 99] width 684 height 15
click at [831, 111] on span at bounding box center [836, 118] width 11 height 15
click at [785, 172] on link "Delete" at bounding box center [790, 172] width 84 height 23
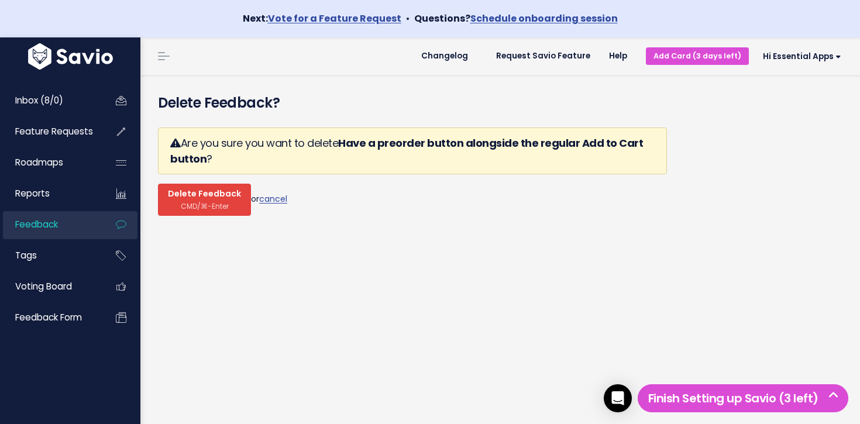
click at [223, 198] on span "Delete Feedback" at bounding box center [204, 194] width 73 height 11
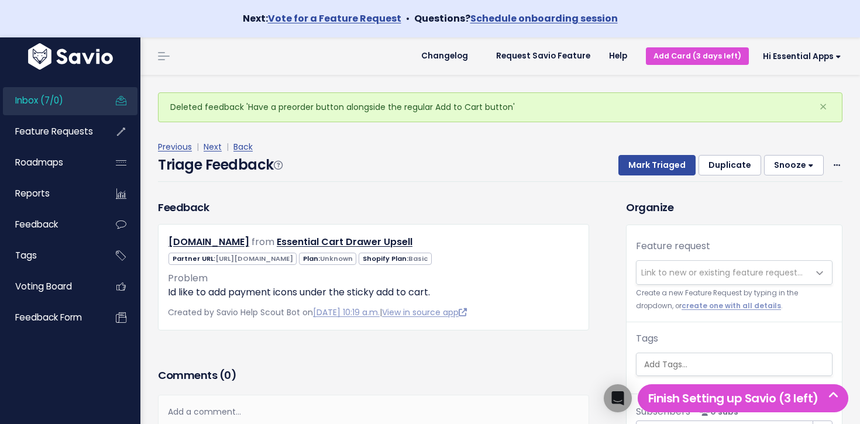
click at [82, 99] on link "Inbox (7/0)" at bounding box center [50, 100] width 94 height 27
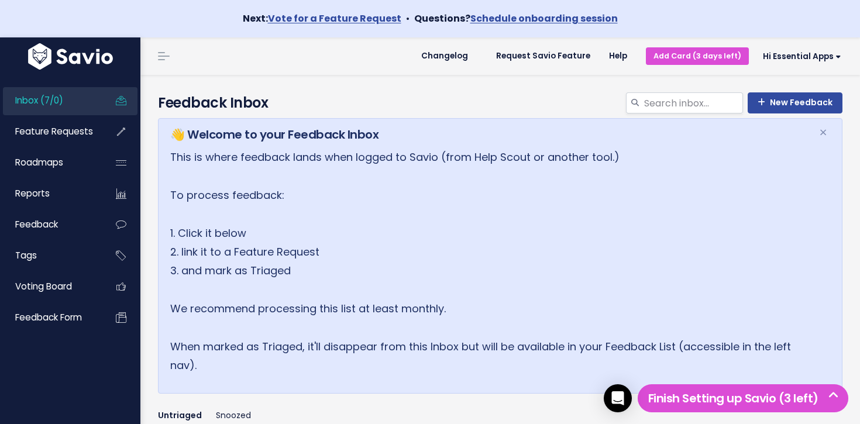
scroll to position [452, 0]
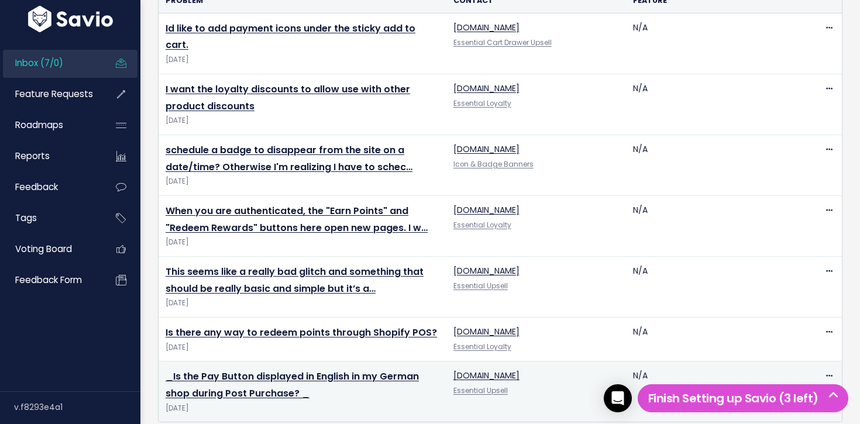
click at [260, 370] on link "_Is the Pay Button displayed in English in my German shop during Post Purchase?…" at bounding box center [292, 385] width 253 height 30
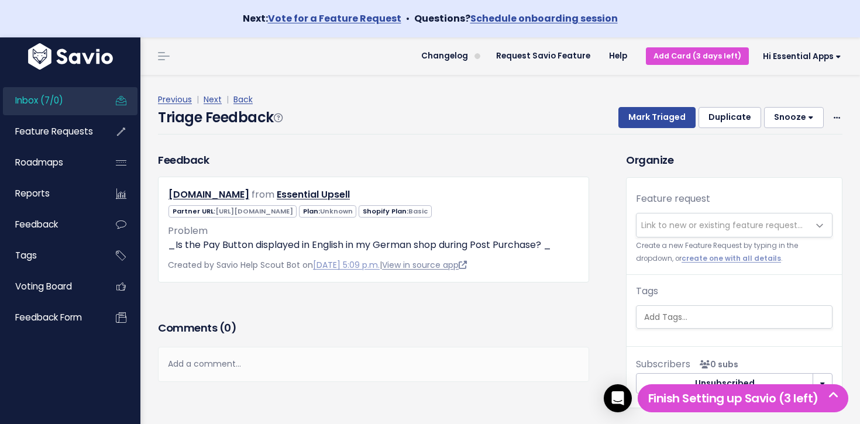
click at [419, 267] on link "View in source app" at bounding box center [424, 265] width 85 height 12
click at [728, 222] on span "Link to new or existing feature request..." at bounding box center [721, 225] width 161 height 12
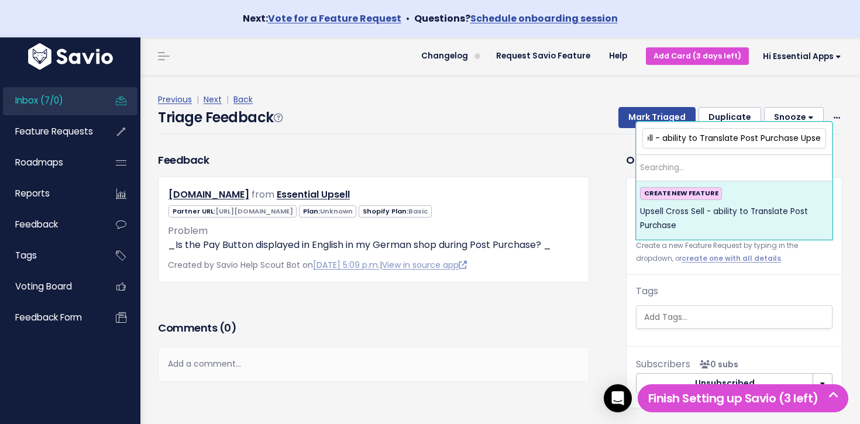
scroll to position [0, 67]
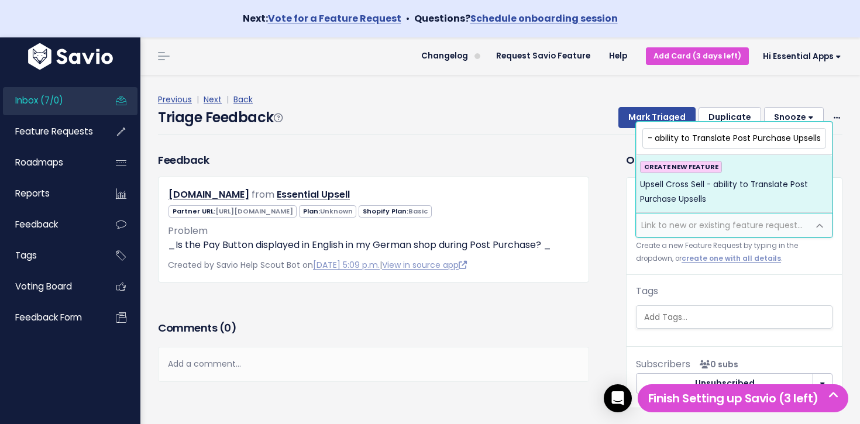
type input "Upsell Cross Sell - ability to Translate Post Purchase Upsells"
click at [745, 194] on span "Upsell Cross Sell - ability to Translate Post Purchase Upsells" at bounding box center [734, 192] width 188 height 29
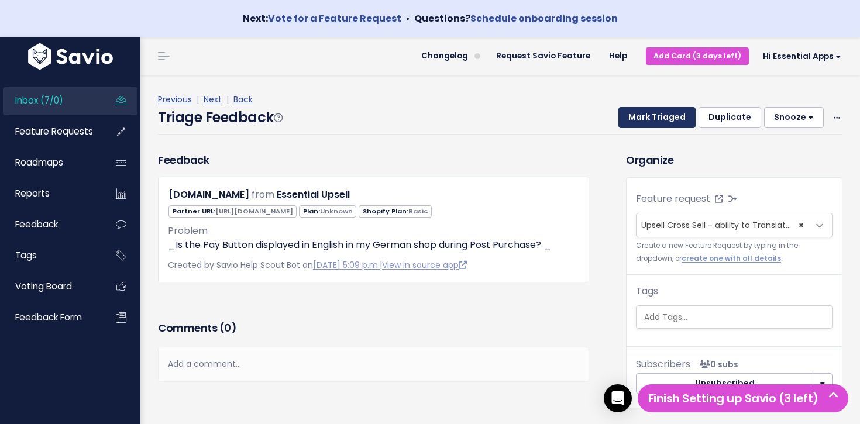
click at [673, 116] on button "Mark Triaged" at bounding box center [656, 117] width 77 height 21
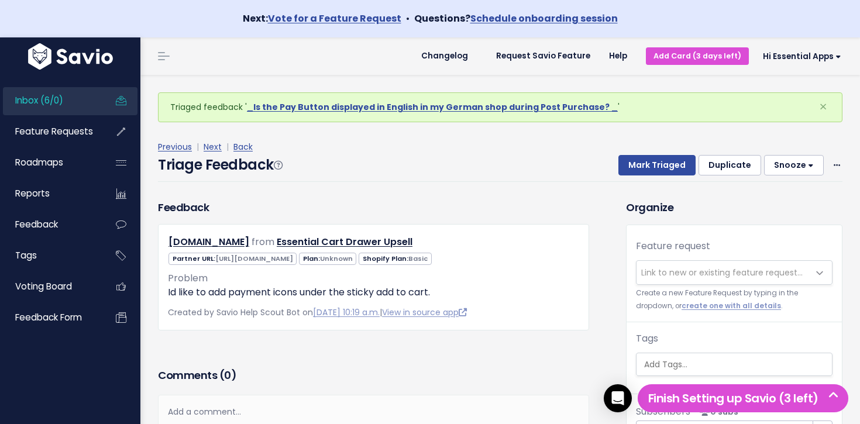
click at [47, 97] on span "Inbox (6/0)" at bounding box center [39, 100] width 48 height 12
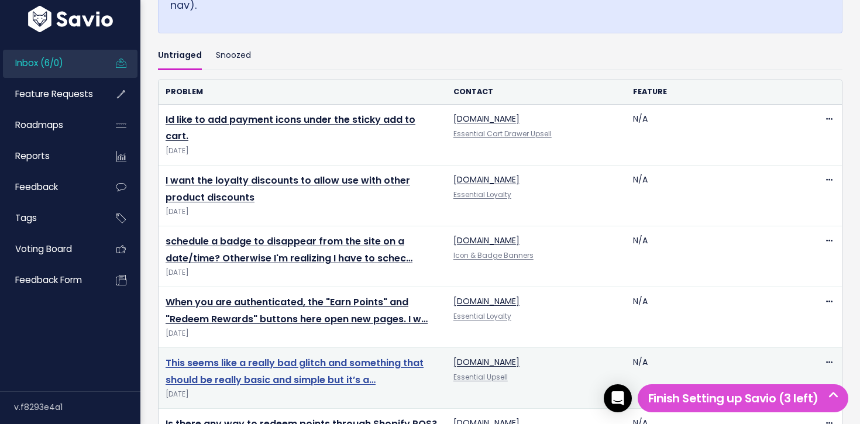
scroll to position [391, 0]
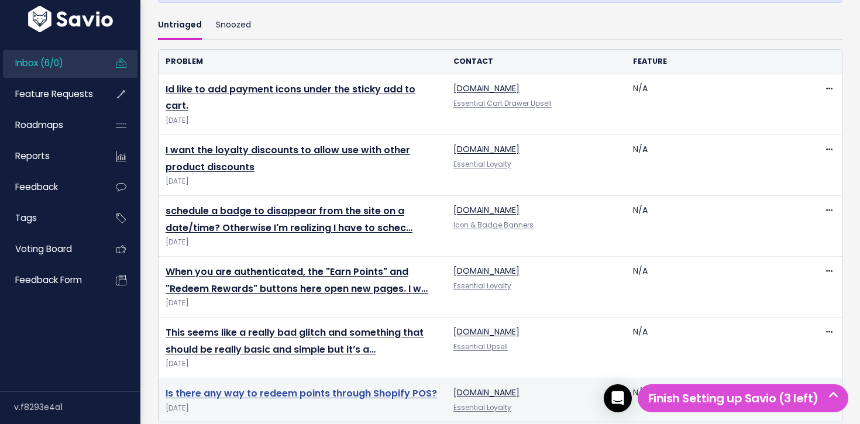
click at [247, 387] on link "Is there any way to redeem points through Shopify POS?" at bounding box center [301, 393] width 271 height 13
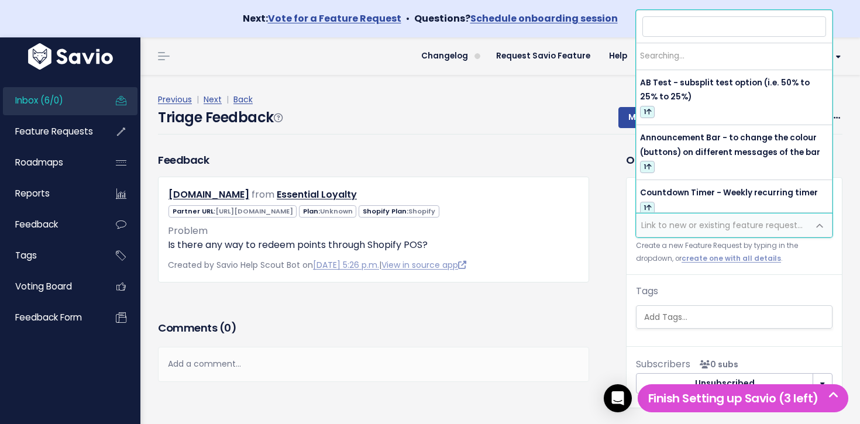
click at [703, 223] on span "Link to new or existing feature request..." at bounding box center [721, 225] width 161 height 12
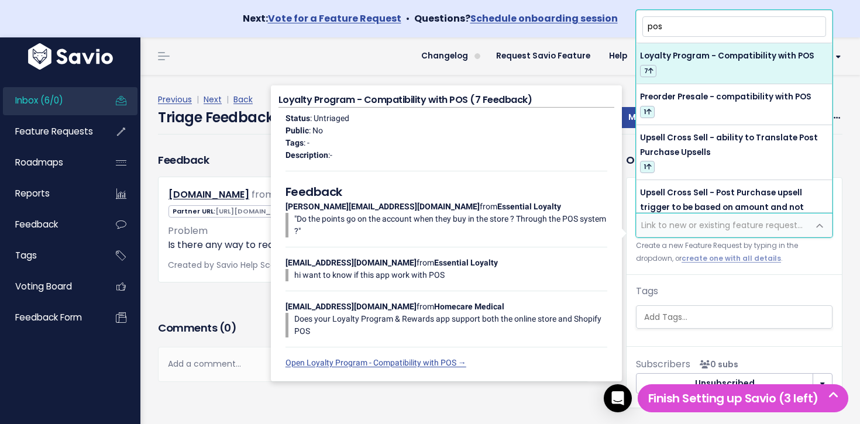
type input "pos"
select select "64380"
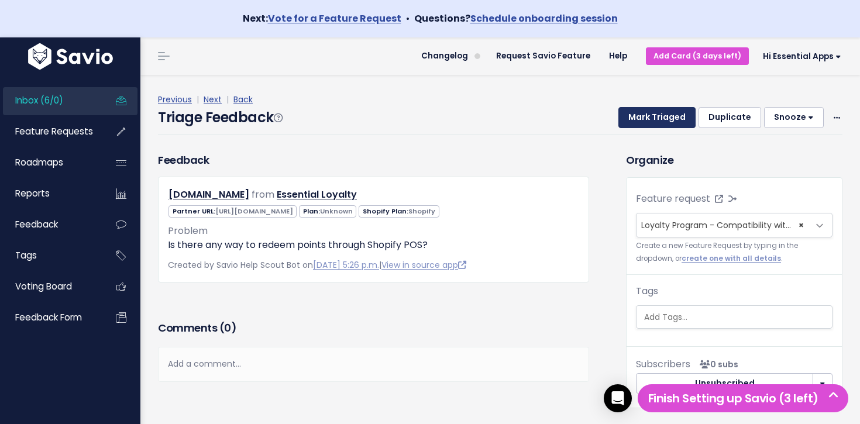
click at [662, 112] on button "Mark Triaged" at bounding box center [656, 117] width 77 height 21
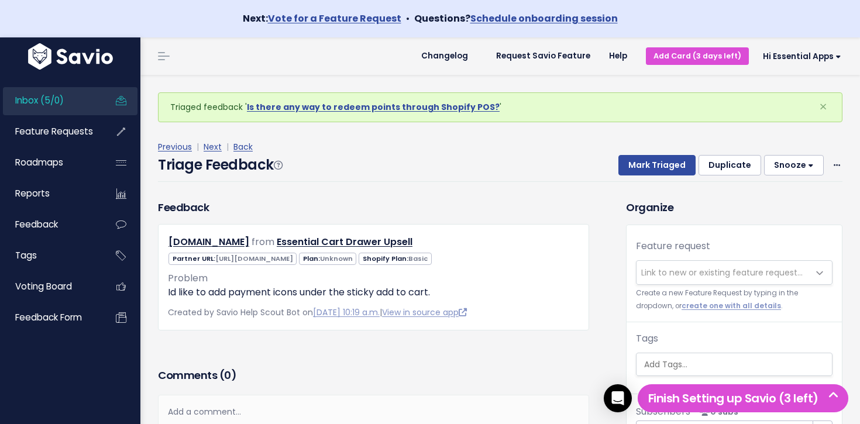
click at [33, 98] on span "Inbox (5/0)" at bounding box center [39, 100] width 49 height 12
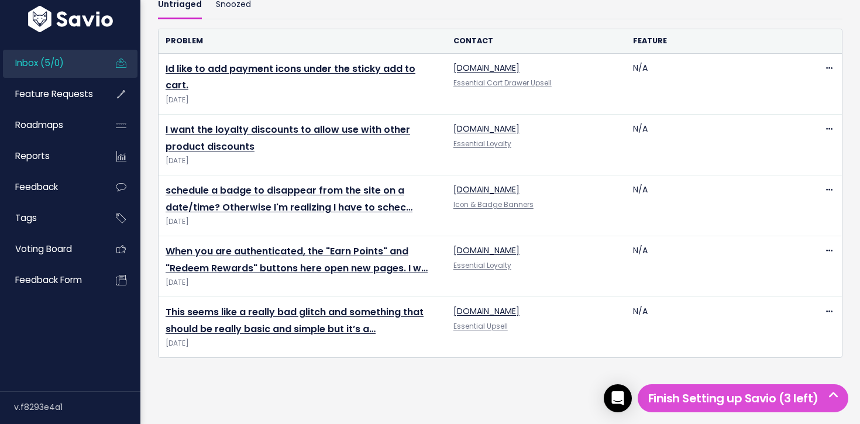
scroll to position [440, 0]
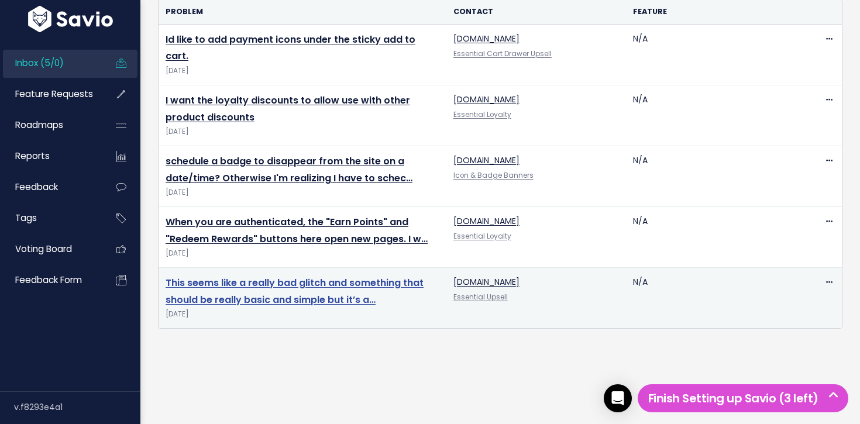
click at [330, 276] on link "This seems like a really bad glitch and something that should be really basic a…" at bounding box center [295, 291] width 258 height 30
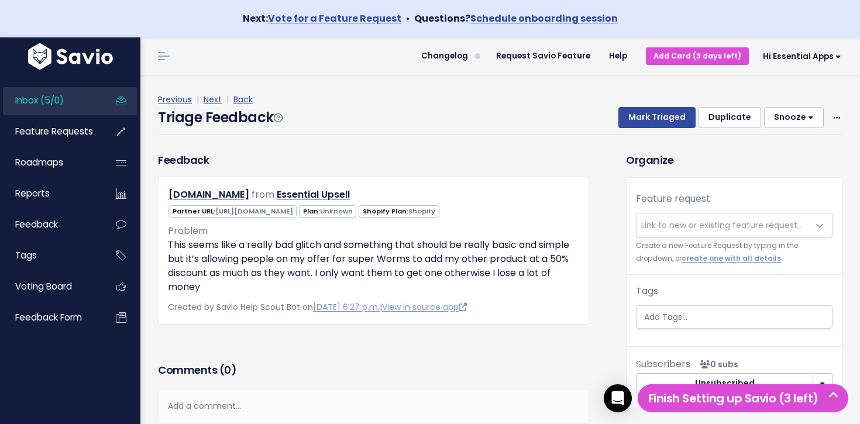
scroll to position [1, 0]
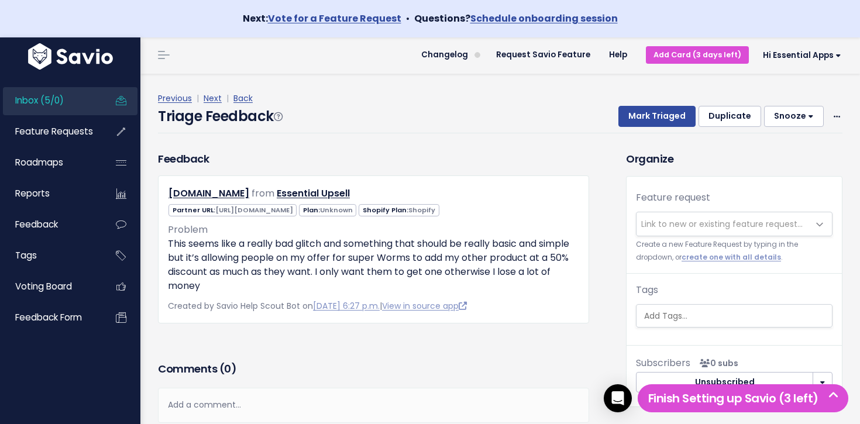
click at [694, 223] on span "Link to new or existing feature request..." at bounding box center [721, 224] width 161 height 12
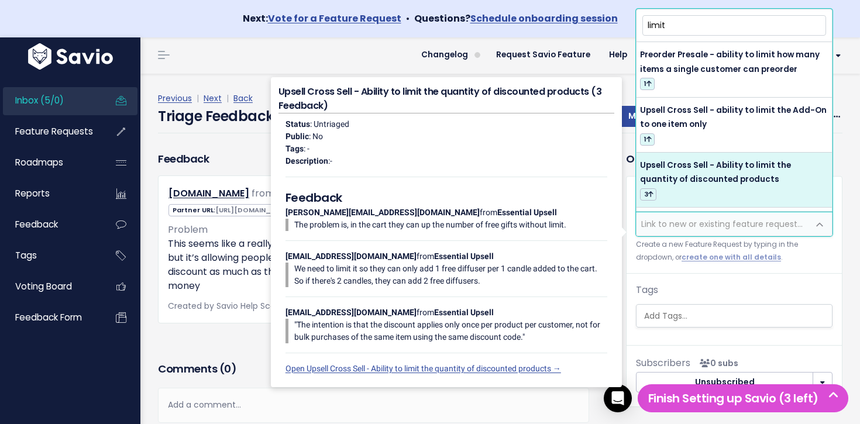
type input "limit"
select select "64422"
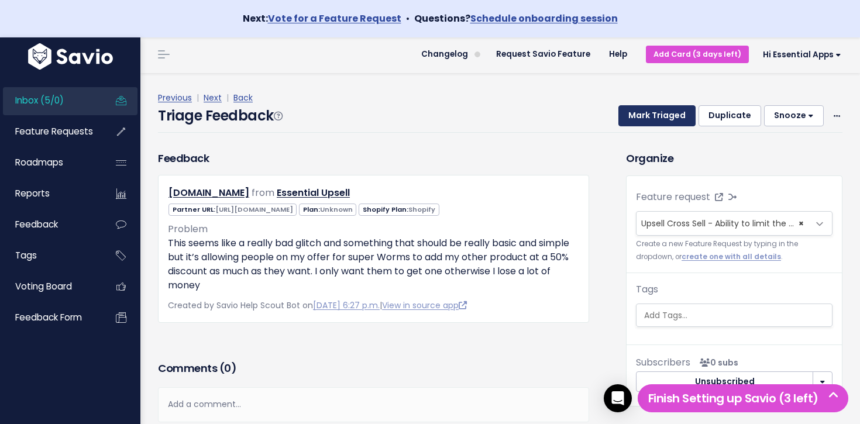
click at [650, 105] on div "Previous | Next | Back Triage Feedback Mark Triaged Duplicate Snooze 1 day 3 da…" at bounding box center [504, 112] width 693 height 42
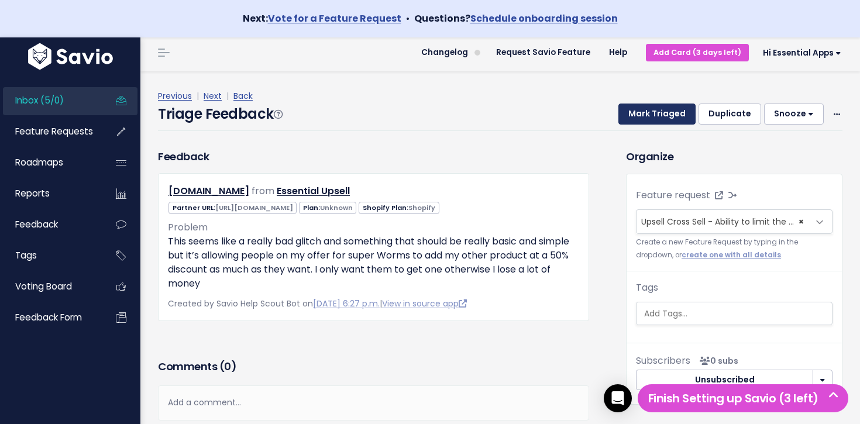
click at [649, 111] on button "Mark Triaged" at bounding box center [656, 114] width 77 height 21
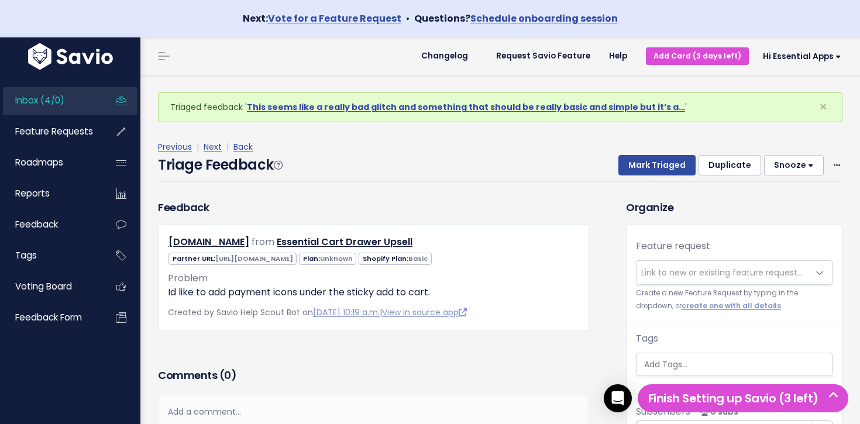
click at [66, 94] on link "Inbox (4/0)" at bounding box center [50, 100] width 94 height 27
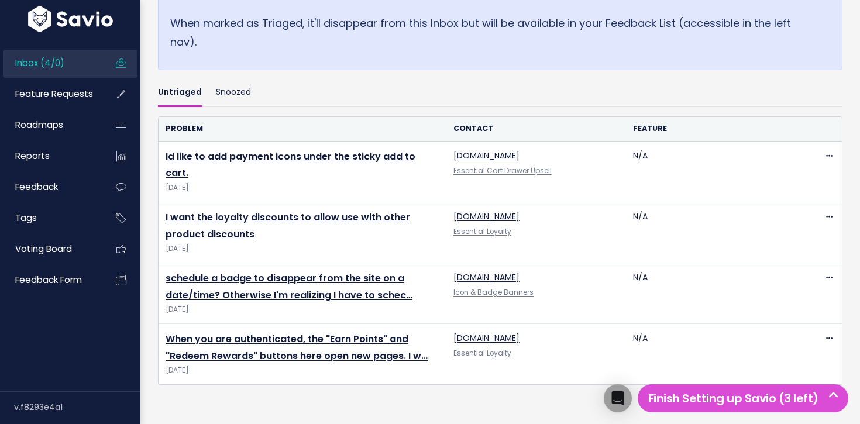
scroll to position [380, 0]
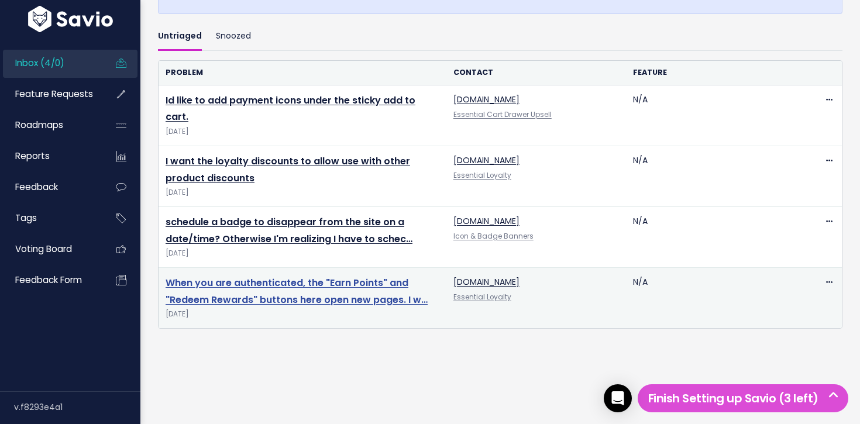
click at [267, 276] on link "When you are authenticated, the "Earn Points" and "Redeem Rewards" buttons here…" at bounding box center [297, 291] width 262 height 30
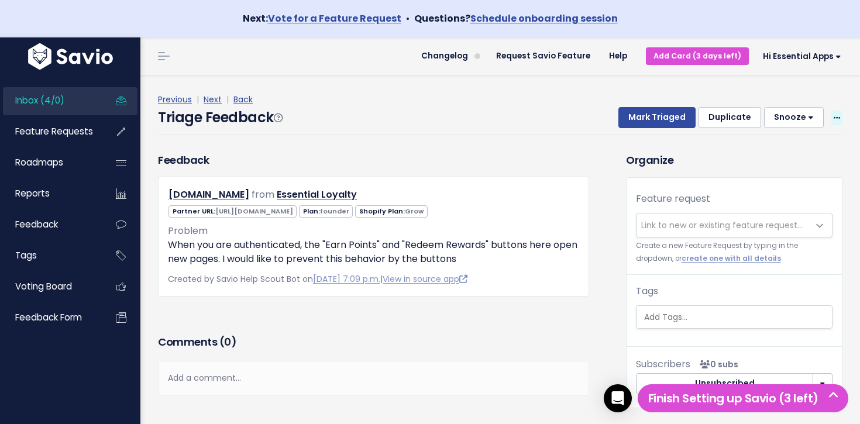
click at [836, 116] on icon at bounding box center [837, 119] width 6 height 8
drag, startPoint x: 792, startPoint y: 170, endPoint x: 711, endPoint y: 169, distance: 81.3
click at [792, 170] on link "Delete" at bounding box center [790, 172] width 84 height 23
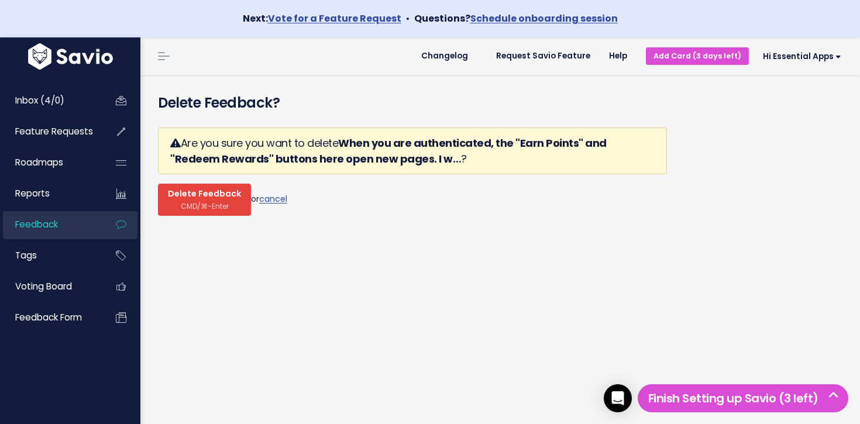
drag, startPoint x: 229, startPoint y: 208, endPoint x: 221, endPoint y: 198, distance: 12.8
click at [229, 208] on button "Delete Feedback CMD/⌘-Enter" at bounding box center [204, 200] width 93 height 32
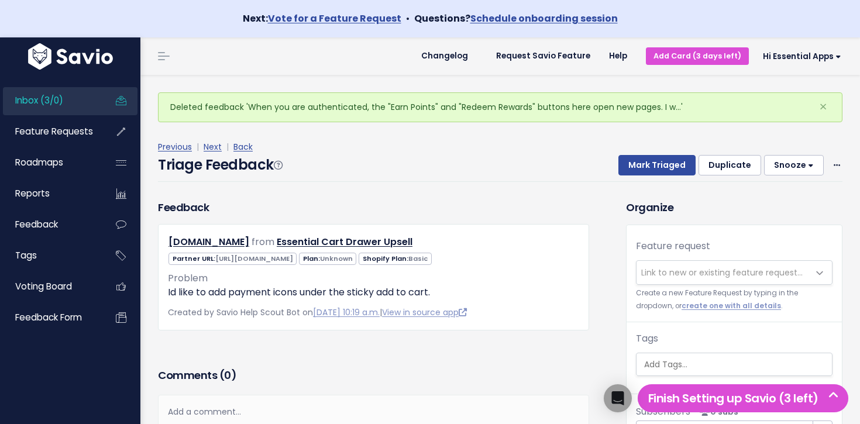
click at [72, 95] on link "Inbox (3/0)" at bounding box center [50, 100] width 94 height 27
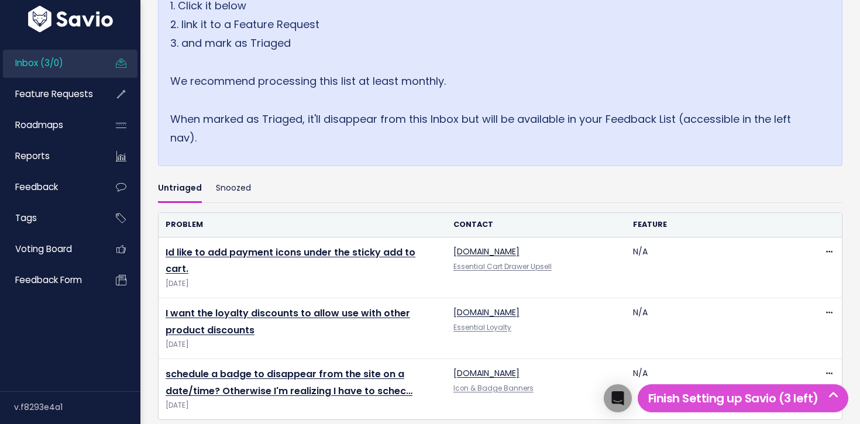
scroll to position [319, 0]
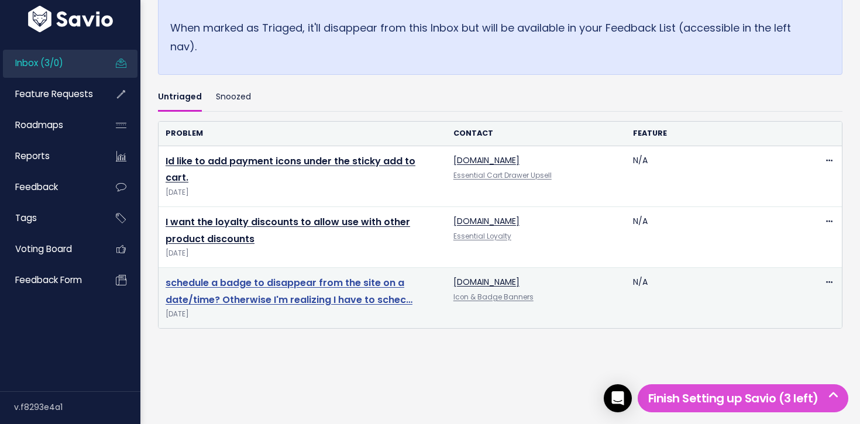
click at [248, 276] on link "schedule a badge to disappear from the site on a date/time? Otherwise I'm reali…" at bounding box center [289, 291] width 247 height 30
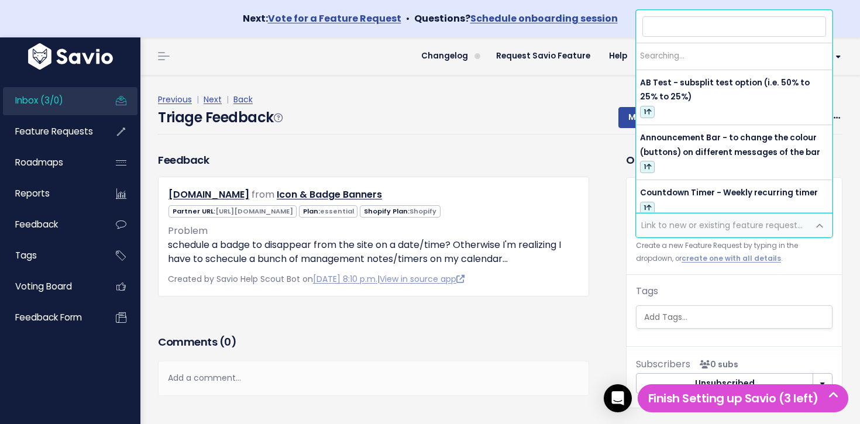
click at [666, 222] on span "Link to new or existing feature request..." at bounding box center [721, 225] width 161 height 12
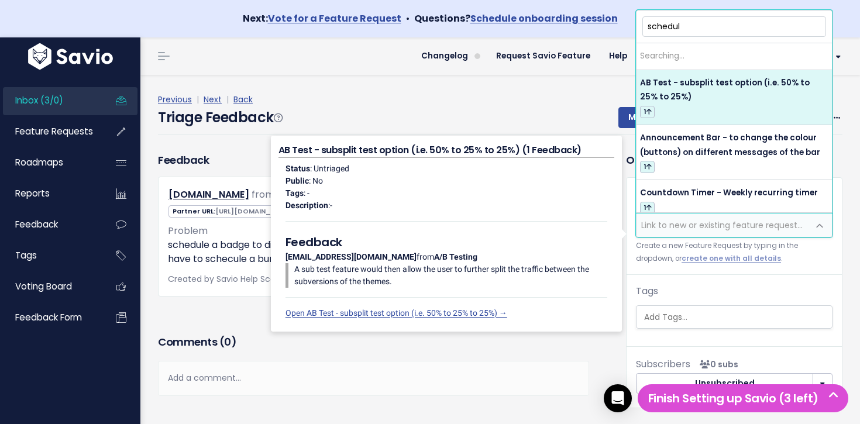
type input "schedule"
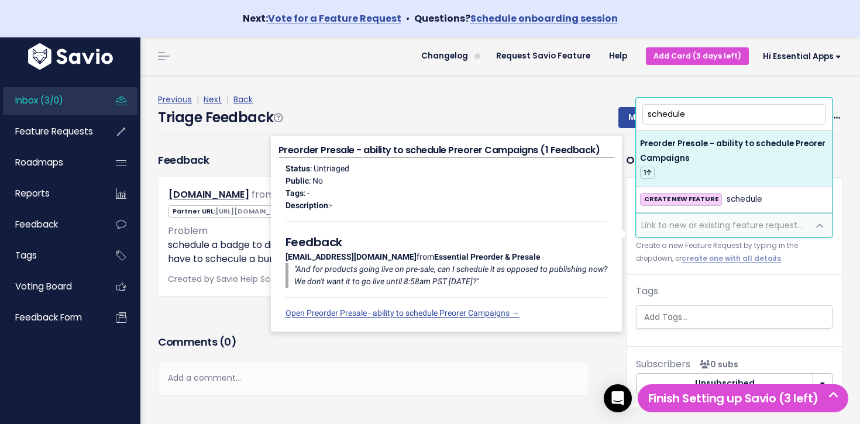
drag, startPoint x: 715, startPoint y: 113, endPoint x: 583, endPoint y: 109, distance: 132.2
click at [583, 109] on body "Next: Vote for a Feature Request • Questions? Schedule onboarding session Inbox…" at bounding box center [430, 236] width 860 height 473
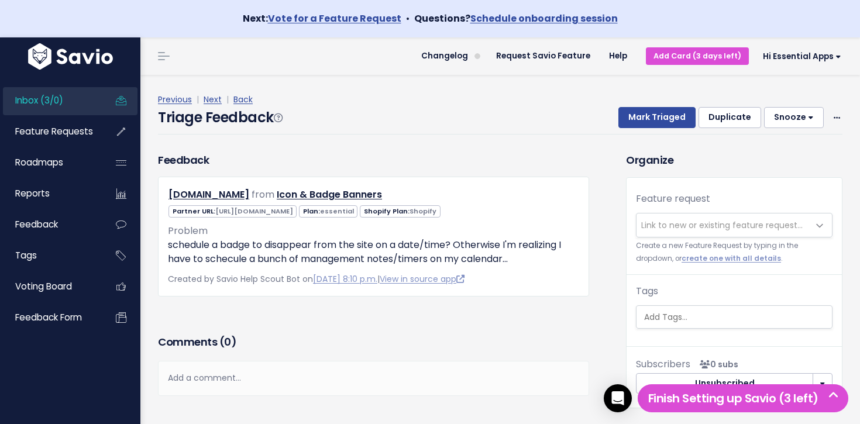
click at [469, 106] on div "Previous | Next | Back" at bounding box center [500, 99] width 684 height 15
click at [712, 222] on span "Link to new or existing feature request..." at bounding box center [721, 225] width 161 height 12
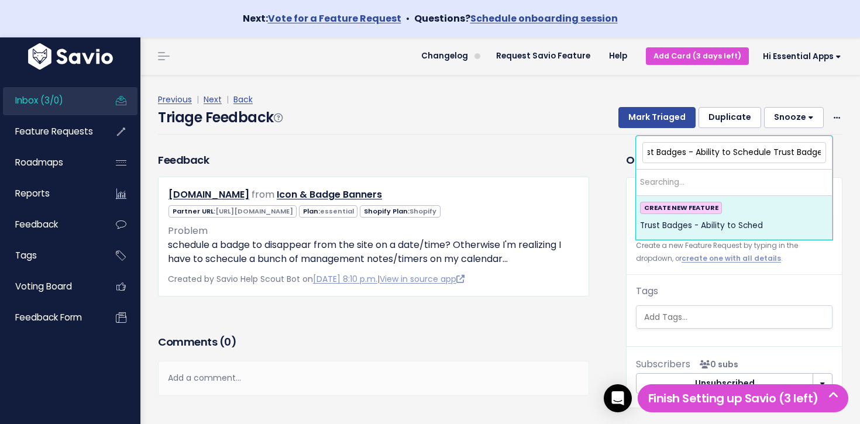
scroll to position [0, 19]
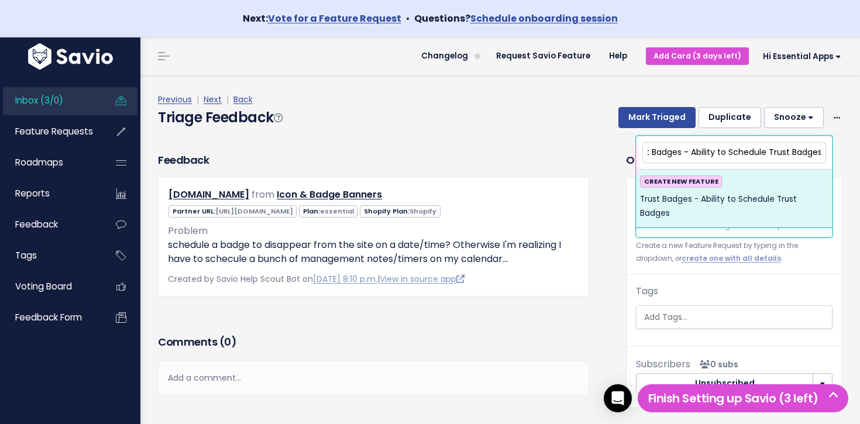
type input "Trust Badges - Ability to Schedule Trust Badges"
click at [731, 198] on span "Trust Badges - Ability to Schedule Trust Badges" at bounding box center [734, 206] width 188 height 29
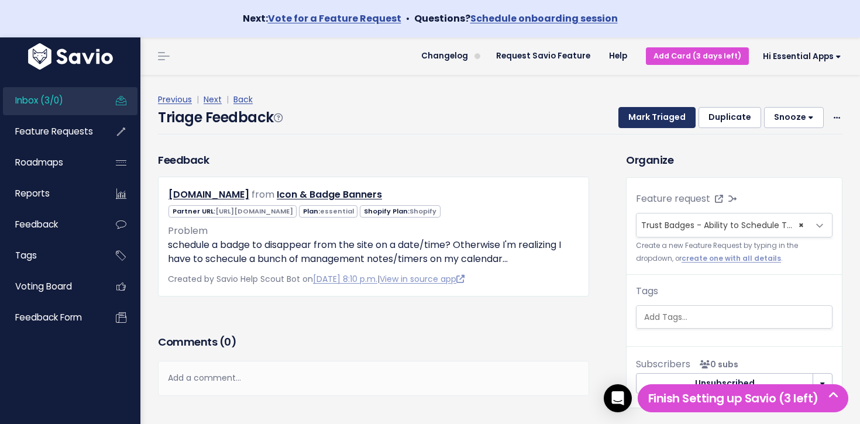
click at [648, 119] on button "Mark Triaged" at bounding box center [656, 117] width 77 height 21
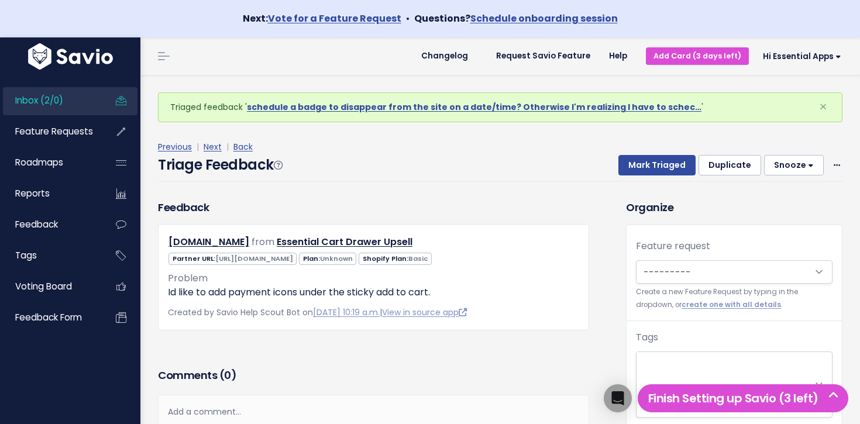
click at [60, 101] on span "Inbox (2/0)" at bounding box center [39, 100] width 48 height 12
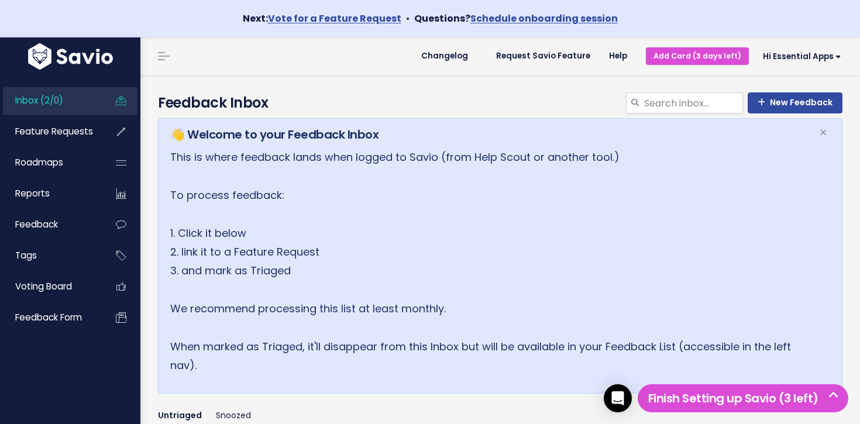
scroll to position [258, 0]
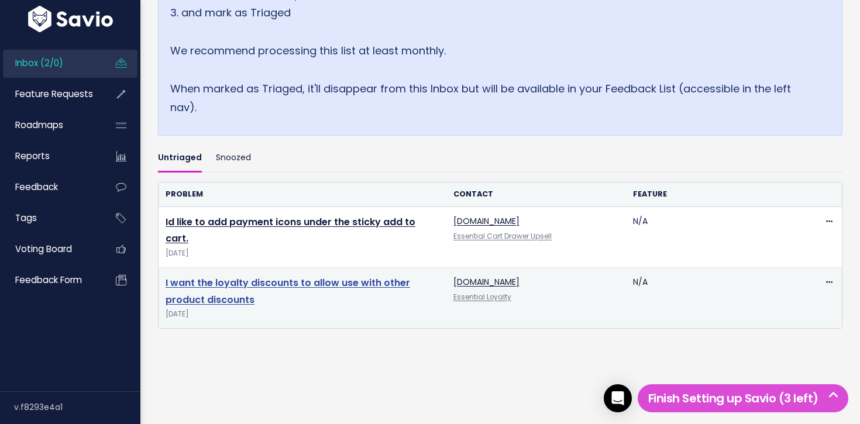
click at [343, 276] on link "I want the loyalty discounts to allow use with other product discounts" at bounding box center [288, 291] width 245 height 30
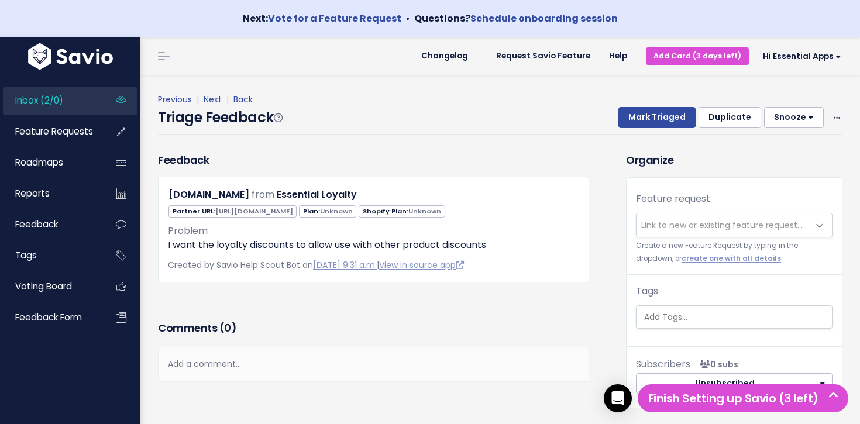
click at [732, 230] on span "Link to new or existing feature request..." at bounding box center [721, 225] width 161 height 12
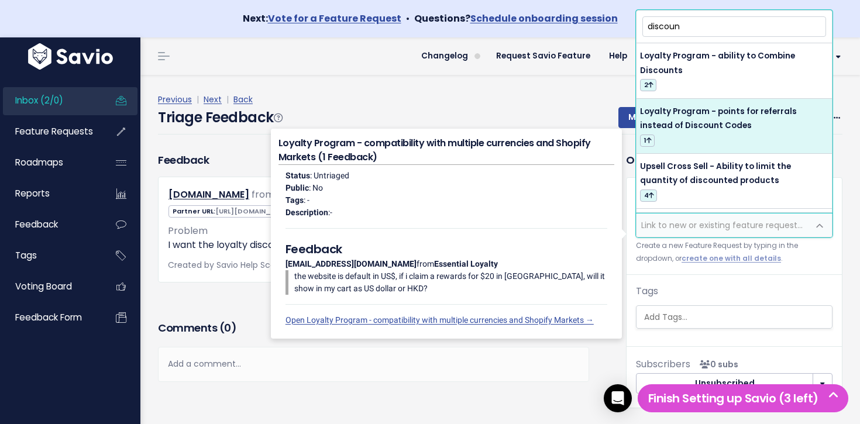
scroll to position [3, 0]
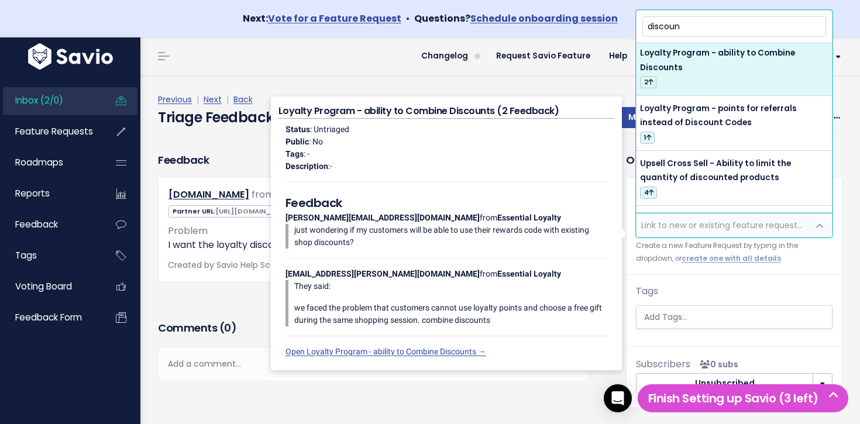
type input "discoun"
select select "64477"
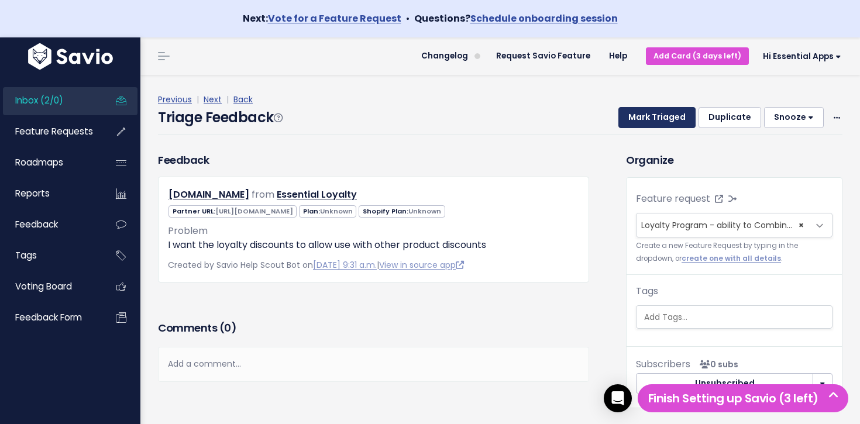
click at [648, 119] on button "Mark Triaged" at bounding box center [656, 117] width 77 height 21
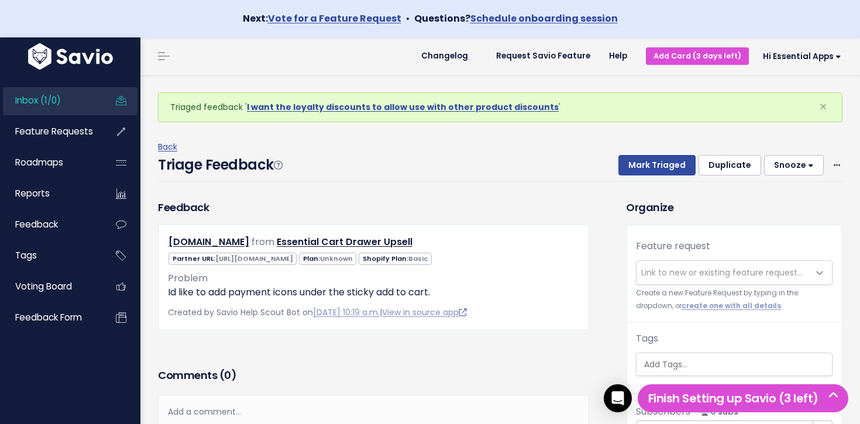
click at [84, 99] on link "Inbox (1/0)" at bounding box center [50, 100] width 94 height 27
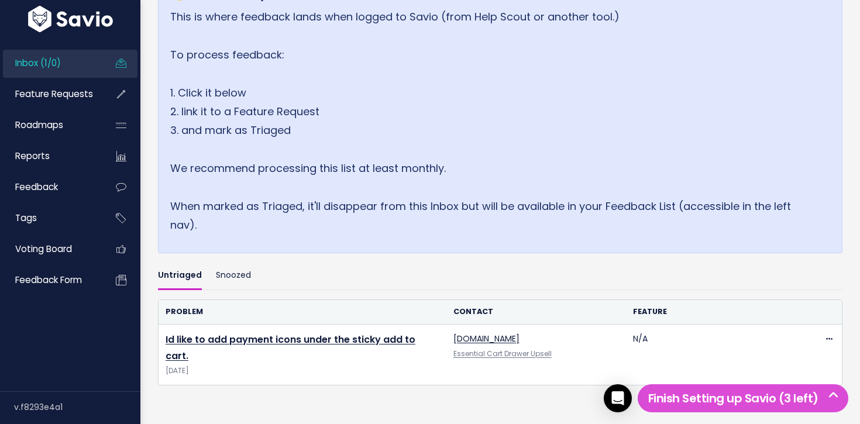
scroll to position [197, 0]
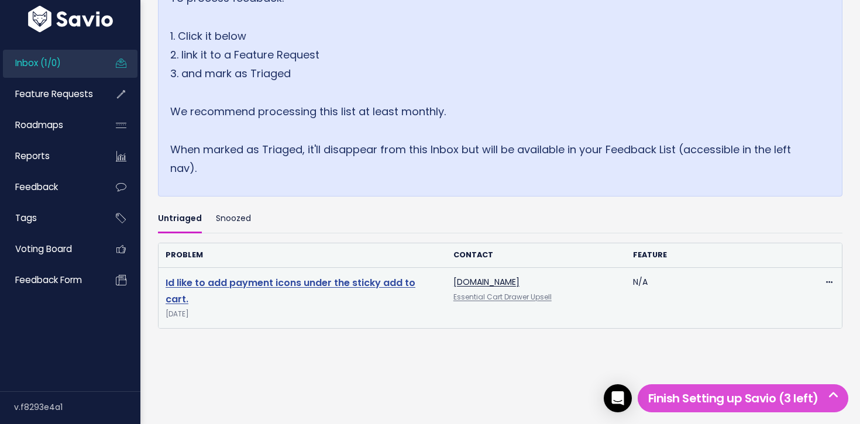
click at [333, 283] on link "Id like to add payment icons under the sticky add to cart." at bounding box center [291, 291] width 250 height 30
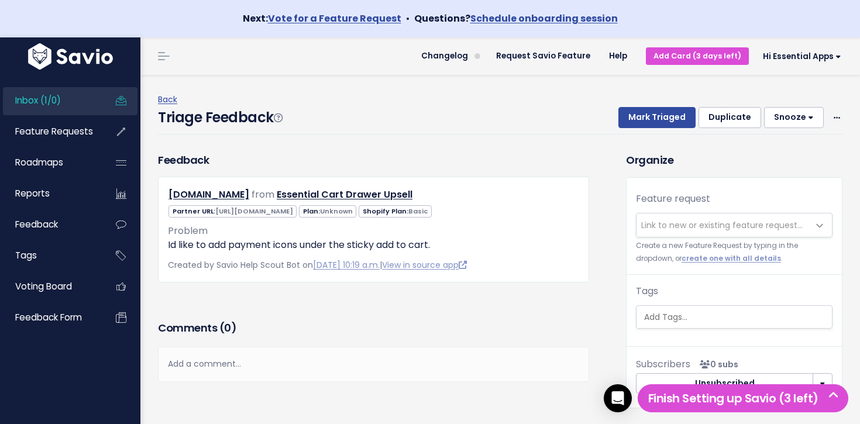
click at [677, 221] on span "Link to new or existing feature request..." at bounding box center [721, 225] width 161 height 12
click at [560, 107] on div "Triage Feedback Mark Triaged Duplicate [GEOGRAPHIC_DATA] 1 day 3 days 7 days 14…" at bounding box center [500, 120] width 684 height 27
click at [714, 229] on span "Link to new or existing feature request..." at bounding box center [721, 225] width 161 height 12
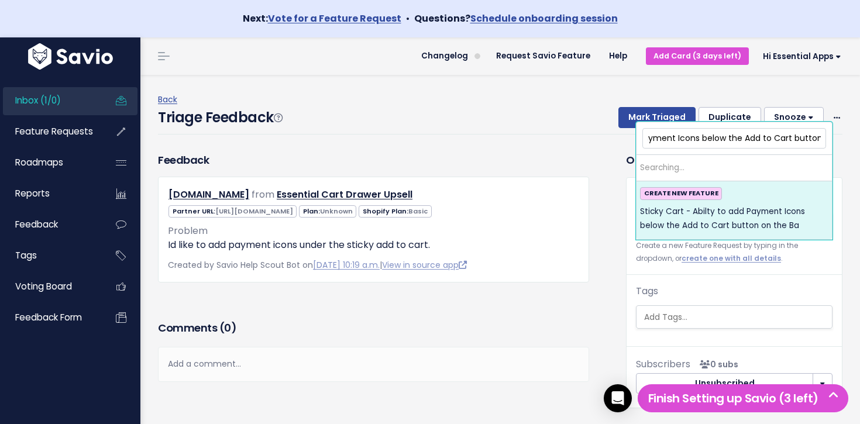
scroll to position [0, 115]
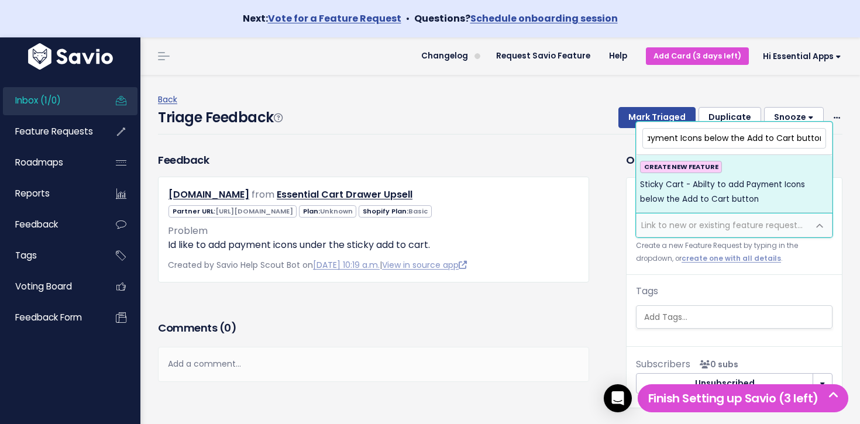
type input "Sticky Cart - Abilty to add Payment Icons below the Add to Cart button"
click at [725, 202] on span "Sticky Cart - Abilty to add Payment Icons below the Add to Cart button" at bounding box center [734, 192] width 188 height 29
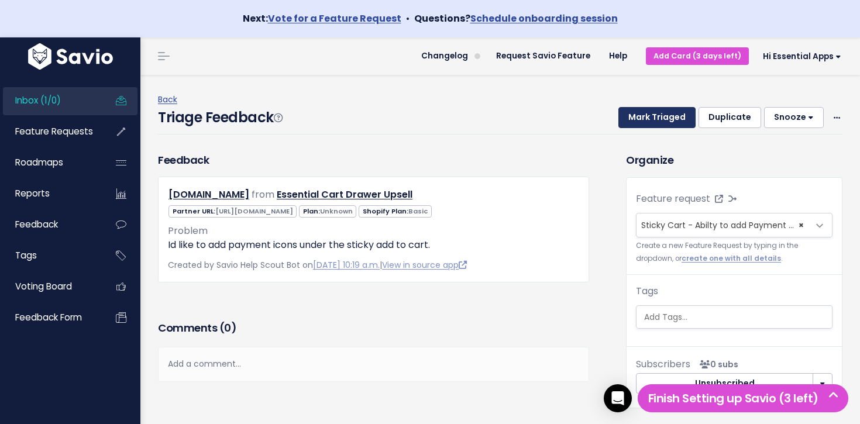
click at [671, 120] on button "Mark Triaged" at bounding box center [656, 117] width 77 height 21
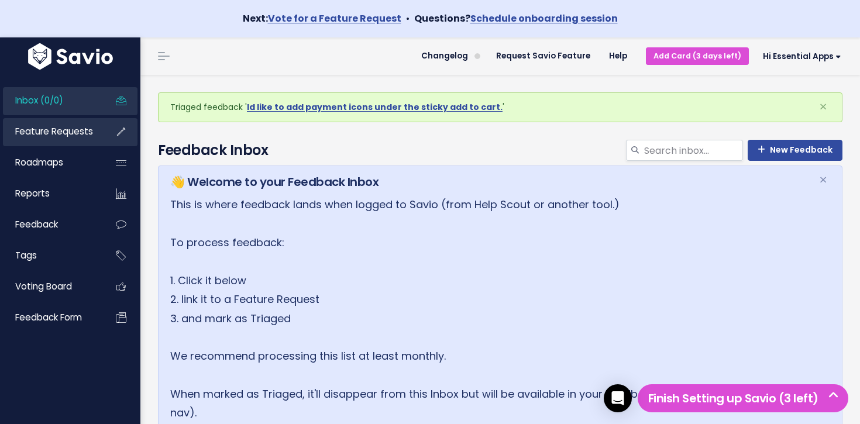
click at [65, 126] on span "Feature Requests" at bounding box center [54, 131] width 78 height 12
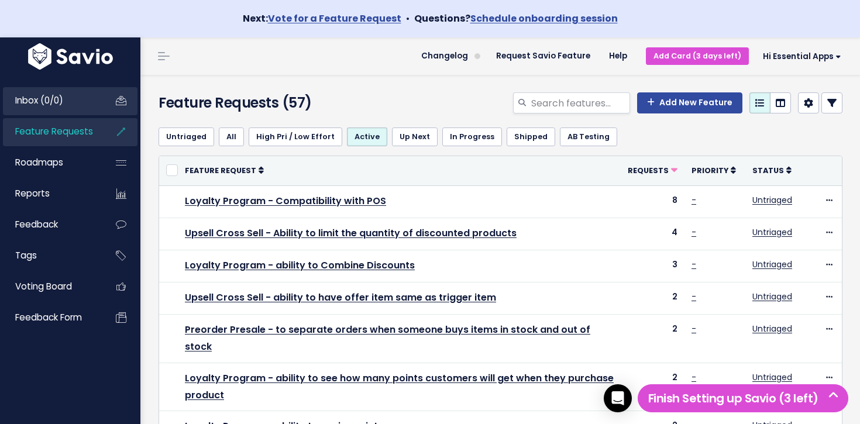
click at [84, 111] on link "Inbox (0/0)" at bounding box center [50, 100] width 94 height 27
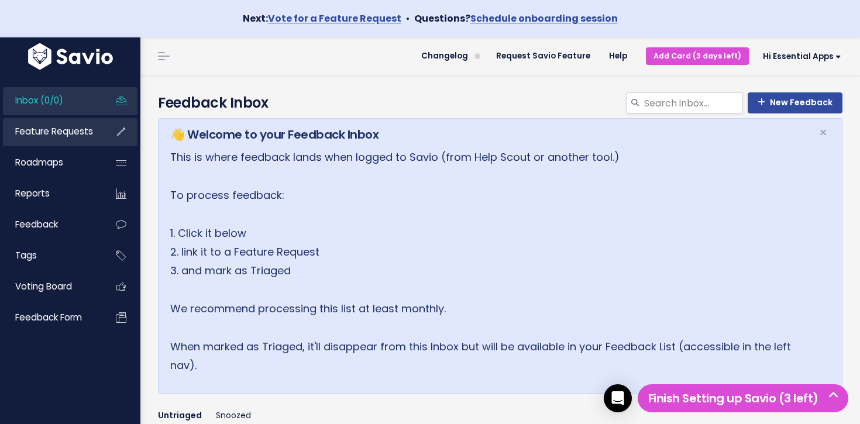
click at [77, 135] on span "Feature Requests" at bounding box center [54, 131] width 78 height 12
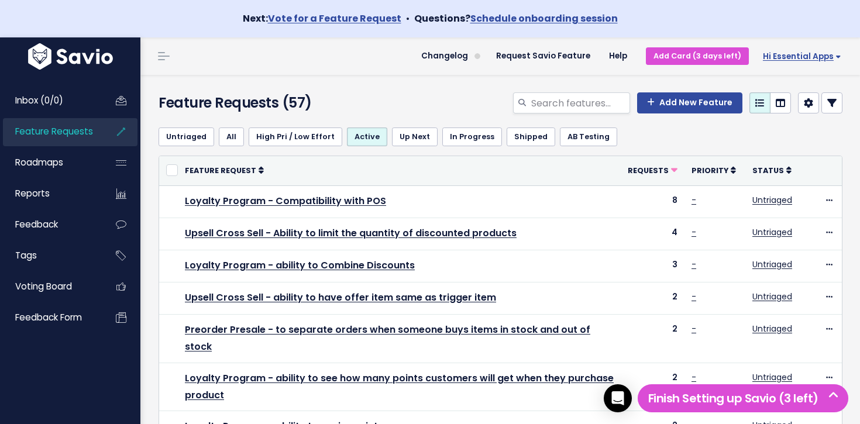
click at [812, 53] on span "Hi Essential Apps" at bounding box center [802, 56] width 78 height 9
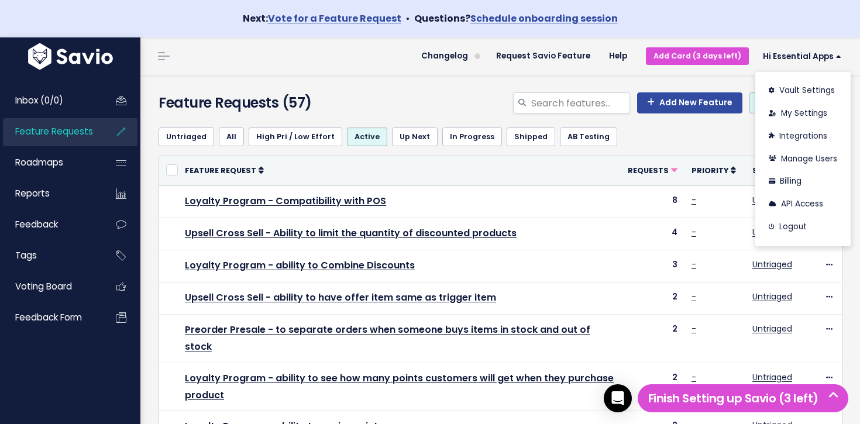
drag, startPoint x: 610, startPoint y: 81, endPoint x: 824, endPoint y: 68, distance: 213.9
click at [610, 81] on div "Feature Requests (57) Add New Feature" at bounding box center [498, 96] width 716 height 43
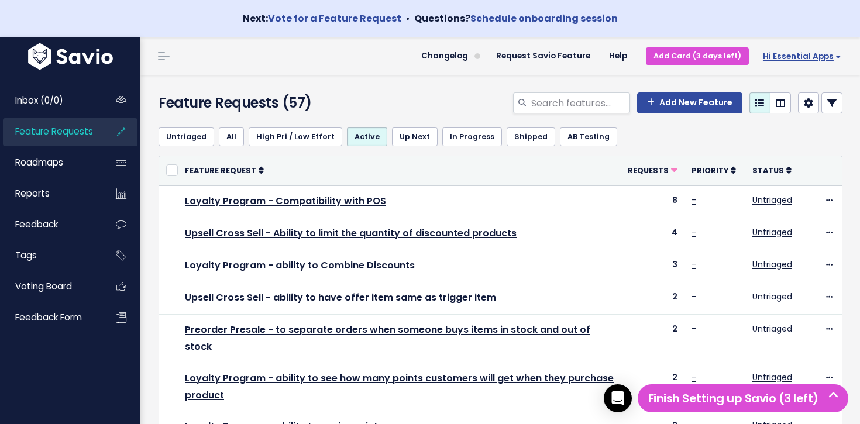
click at [821, 58] on span "Hi Essential Apps" at bounding box center [802, 56] width 78 height 9
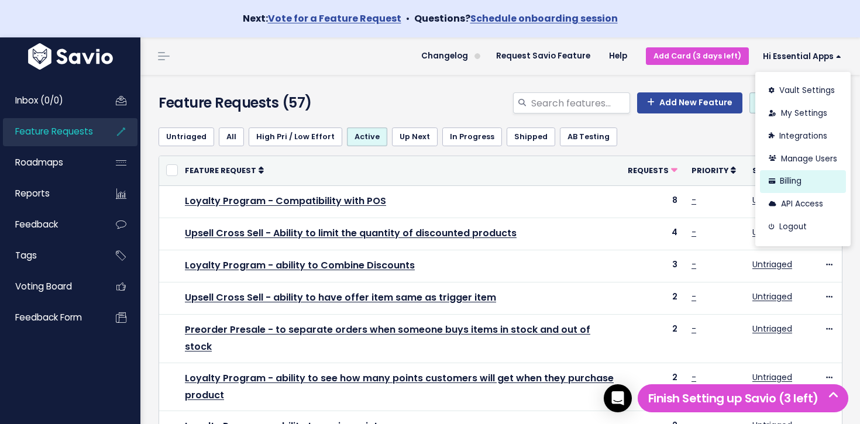
click at [790, 188] on link "Billing" at bounding box center [803, 181] width 86 height 23
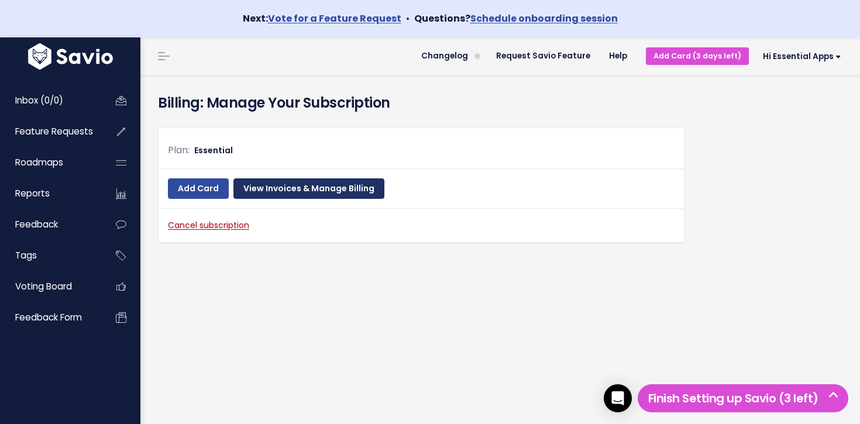
click at [330, 192] on link "View Invoices & Manage Billing" at bounding box center [308, 188] width 151 height 21
click at [325, 196] on link "View Invoices & Manage Billing" at bounding box center [308, 188] width 151 height 21
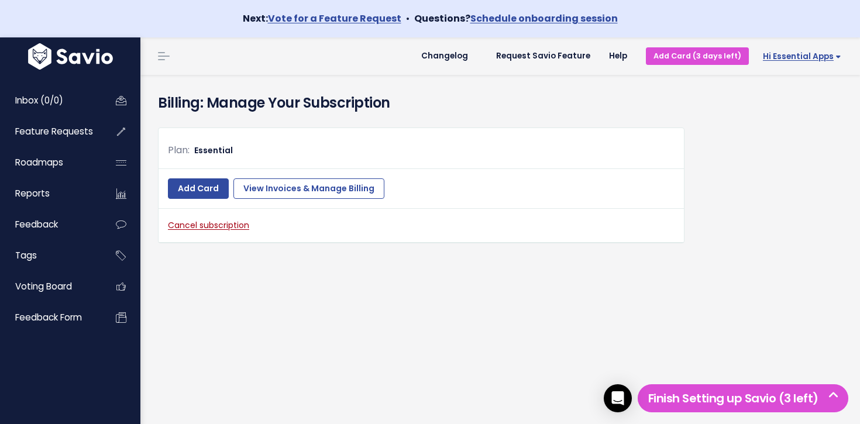
click at [818, 61] on span "Hi Essential Apps" at bounding box center [802, 56] width 78 height 9
